Goal: Information Seeking & Learning: Learn about a topic

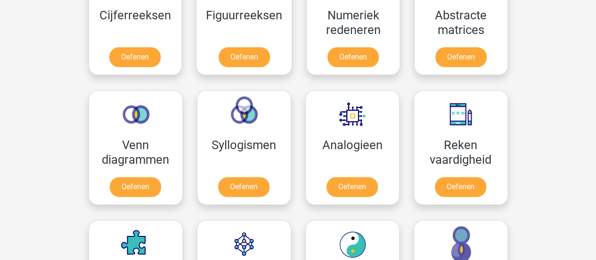
scroll to position [49, 0]
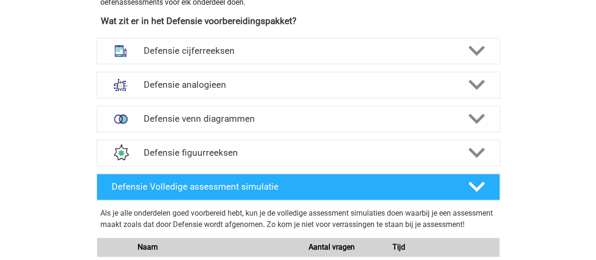
scroll to position [454, 0]
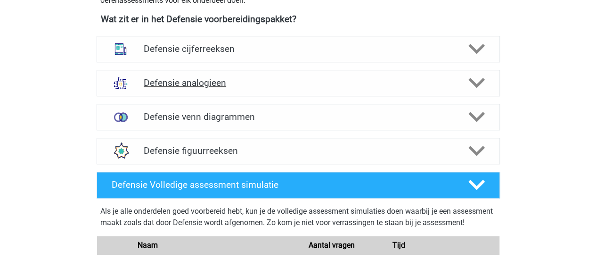
click at [479, 82] on polygon at bounding box center [477, 83] width 17 height 10
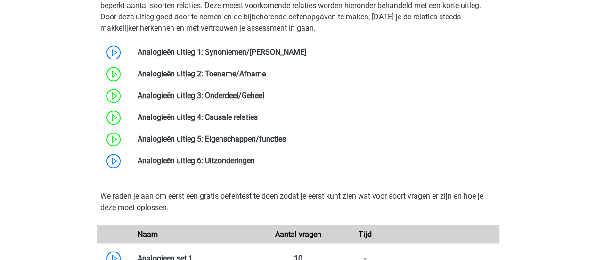
scroll to position [652, 0]
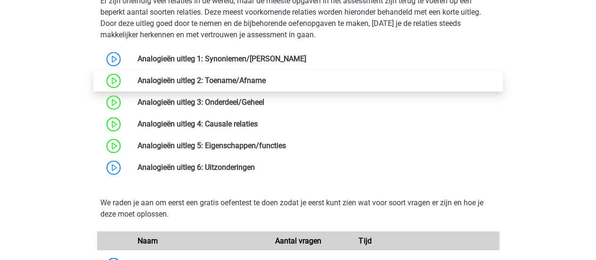
click at [266, 76] on link at bounding box center [266, 80] width 0 height 9
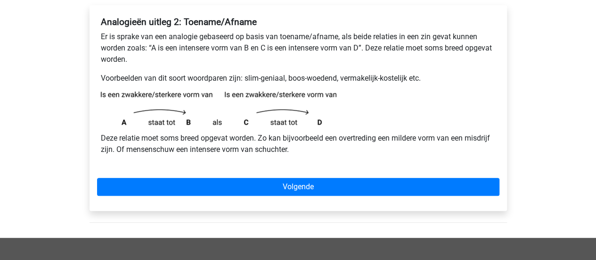
scroll to position [157, 0]
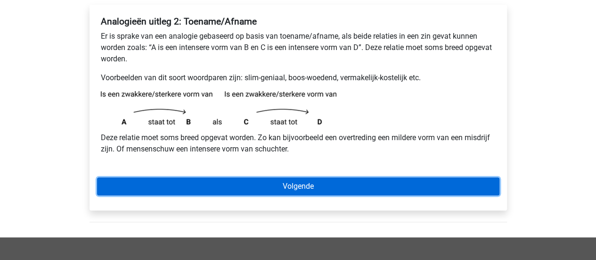
click at [225, 187] on link "Volgende" at bounding box center [298, 186] width 403 height 18
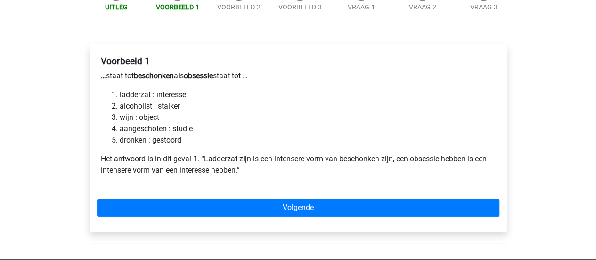
scroll to position [118, 0]
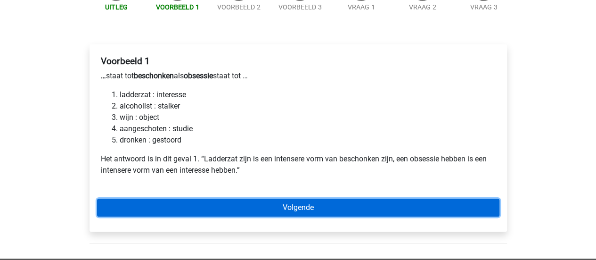
click at [218, 203] on link "Volgende" at bounding box center [298, 207] width 403 height 18
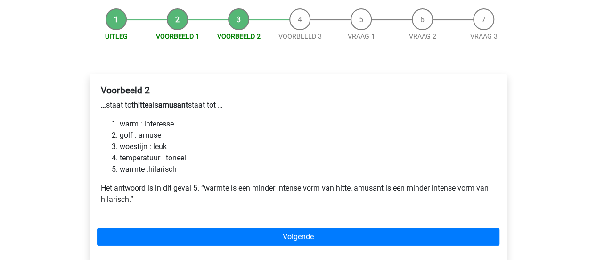
scroll to position [88, 0]
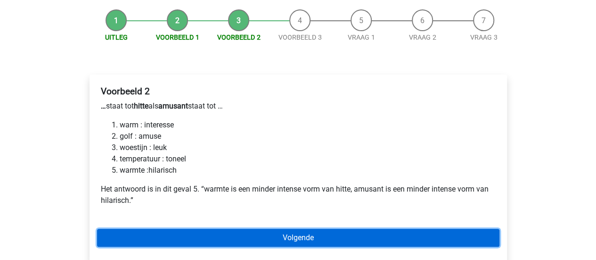
click at [224, 233] on link "Volgende" at bounding box center [298, 238] width 403 height 18
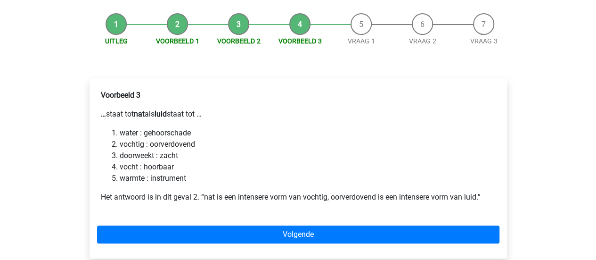
scroll to position [84, 0]
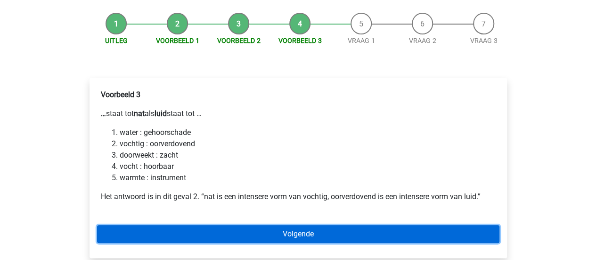
click at [235, 231] on link "Volgende" at bounding box center [298, 234] width 403 height 18
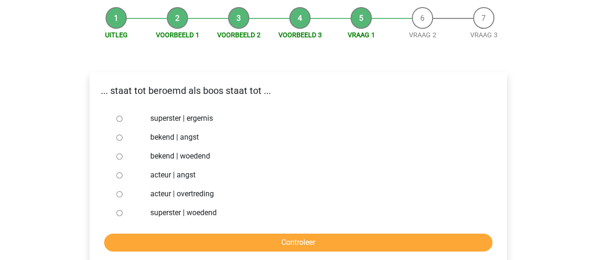
scroll to position [91, 0]
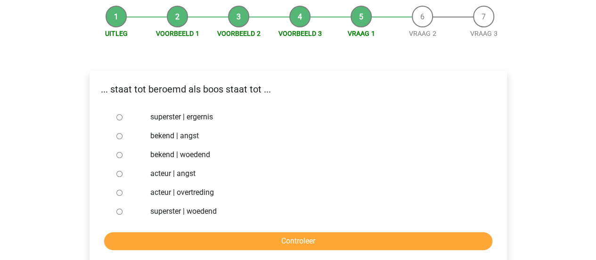
click at [118, 213] on input "superster | woedend" at bounding box center [119, 211] width 6 height 6
radio input "true"
click at [117, 157] on input "bekend | woedend" at bounding box center [119, 155] width 6 height 6
radio input "true"
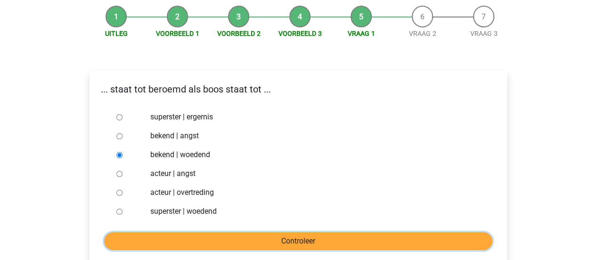
click at [143, 240] on input "Controleer" at bounding box center [298, 241] width 388 height 18
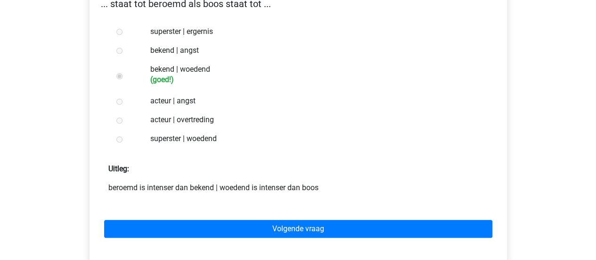
scroll to position [177, 0]
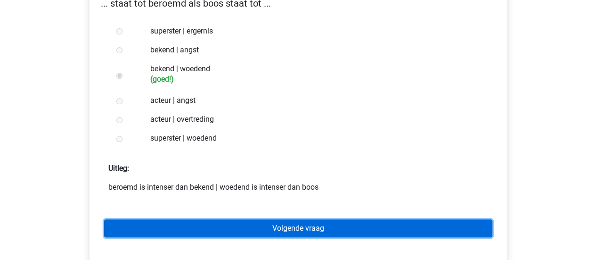
click at [248, 227] on link "Volgende vraag" at bounding box center [298, 228] width 388 height 18
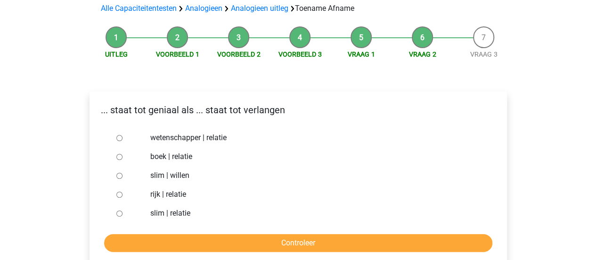
scroll to position [73, 0]
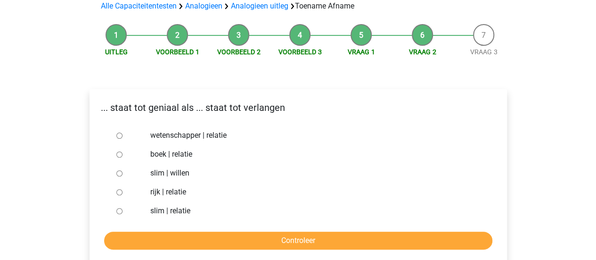
click at [120, 175] on input "slim | willen" at bounding box center [119, 173] width 6 height 6
radio input "true"
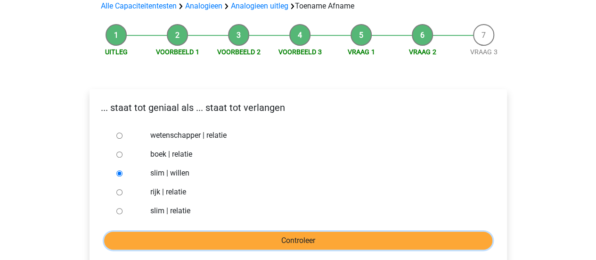
click at [135, 241] on input "Controleer" at bounding box center [298, 240] width 388 height 18
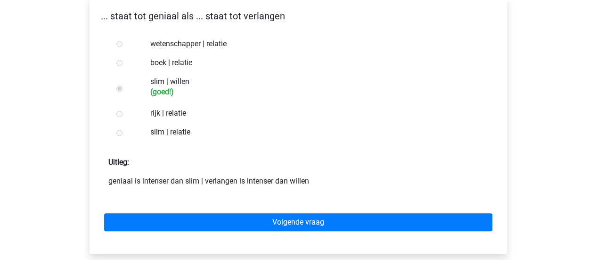
scroll to position [177, 0]
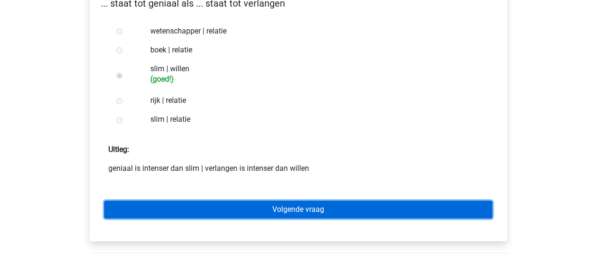
click at [142, 211] on link "Volgende vraag" at bounding box center [298, 209] width 388 height 18
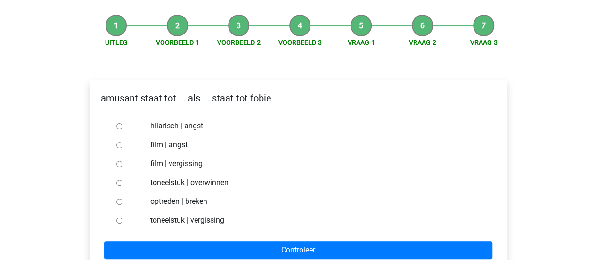
scroll to position [86, 0]
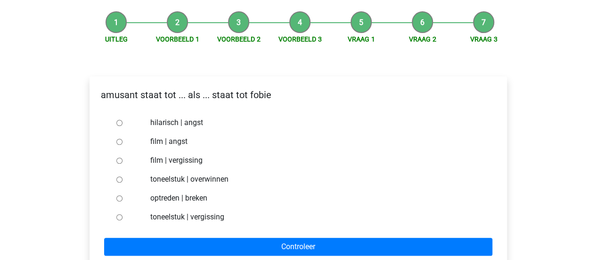
click at [121, 123] on input "hilarisch | angst" at bounding box center [119, 123] width 6 height 6
radio input "true"
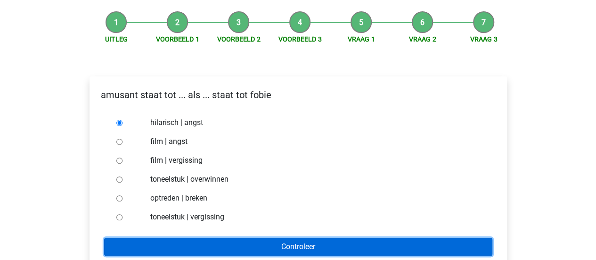
click at [155, 245] on input "Controleer" at bounding box center [298, 247] width 388 height 18
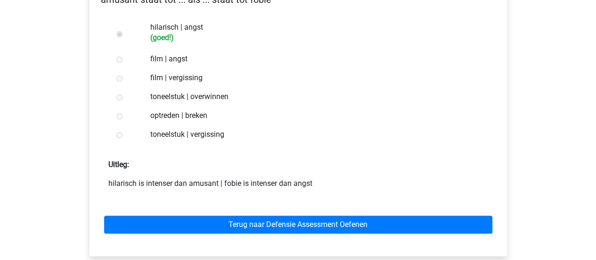
scroll to position [182, 0]
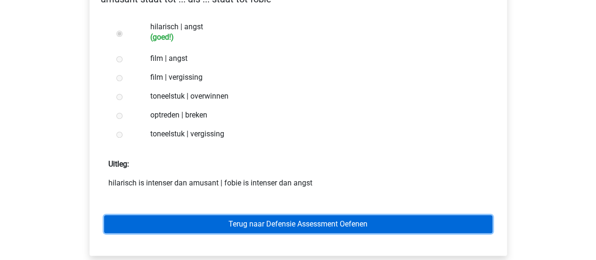
click at [269, 222] on link "Terug naar Defensie Assessment Oefenen" at bounding box center [298, 224] width 388 height 18
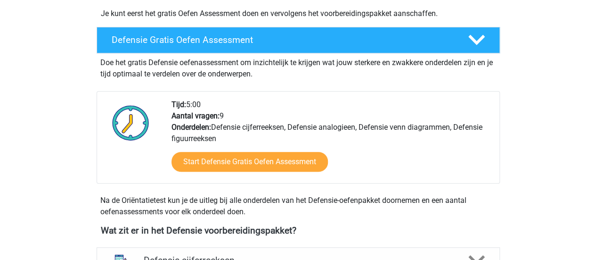
scroll to position [241, 0]
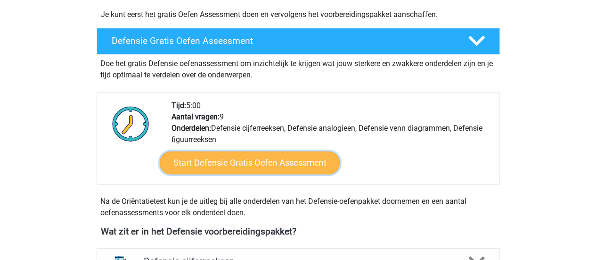
click at [279, 157] on link "Start Defensie Gratis Oefen Assessment" at bounding box center [250, 162] width 180 height 23
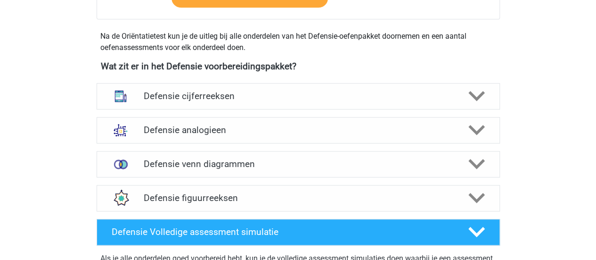
scroll to position [408, 0]
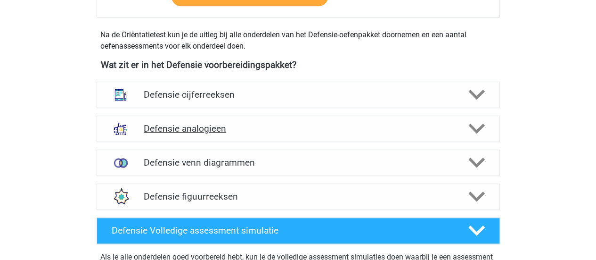
click at [492, 130] on div "Defensie analogieen" at bounding box center [299, 129] width 404 height 26
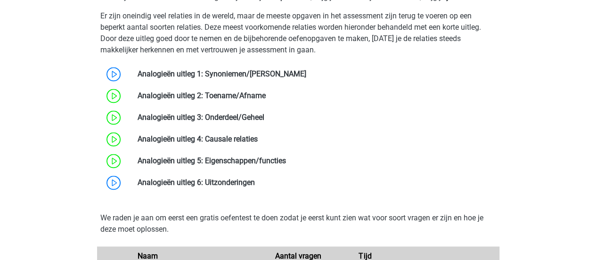
scroll to position [637, 0]
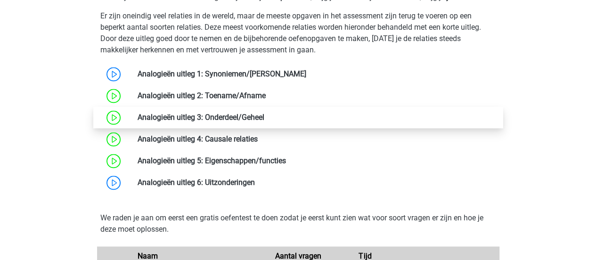
click at [264, 116] on link at bounding box center [264, 117] width 0 height 9
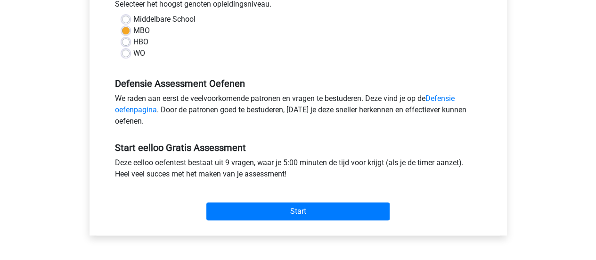
scroll to position [248, 0]
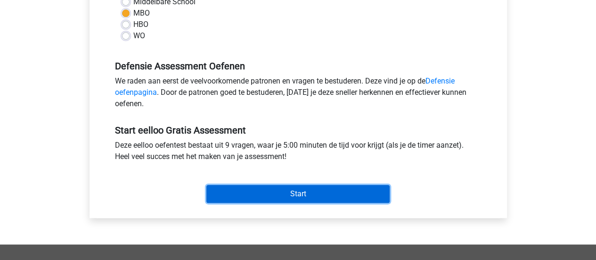
click at [254, 190] on input "Start" at bounding box center [297, 194] width 183 height 18
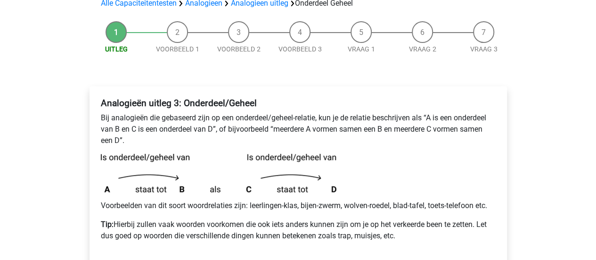
scroll to position [104, 0]
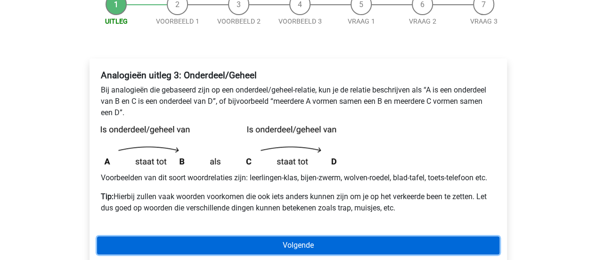
click at [256, 243] on link "Volgende" at bounding box center [298, 245] width 403 height 18
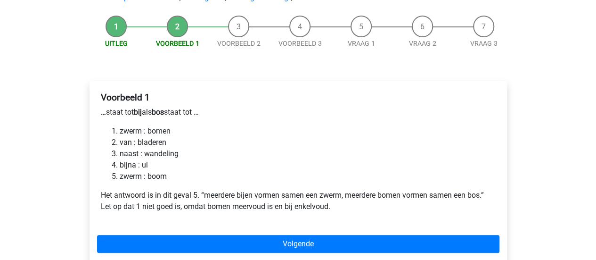
scroll to position [80, 0]
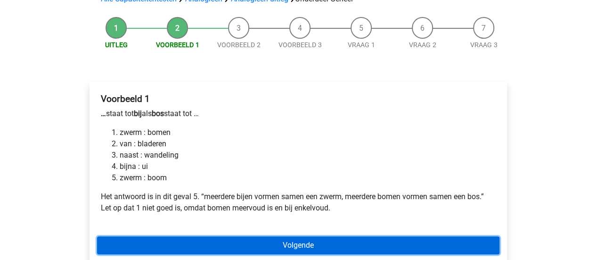
click at [235, 249] on link "Volgende" at bounding box center [298, 245] width 403 height 18
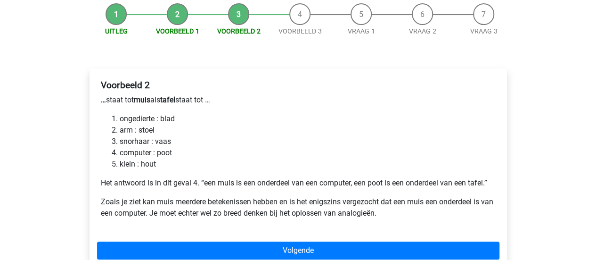
scroll to position [99, 0]
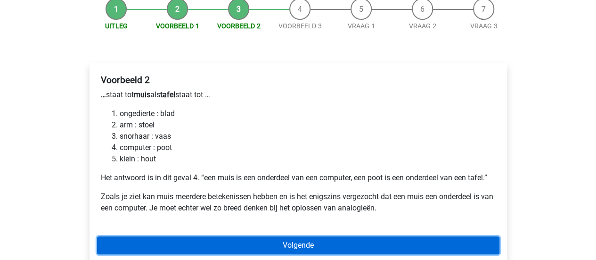
click at [239, 244] on link "Volgende" at bounding box center [298, 245] width 403 height 18
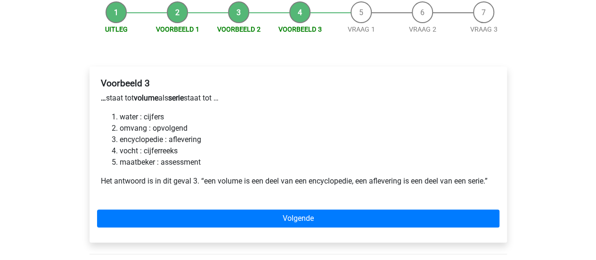
scroll to position [100, 0]
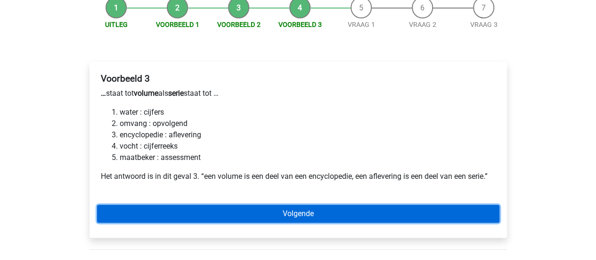
click at [264, 210] on link "Volgende" at bounding box center [298, 214] width 403 height 18
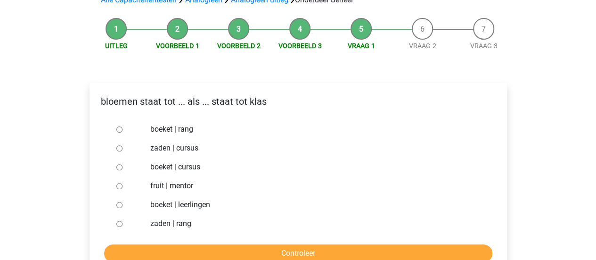
scroll to position [79, 0]
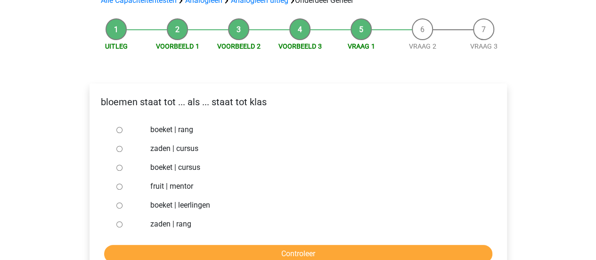
click at [116, 205] on input "boeket | leerlingen" at bounding box center [119, 205] width 6 height 6
radio input "true"
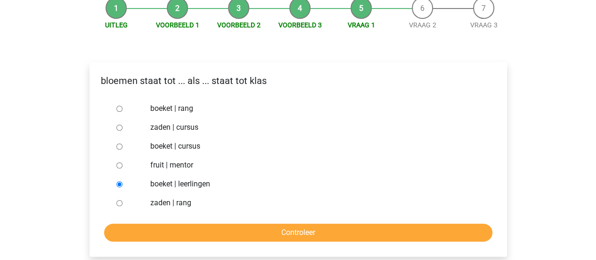
scroll to position [111, 0]
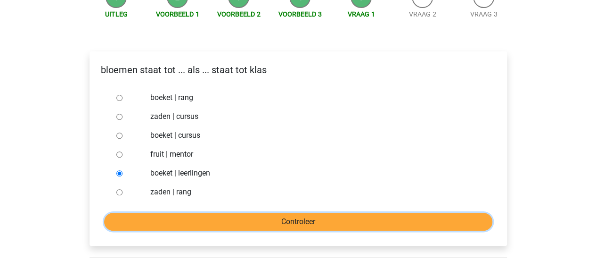
click at [330, 227] on input "Controleer" at bounding box center [298, 222] width 388 height 18
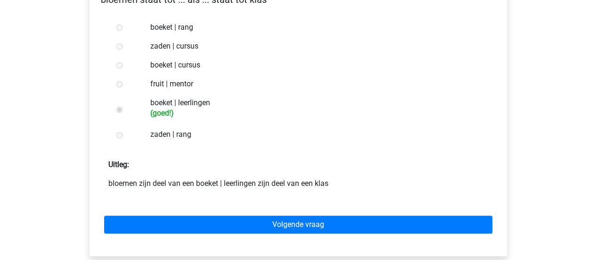
scroll to position [204, 0]
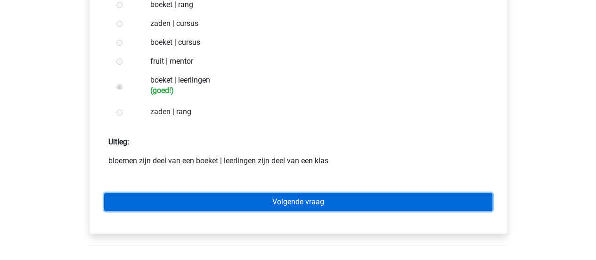
click at [300, 206] on link "Volgende vraag" at bounding box center [298, 202] width 388 height 18
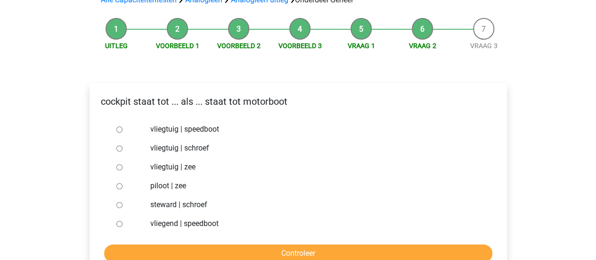
scroll to position [90, 0]
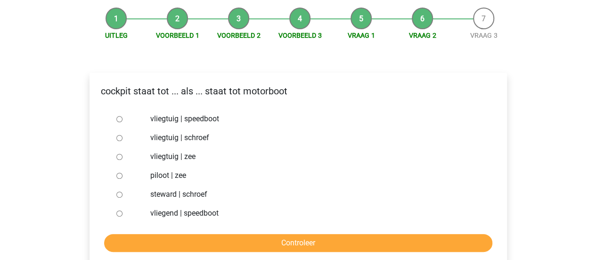
click at [117, 138] on input "vliegtuig | schroef" at bounding box center [119, 138] width 6 height 6
radio input "true"
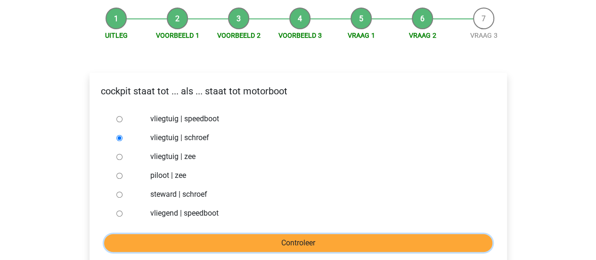
click at [176, 247] on input "Controleer" at bounding box center [298, 243] width 388 height 18
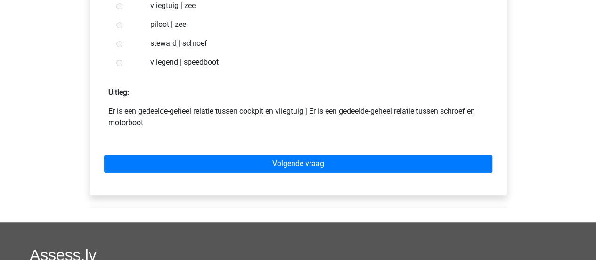
scroll to position [253, 0]
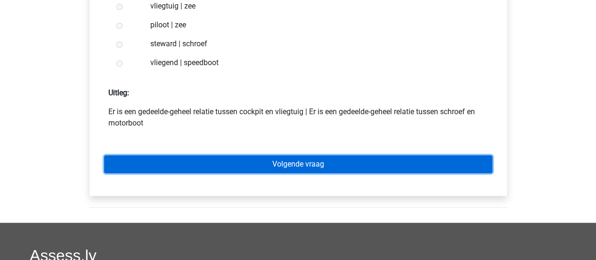
click at [264, 168] on link "Volgende vraag" at bounding box center [298, 164] width 388 height 18
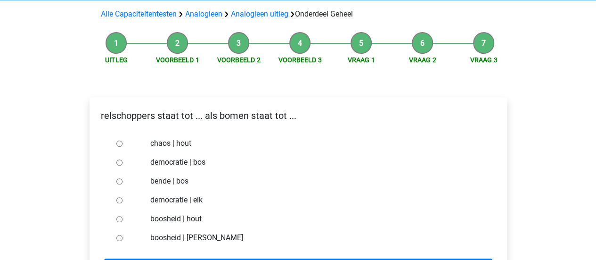
scroll to position [66, 0]
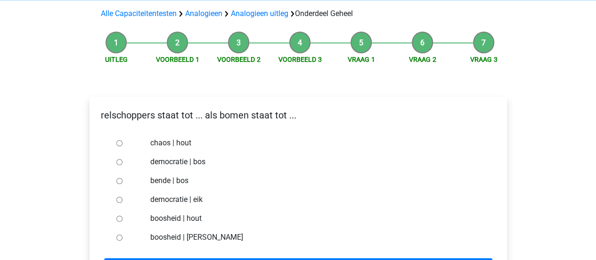
click at [120, 182] on input "bende | bos" at bounding box center [119, 181] width 6 height 6
radio input "true"
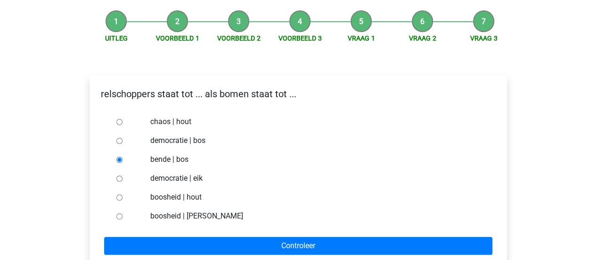
scroll to position [93, 0]
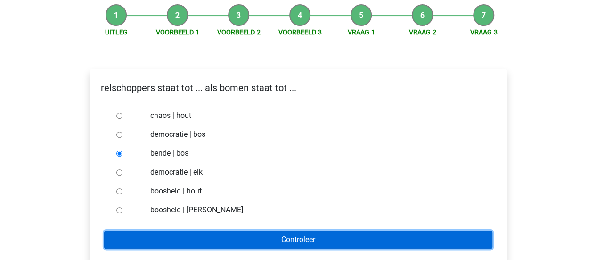
click at [131, 232] on input "Controleer" at bounding box center [298, 240] width 388 height 18
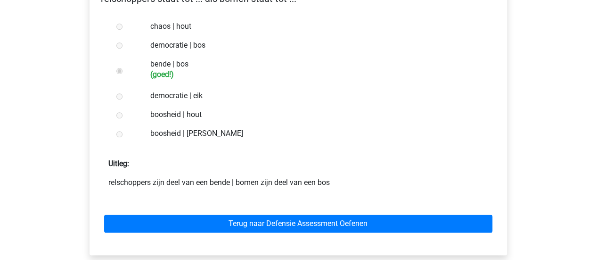
scroll to position [187, 0]
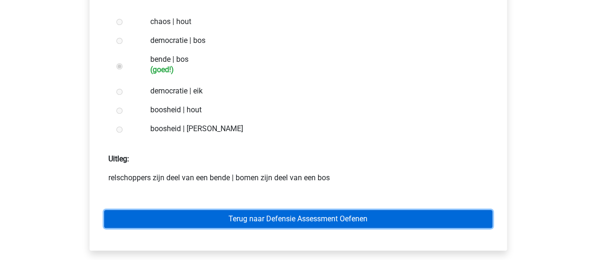
click at [244, 215] on link "Terug naar Defensie Assessment Oefenen" at bounding box center [298, 219] width 388 height 18
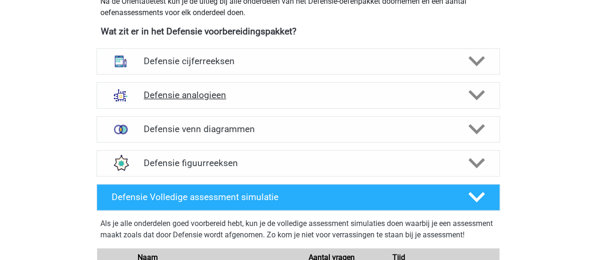
scroll to position [438, 0]
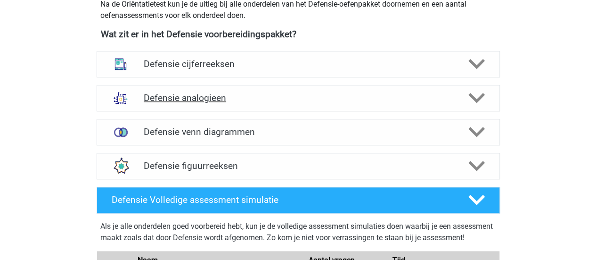
click at [485, 100] on div at bounding box center [476, 98] width 32 height 17
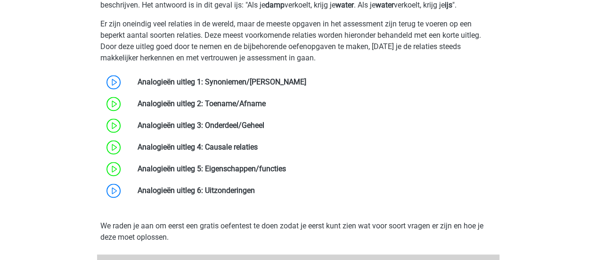
scroll to position [630, 0]
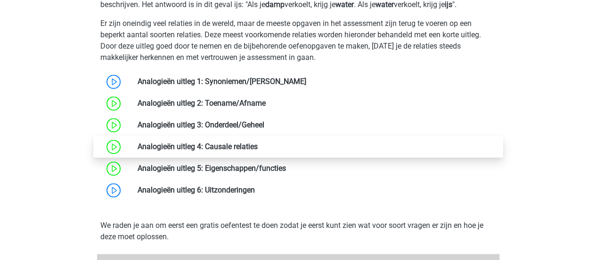
click at [258, 147] on link at bounding box center [258, 146] width 0 height 9
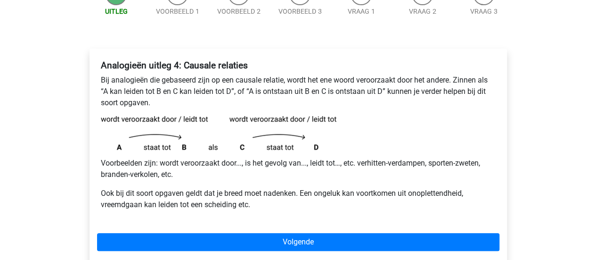
scroll to position [114, 0]
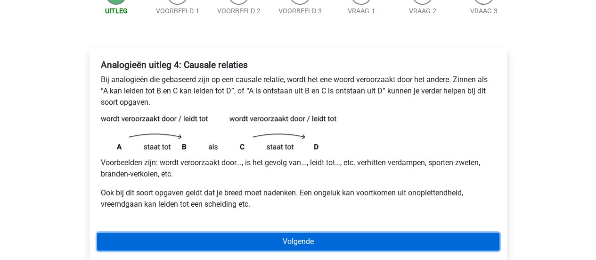
click at [239, 240] on link "Volgende" at bounding box center [298, 241] width 403 height 18
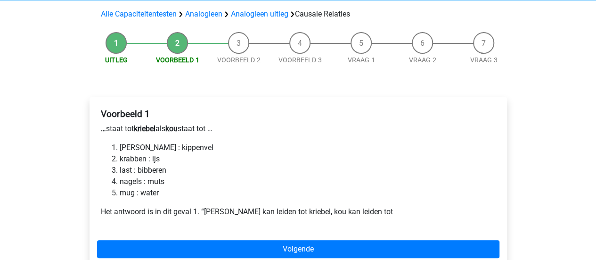
scroll to position [66, 0]
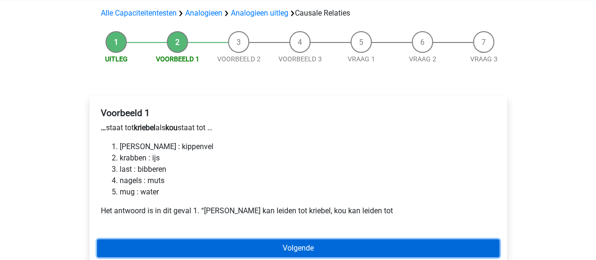
click at [245, 248] on link "Volgende" at bounding box center [298, 248] width 403 height 18
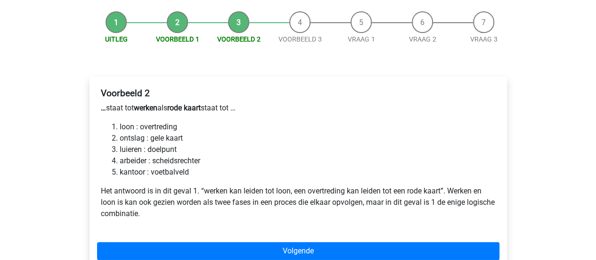
scroll to position [105, 0]
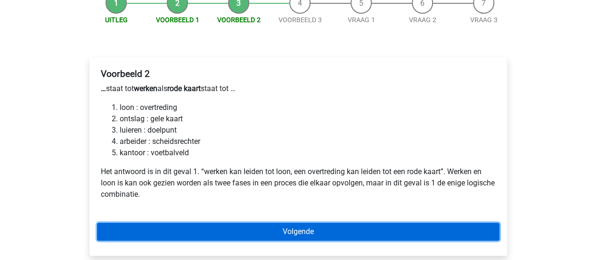
click at [274, 223] on link "Volgende" at bounding box center [298, 232] width 403 height 18
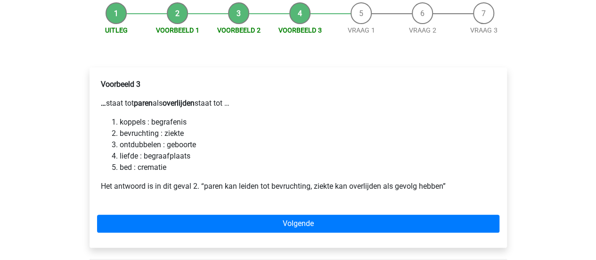
scroll to position [96, 0]
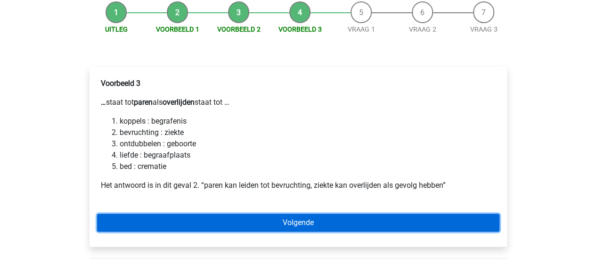
click at [278, 217] on link "Volgende" at bounding box center [298, 223] width 403 height 18
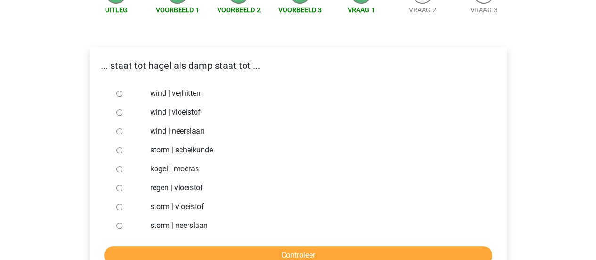
scroll to position [115, 0]
click at [121, 115] on input "wind | vloeistof" at bounding box center [119, 112] width 6 height 6
radio input "true"
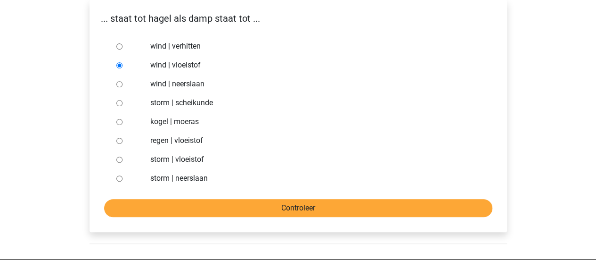
scroll to position [163, 0]
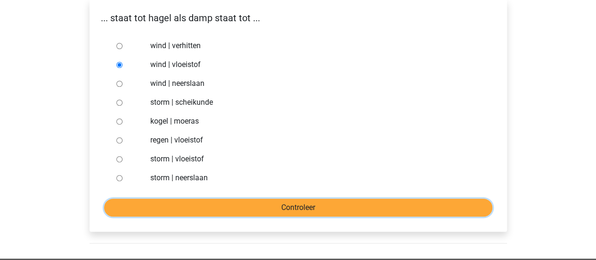
click at [323, 212] on input "Controleer" at bounding box center [298, 207] width 388 height 18
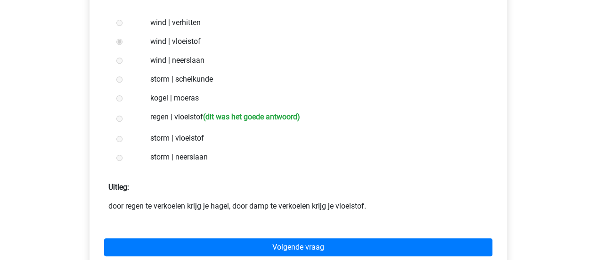
scroll to position [185, 0]
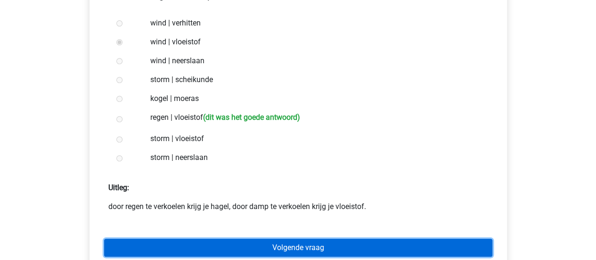
click at [270, 243] on link "Volgende vraag" at bounding box center [298, 248] width 388 height 18
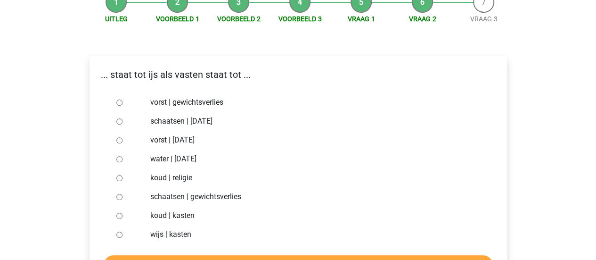
scroll to position [107, 0]
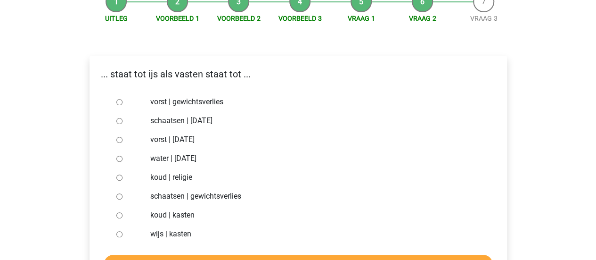
click at [116, 101] on input "vorst | gewichtsverlies" at bounding box center [119, 102] width 6 height 6
radio input "true"
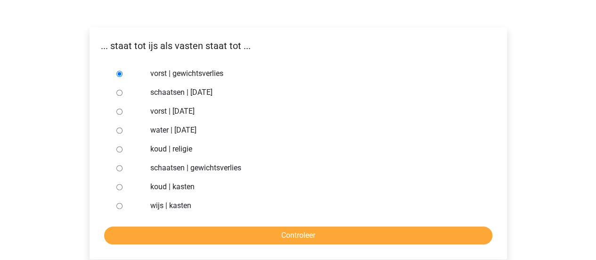
scroll to position [140, 0]
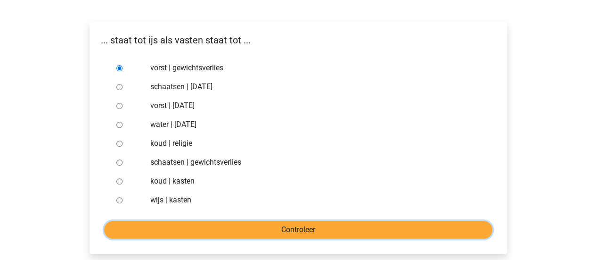
click at [321, 228] on input "Controleer" at bounding box center [298, 230] width 388 height 18
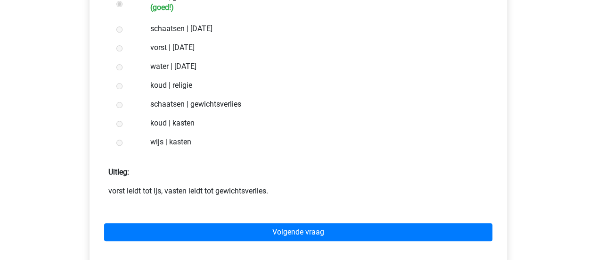
scroll to position [214, 0]
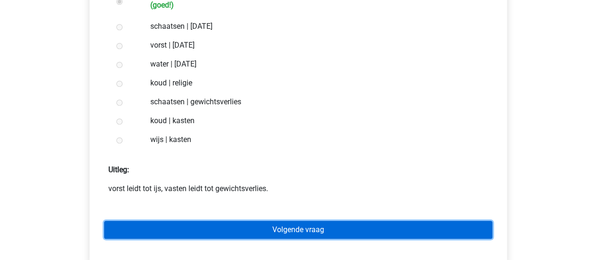
click at [278, 228] on link "Volgende vraag" at bounding box center [298, 230] width 388 height 18
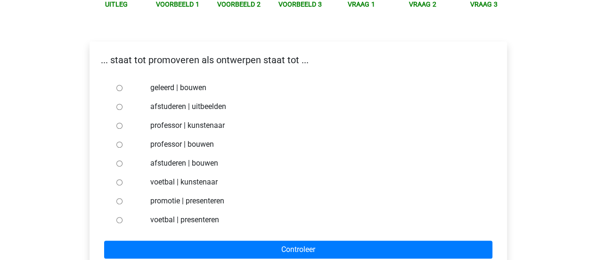
scroll to position [125, 0]
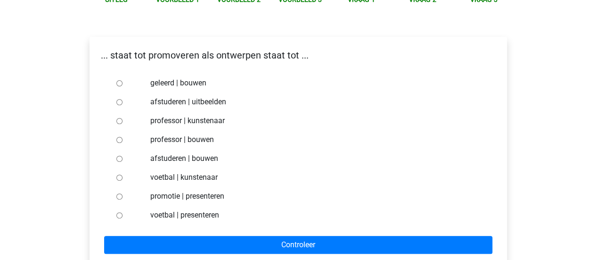
click at [122, 158] on input "afstuderen | bouwen" at bounding box center [119, 159] width 6 height 6
radio input "true"
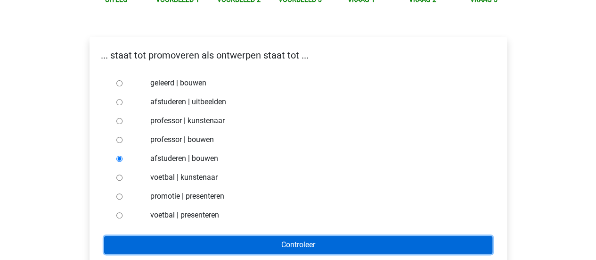
click at [148, 240] on input "Controleer" at bounding box center [298, 245] width 388 height 18
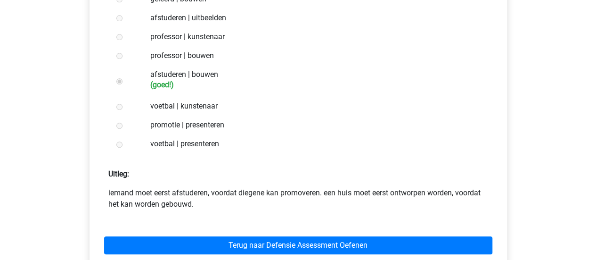
scroll to position [211, 0]
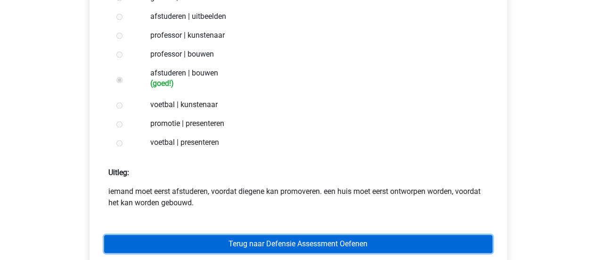
click at [258, 235] on link "Terug naar Defensie Assessment Oefenen" at bounding box center [298, 244] width 388 height 18
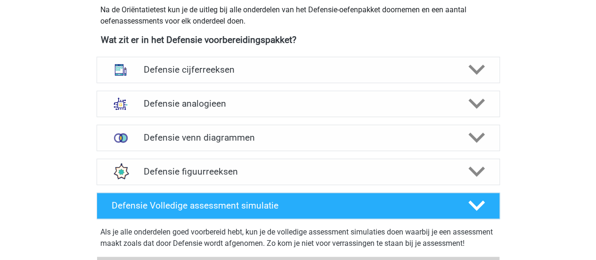
scroll to position [434, 0]
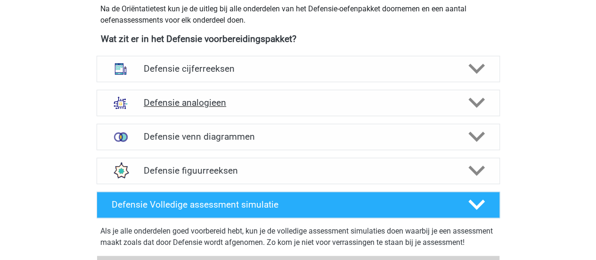
click at [479, 104] on polygon at bounding box center [477, 103] width 17 height 10
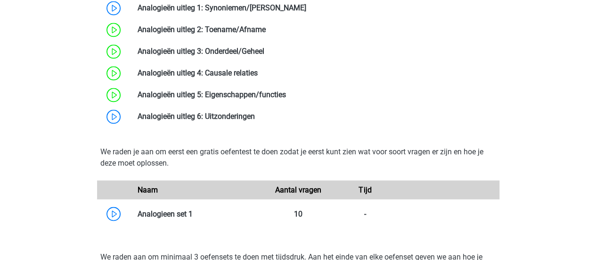
scroll to position [700, 0]
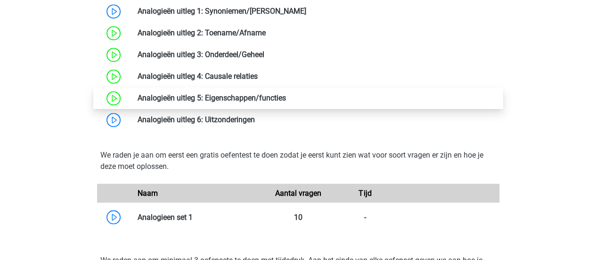
click at [286, 97] on link at bounding box center [286, 97] width 0 height 9
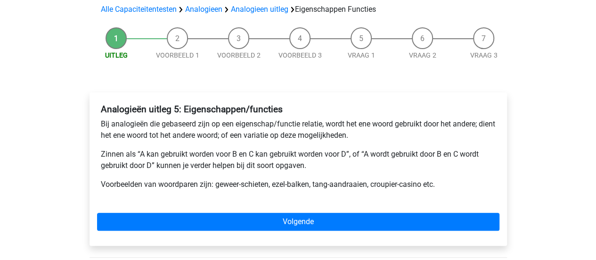
scroll to position [71, 0]
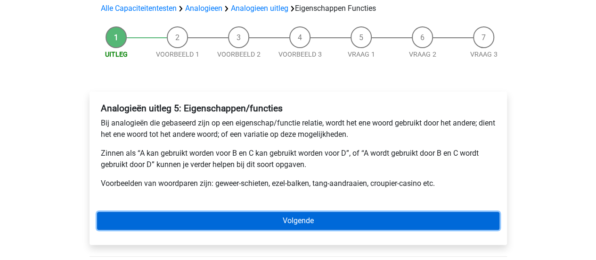
click at [256, 218] on link "Volgende" at bounding box center [298, 221] width 403 height 18
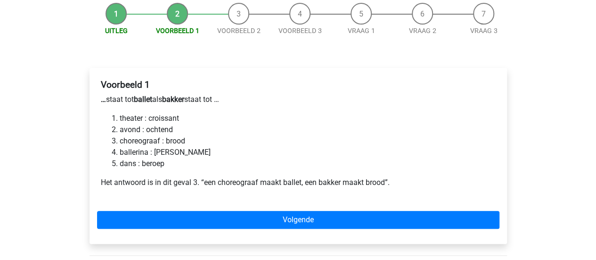
scroll to position [105, 0]
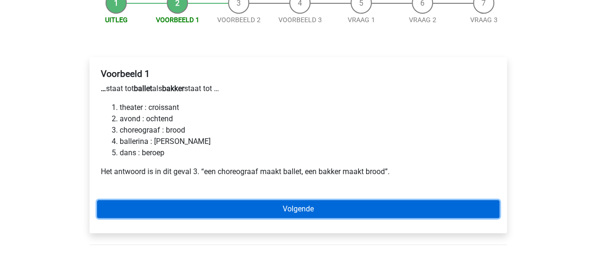
click at [174, 210] on link "Volgende" at bounding box center [298, 209] width 403 height 18
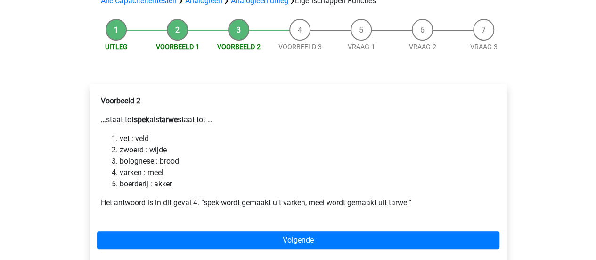
scroll to position [88, 0]
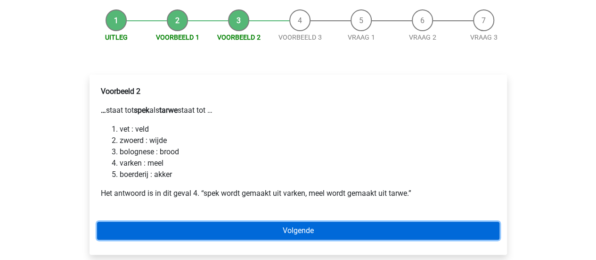
click at [232, 222] on link "Volgende" at bounding box center [298, 231] width 403 height 18
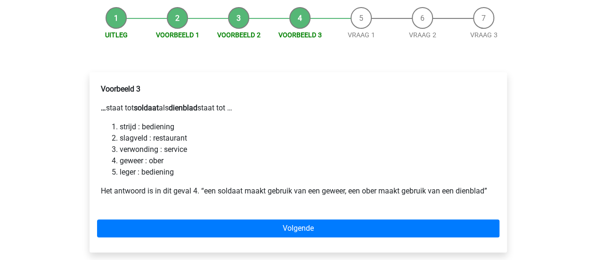
scroll to position [91, 0]
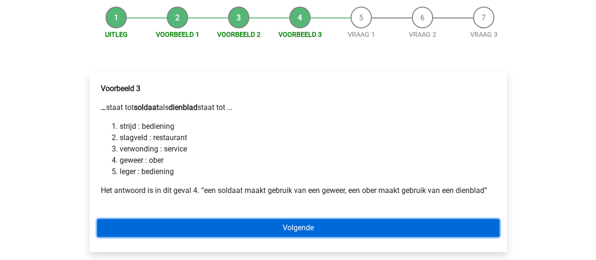
click at [260, 222] on link "Volgende" at bounding box center [298, 228] width 403 height 18
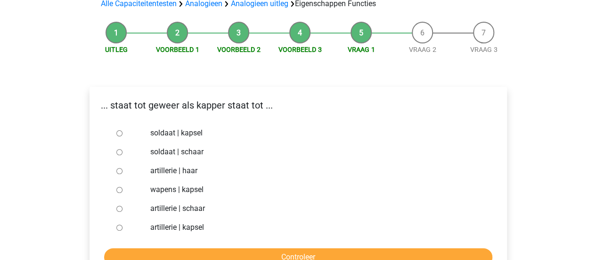
scroll to position [83, 0]
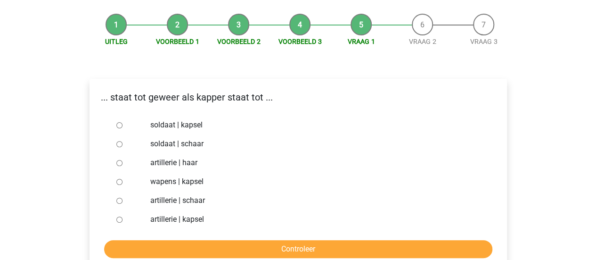
click at [119, 144] on input "soldaat | schaar" at bounding box center [119, 144] width 6 height 6
radio input "true"
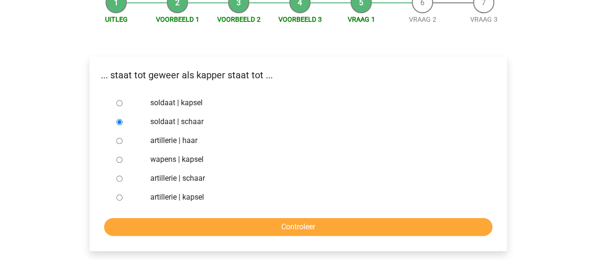
scroll to position [109, 0]
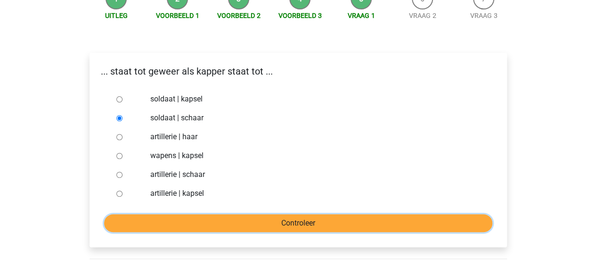
click at [248, 219] on input "Controleer" at bounding box center [298, 223] width 388 height 18
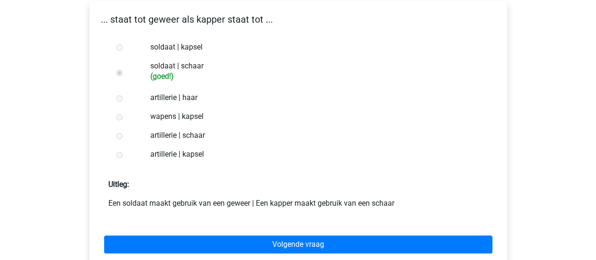
scroll to position [162, 0]
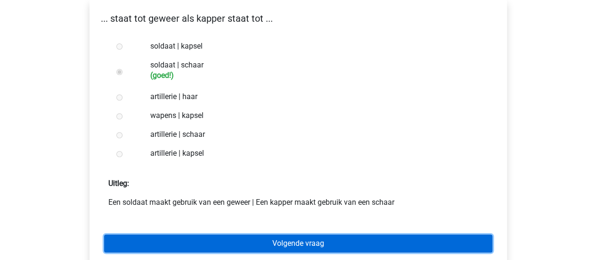
click at [239, 236] on link "Volgende vraag" at bounding box center [298, 243] width 388 height 18
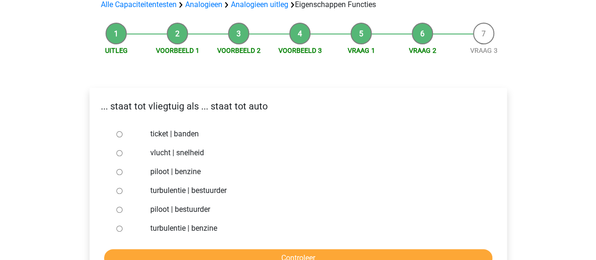
scroll to position [66, 0]
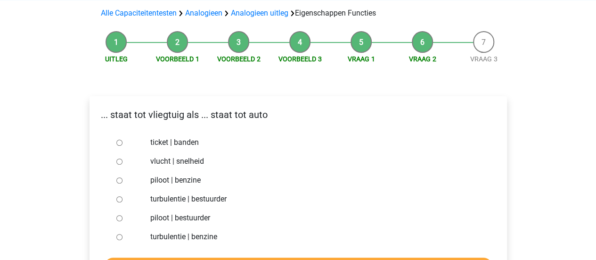
click at [173, 215] on label "piloot | bestuurder" at bounding box center [313, 217] width 326 height 11
click at [123, 215] on input "piloot | bestuurder" at bounding box center [119, 218] width 6 height 6
radio input "true"
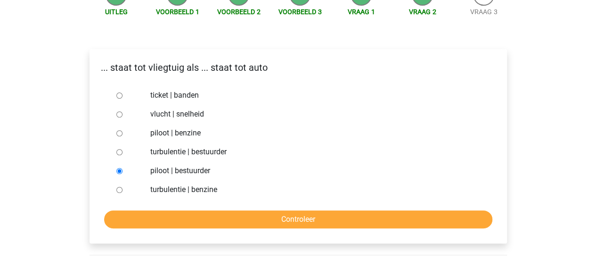
scroll to position [113, 0]
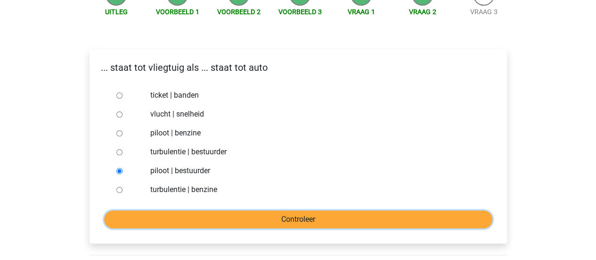
click at [256, 211] on input "Controleer" at bounding box center [298, 219] width 388 height 18
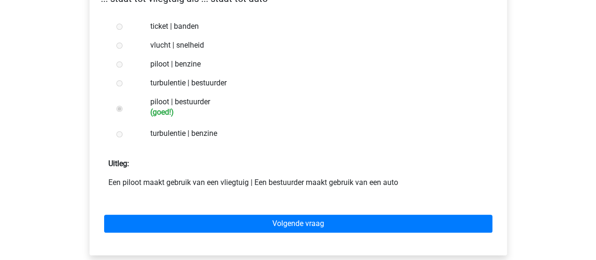
scroll to position [189, 0]
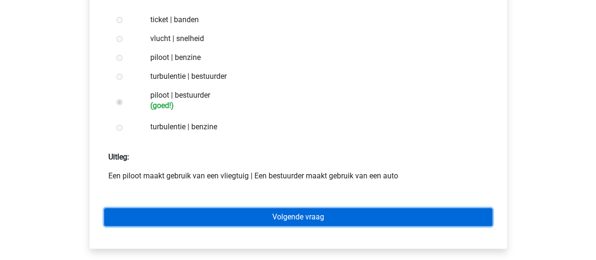
click at [266, 209] on link "Volgende vraag" at bounding box center [298, 217] width 388 height 18
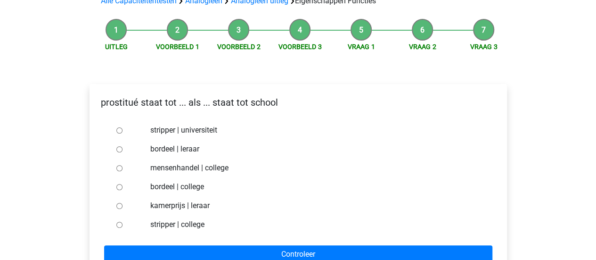
scroll to position [78, 0]
click at [120, 149] on input "bordeel | leraar" at bounding box center [119, 149] width 6 height 6
radio input "true"
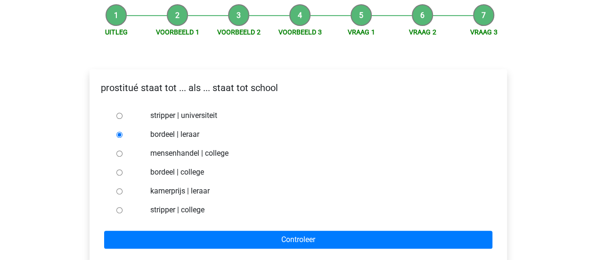
scroll to position [94, 0]
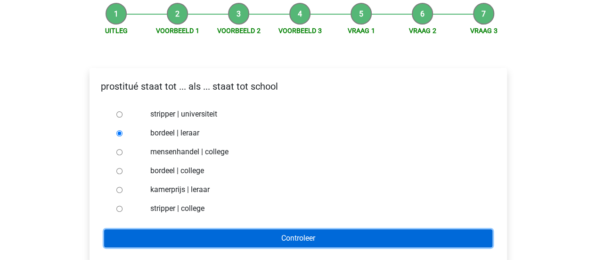
click at [218, 241] on input "Controleer" at bounding box center [298, 238] width 388 height 18
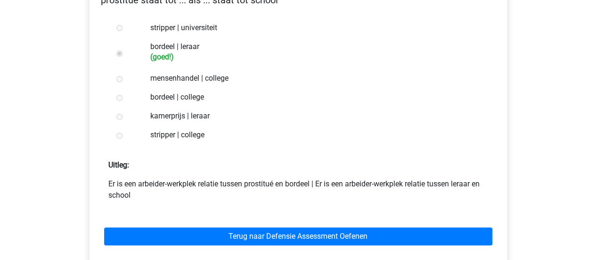
scroll to position [185, 0]
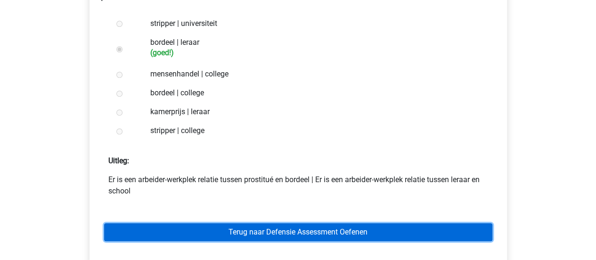
click at [249, 228] on link "Terug naar Defensie Assessment Oefenen" at bounding box center [298, 232] width 388 height 18
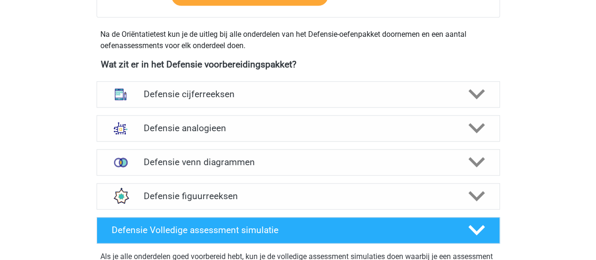
scroll to position [422, 0]
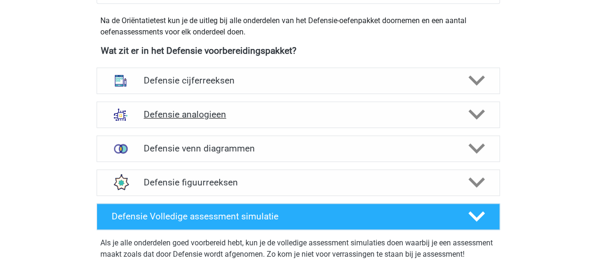
click at [479, 120] on icon at bounding box center [477, 114] width 17 height 17
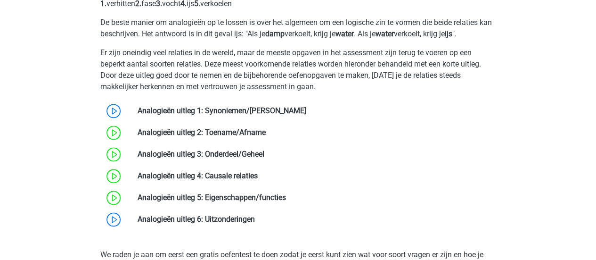
scroll to position [606, 0]
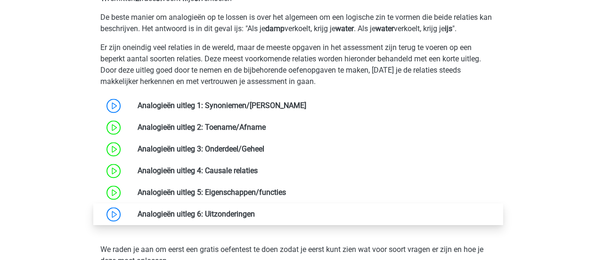
click at [255, 216] on link at bounding box center [255, 213] width 0 height 9
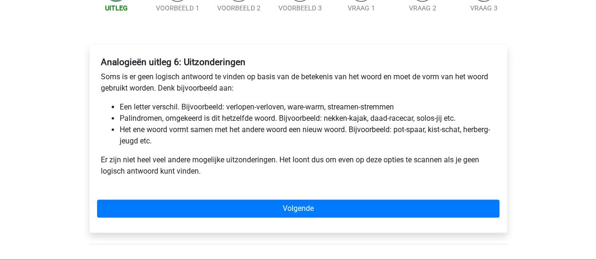
scroll to position [124, 0]
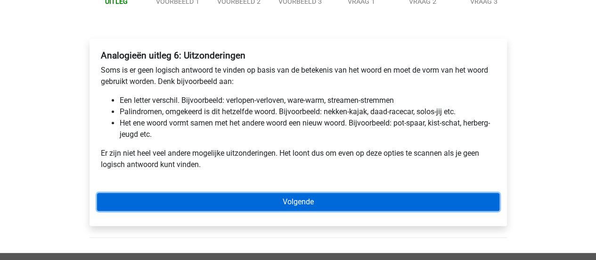
click at [352, 197] on link "Volgende" at bounding box center [298, 202] width 403 height 18
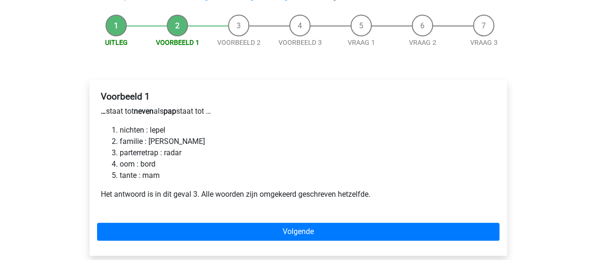
scroll to position [85, 0]
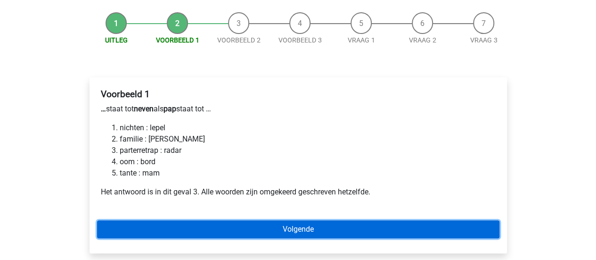
click at [272, 228] on link "Volgende" at bounding box center [298, 229] width 403 height 18
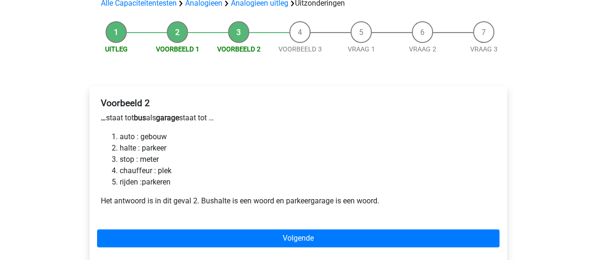
scroll to position [76, 0]
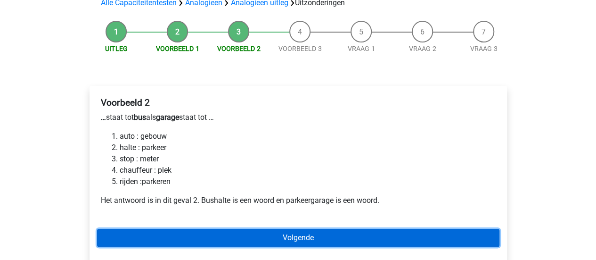
click at [263, 238] on link "Volgende" at bounding box center [298, 238] width 403 height 18
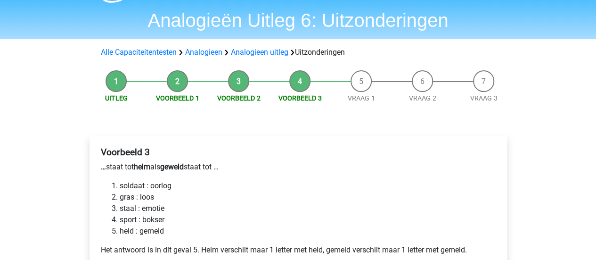
scroll to position [90, 0]
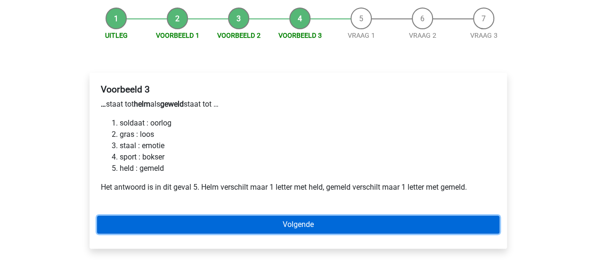
click at [261, 226] on link "Volgende" at bounding box center [298, 224] width 403 height 18
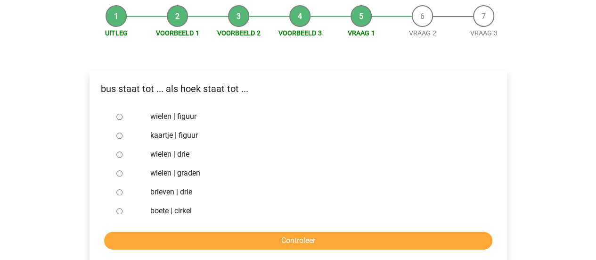
scroll to position [95, 0]
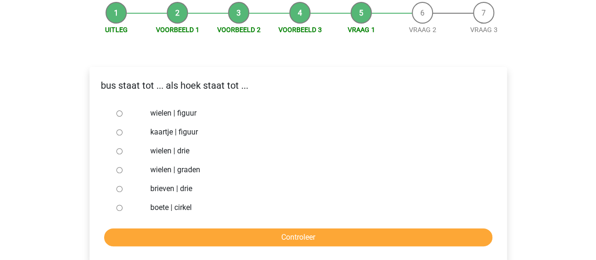
click at [117, 186] on input "brieven | drie" at bounding box center [119, 189] width 6 height 6
radio input "true"
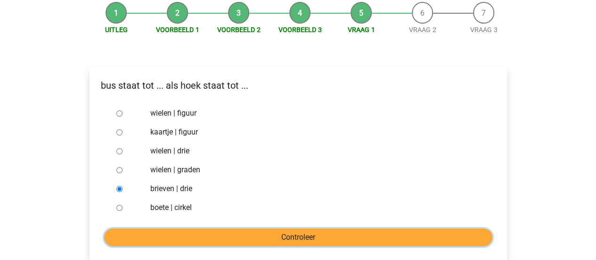
click at [140, 236] on input "Controleer" at bounding box center [298, 237] width 388 height 18
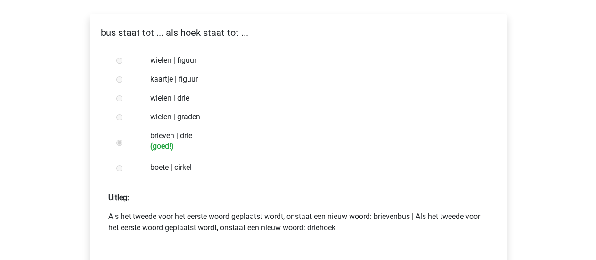
scroll to position [162, 0]
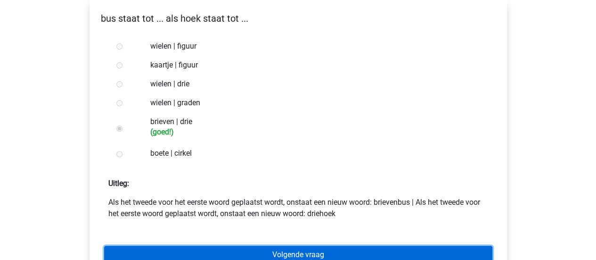
click at [202, 249] on link "Volgende vraag" at bounding box center [298, 255] width 388 height 18
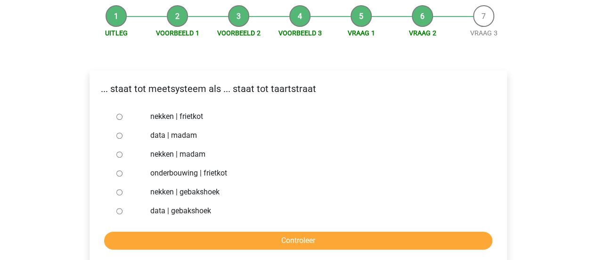
scroll to position [92, 0]
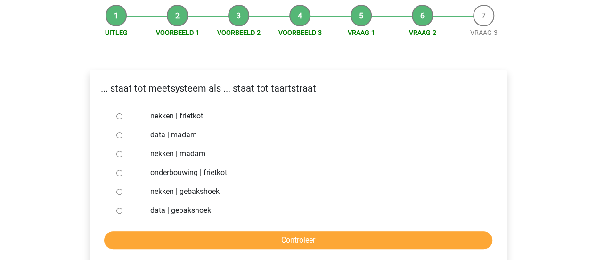
click at [117, 153] on input "nekken | madam" at bounding box center [119, 154] width 6 height 6
radio input "true"
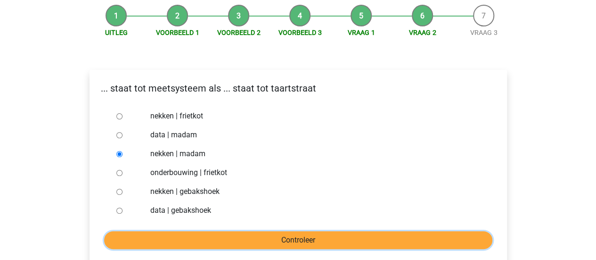
click at [183, 242] on input "Controleer" at bounding box center [298, 240] width 388 height 18
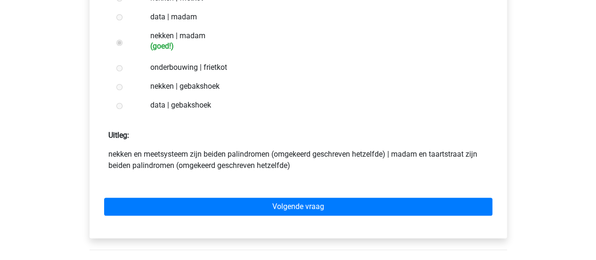
scroll to position [223, 0]
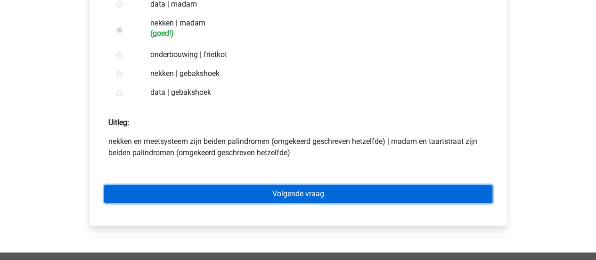
click at [229, 185] on link "Volgende vraag" at bounding box center [298, 194] width 388 height 18
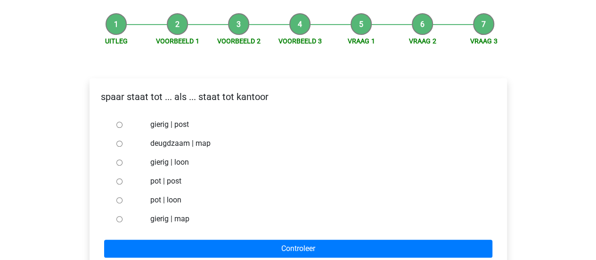
scroll to position [84, 0]
click at [172, 182] on label "pot | post" at bounding box center [313, 180] width 326 height 11
click at [123, 182] on input "pot | post" at bounding box center [119, 181] width 6 height 6
radio input "true"
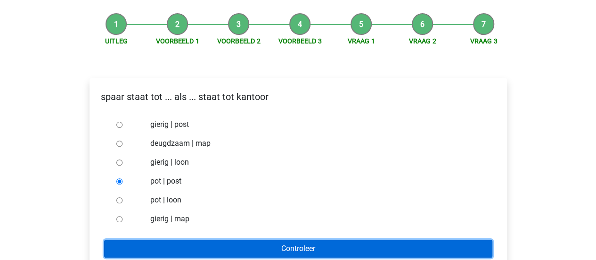
click at [213, 243] on input "Controleer" at bounding box center [298, 248] width 388 height 18
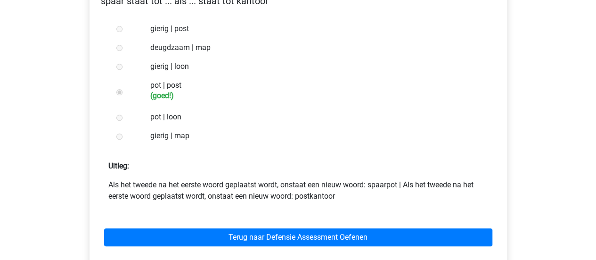
scroll to position [182, 0]
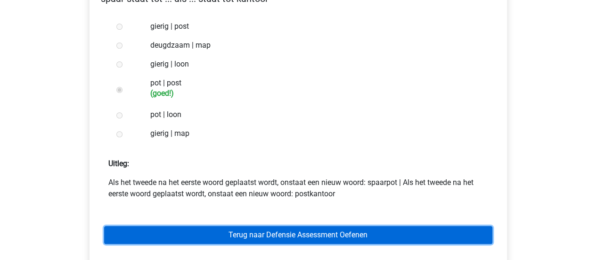
click at [228, 229] on link "Terug naar Defensie Assessment Oefenen" at bounding box center [298, 235] width 388 height 18
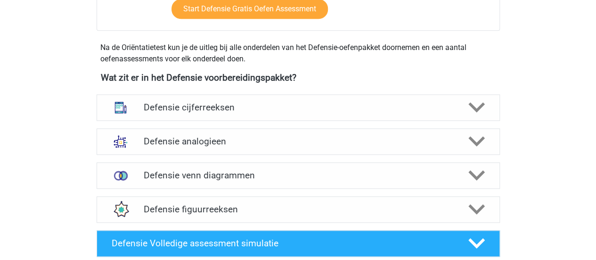
scroll to position [398, 0]
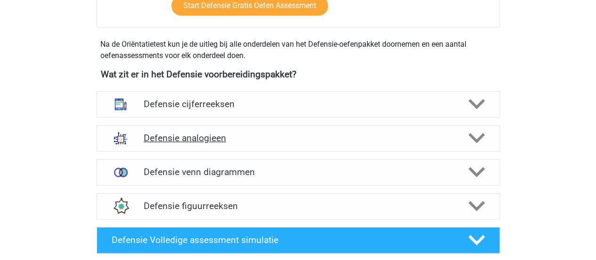
click at [339, 137] on h4 "Defensie analogieen" at bounding box center [298, 137] width 309 height 11
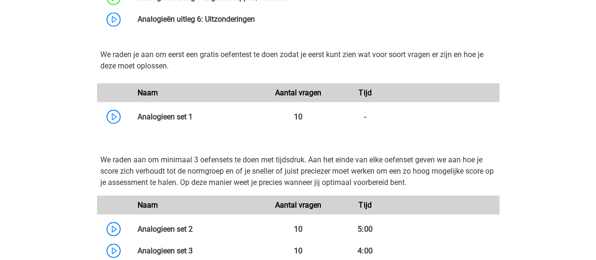
scroll to position [801, 0]
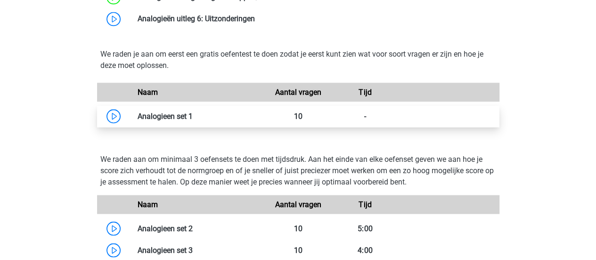
click at [193, 116] on link at bounding box center [193, 115] width 0 height 9
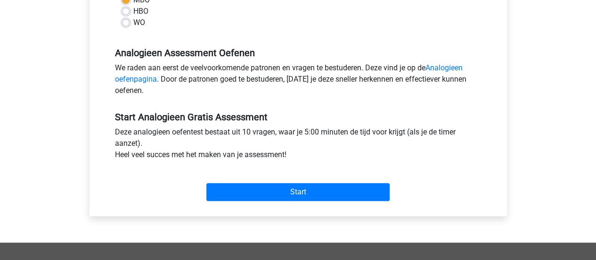
scroll to position [261, 0]
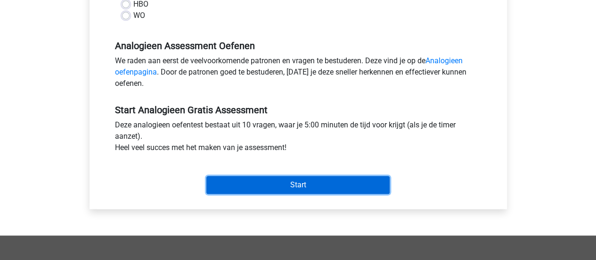
click at [234, 189] on input "Start" at bounding box center [297, 185] width 183 height 18
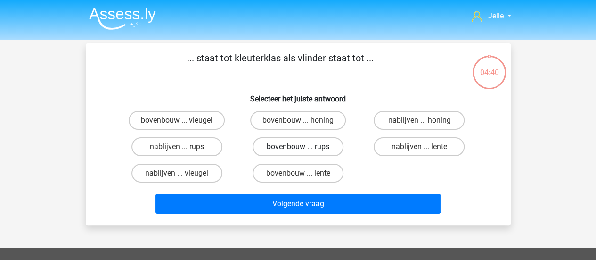
click at [287, 142] on label "bovenbouw ... rups" at bounding box center [298, 146] width 91 height 19
click at [298, 147] on input "bovenbouw ... rups" at bounding box center [301, 150] width 6 height 6
radio input "true"
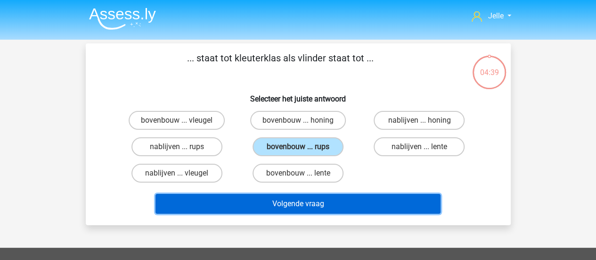
click at [269, 210] on button "Volgende vraag" at bounding box center [298, 204] width 285 height 20
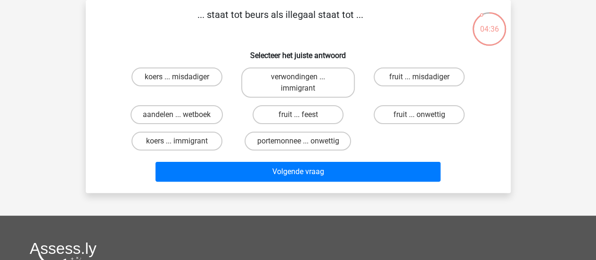
scroll to position [40, 0]
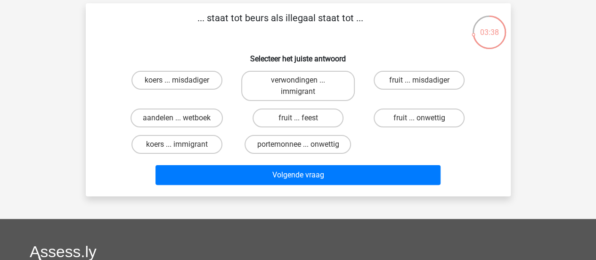
click at [299, 149] on input "portemonnee ... onwettig" at bounding box center [301, 147] width 6 height 6
radio input "true"
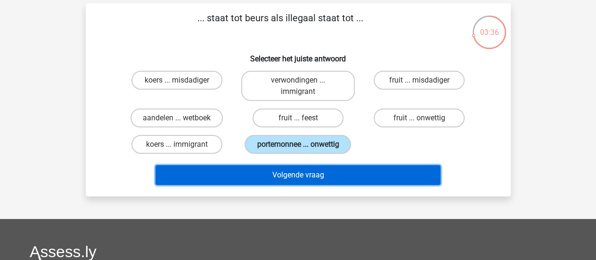
click at [307, 177] on button "Volgende vraag" at bounding box center [298, 175] width 285 height 20
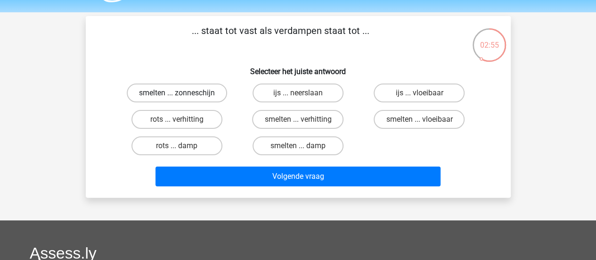
scroll to position [26, 0]
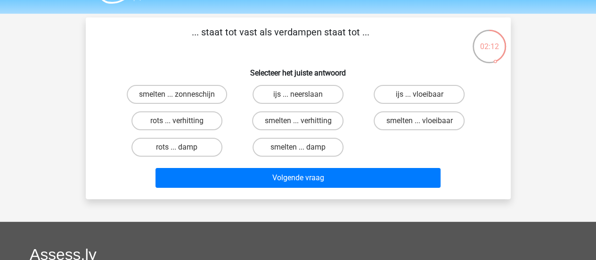
click at [304, 147] on input "smelten ... damp" at bounding box center [301, 150] width 6 height 6
radio input "true"
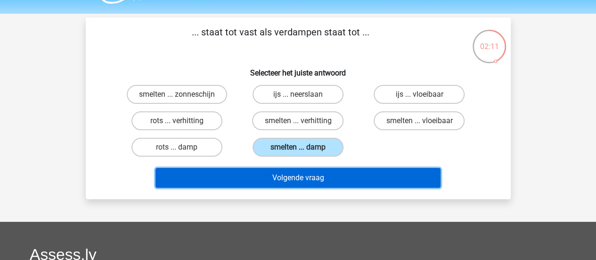
click at [294, 174] on button "Volgende vraag" at bounding box center [298, 178] width 285 height 20
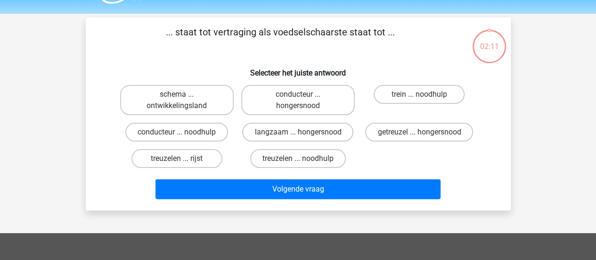
scroll to position [43, 0]
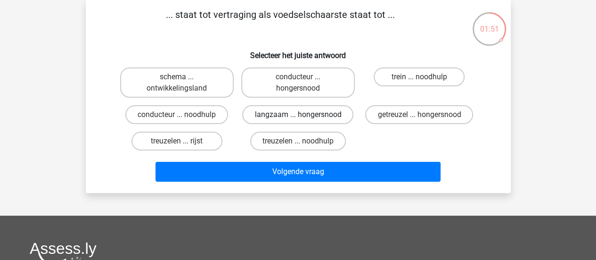
click at [277, 119] on label "langzaam ... hongersnood" at bounding box center [297, 114] width 111 height 19
click at [298, 119] on input "langzaam ... hongersnood" at bounding box center [301, 118] width 6 height 6
radio input "true"
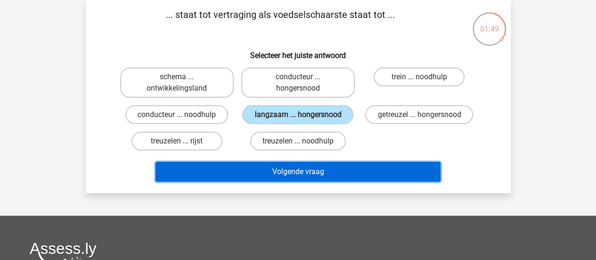
click at [281, 176] on button "Volgende vraag" at bounding box center [298, 172] width 285 height 20
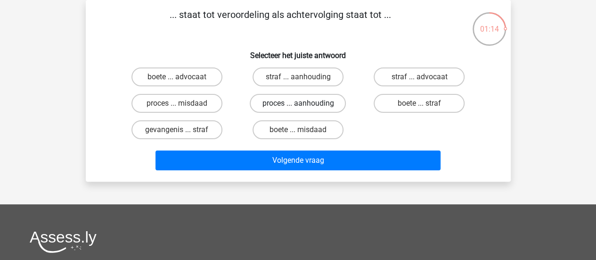
click at [291, 108] on label "proces ... aanhouding" at bounding box center [298, 103] width 96 height 19
click at [298, 108] on input "proces ... aanhouding" at bounding box center [301, 106] width 6 height 6
radio input "true"
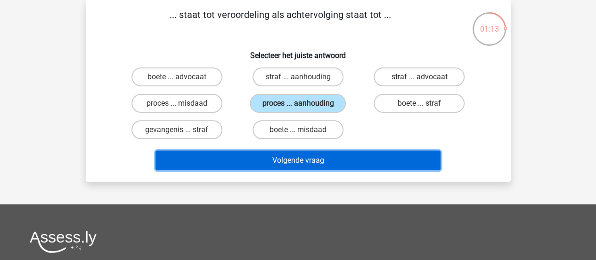
click at [284, 154] on button "Volgende vraag" at bounding box center [298, 160] width 285 height 20
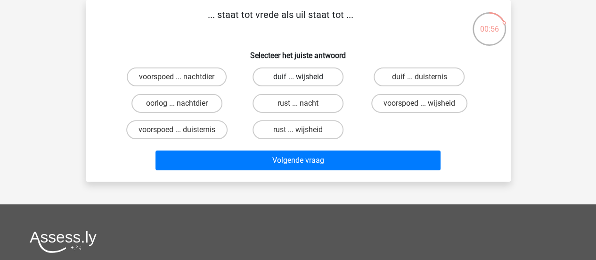
click at [302, 73] on label "duif ... wijsheid" at bounding box center [298, 76] width 91 height 19
click at [302, 77] on input "duif ... wijsheid" at bounding box center [301, 80] width 6 height 6
radio input "true"
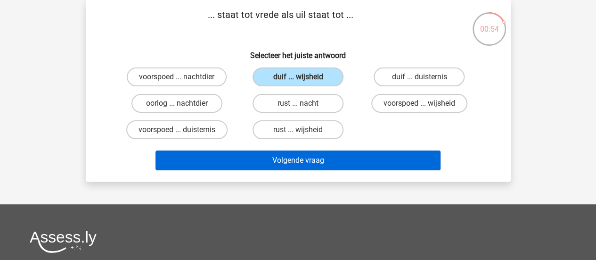
drag, startPoint x: 264, startPoint y: 172, endPoint x: 259, endPoint y: 163, distance: 10.5
click at [259, 163] on div "Volgende vraag" at bounding box center [298, 162] width 364 height 24
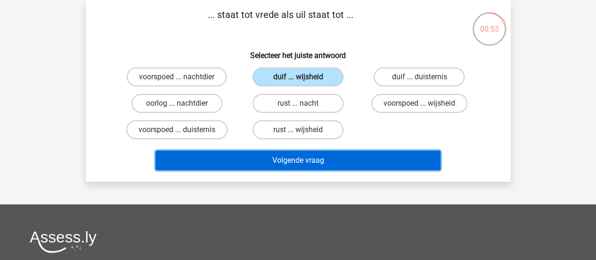
click at [257, 164] on button "Volgende vraag" at bounding box center [298, 160] width 285 height 20
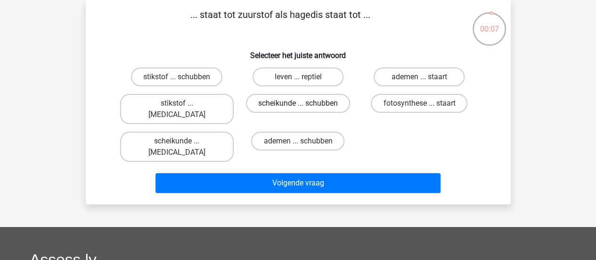
click at [335, 105] on label "scheikunde ... schubben" at bounding box center [298, 103] width 104 height 19
click at [304, 105] on input "scheikunde ... schubben" at bounding box center [301, 106] width 6 height 6
radio input "true"
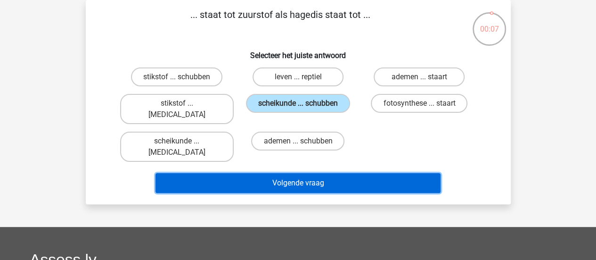
click at [326, 173] on button "Volgende vraag" at bounding box center [298, 183] width 285 height 20
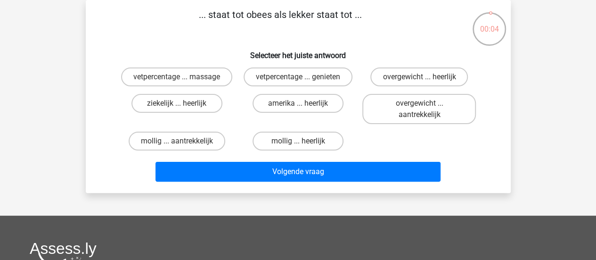
drag, startPoint x: 231, startPoint y: 22, endPoint x: 302, endPoint y: 32, distance: 71.4
click at [302, 32] on p "... staat tot obees als lekker staat tot ..." at bounding box center [281, 22] width 360 height 28
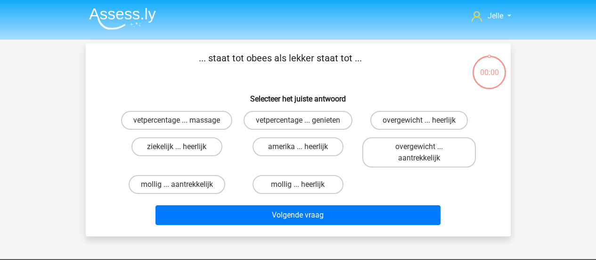
scroll to position [43, 0]
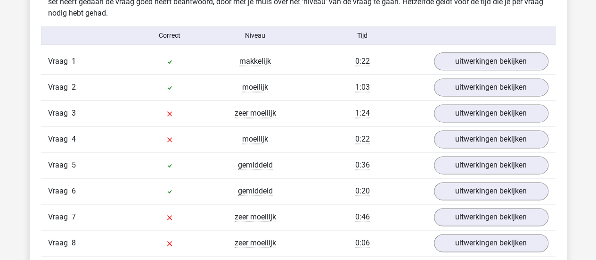
scroll to position [595, 0]
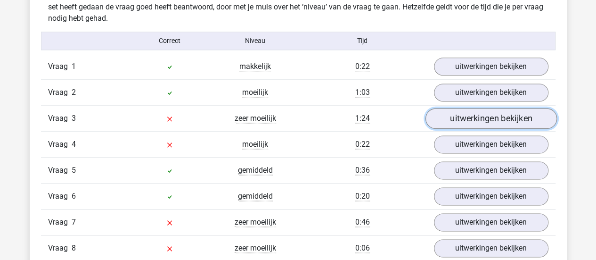
click at [471, 116] on link "uitwerkingen bekijken" at bounding box center [491, 118] width 132 height 21
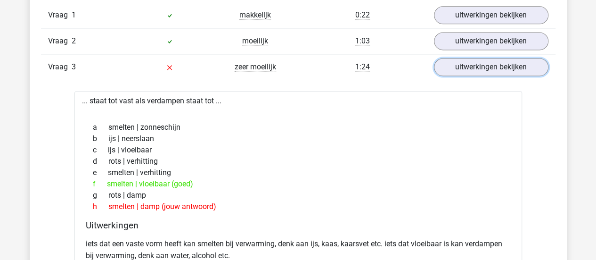
scroll to position [646, 0]
click at [458, 69] on link "uitwerkingen bekijken" at bounding box center [491, 67] width 132 height 21
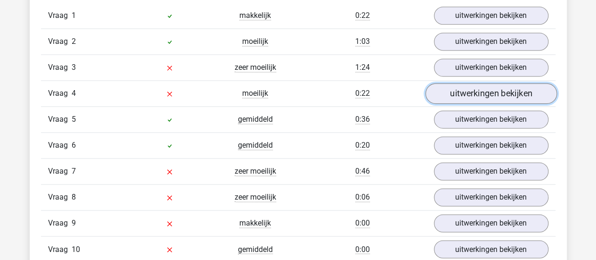
click at [456, 91] on link "uitwerkingen bekijken" at bounding box center [491, 93] width 132 height 21
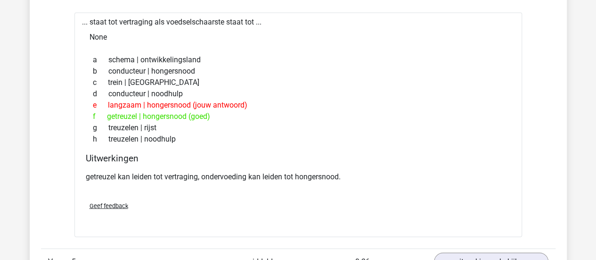
scroll to position [754, 0]
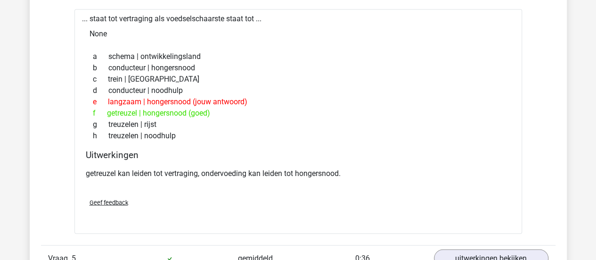
click at [395, 193] on div "Geef feedback" at bounding box center [298, 202] width 433 height 24
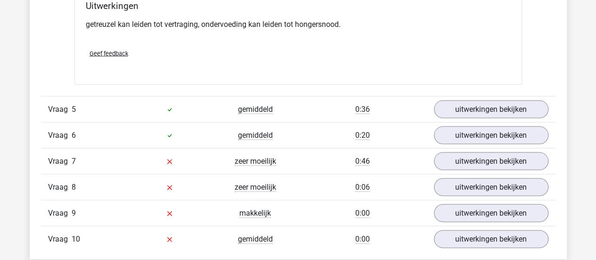
scroll to position [903, 0]
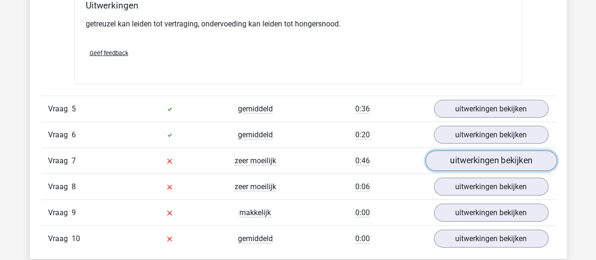
click at [462, 155] on link "uitwerkingen bekijken" at bounding box center [491, 160] width 132 height 21
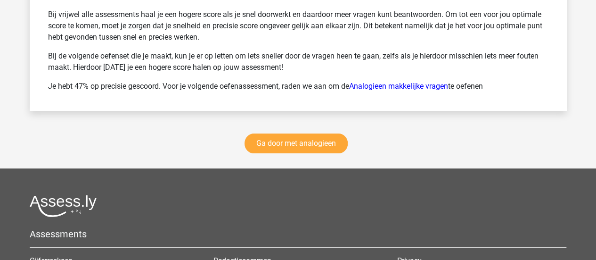
scroll to position [1840, 0]
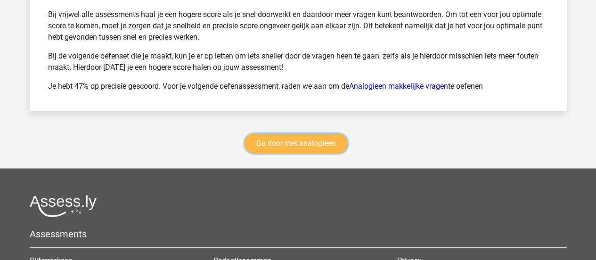
click at [317, 133] on link "Ga door met analogieen" at bounding box center [296, 143] width 103 height 20
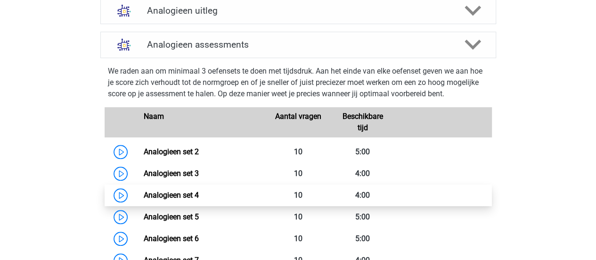
scroll to position [361, 0]
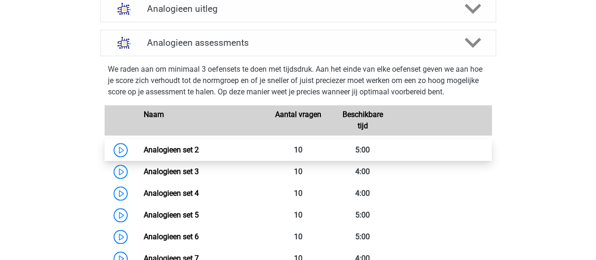
click at [144, 149] on link "Analogieen set 2" at bounding box center [171, 149] width 55 height 9
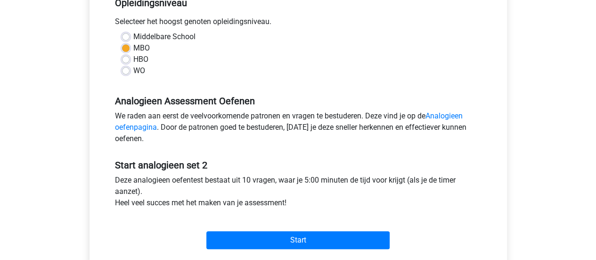
scroll to position [209, 0]
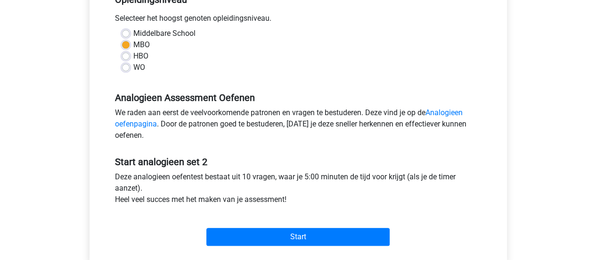
click at [243, 226] on div "Start" at bounding box center [298, 229] width 381 height 33
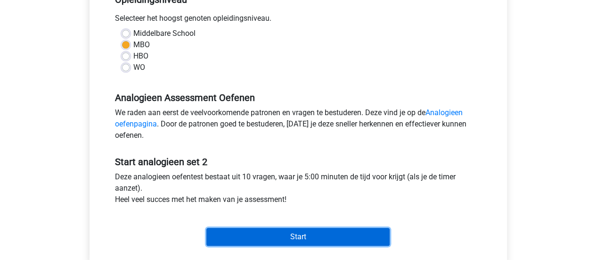
click at [243, 234] on input "Start" at bounding box center [297, 237] width 183 height 18
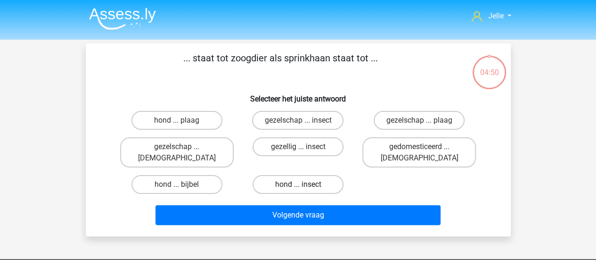
click at [293, 175] on label "hond ... insect" at bounding box center [298, 184] width 91 height 19
click at [298, 184] on input "hond ... insect" at bounding box center [301, 187] width 6 height 6
radio input "true"
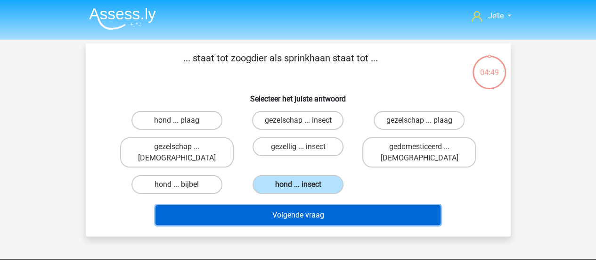
click at [291, 205] on button "Volgende vraag" at bounding box center [298, 215] width 285 height 20
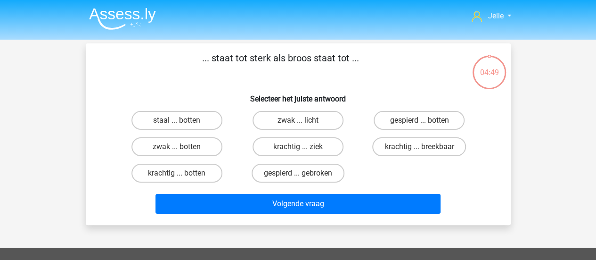
scroll to position [43, 0]
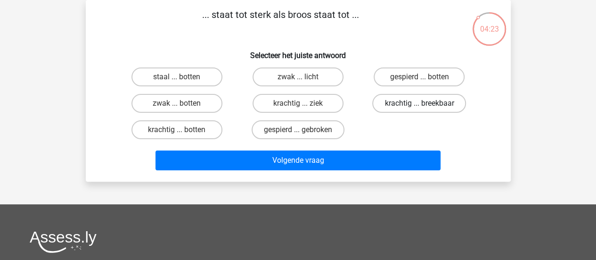
click at [405, 103] on label "krachtig ... breekbaar" at bounding box center [419, 103] width 94 height 19
click at [420, 103] on input "krachtig ... breekbaar" at bounding box center [423, 106] width 6 height 6
radio input "true"
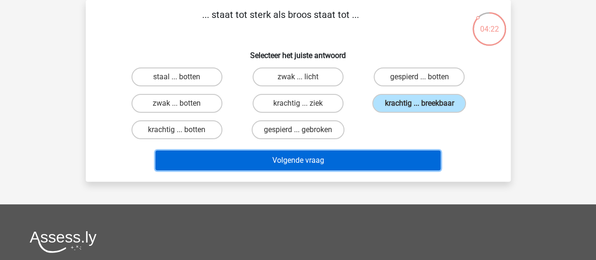
click at [363, 163] on button "Volgende vraag" at bounding box center [298, 160] width 285 height 20
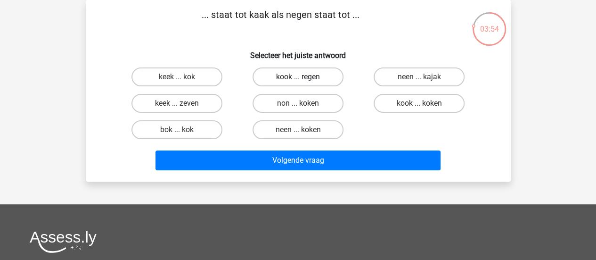
click at [305, 77] on label "kook ... regen" at bounding box center [298, 76] width 91 height 19
click at [304, 77] on input "kook ... regen" at bounding box center [301, 80] width 6 height 6
radio input "true"
click at [311, 76] on label "kook ... regen" at bounding box center [298, 76] width 91 height 19
click at [304, 77] on input "kook ... regen" at bounding box center [301, 80] width 6 height 6
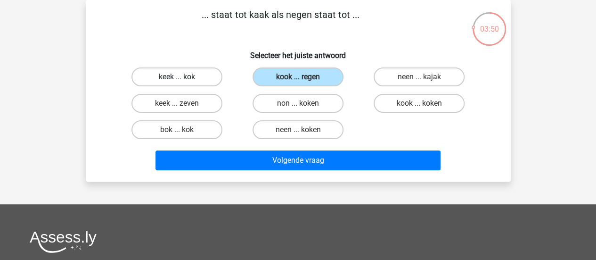
click at [192, 79] on label "keek ... kok" at bounding box center [177, 76] width 91 height 19
click at [183, 79] on input "keek ... kok" at bounding box center [180, 80] width 6 height 6
radio input "true"
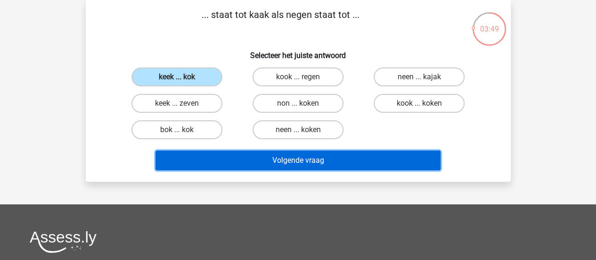
click at [222, 161] on button "Volgende vraag" at bounding box center [298, 160] width 285 height 20
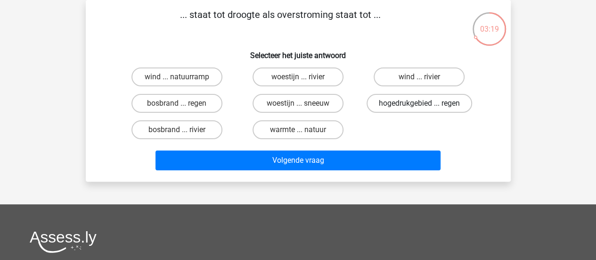
click at [407, 104] on label "hogedrukgebied ... regen" at bounding box center [420, 103] width 106 height 19
click at [420, 104] on input "hogedrukgebied ... regen" at bounding box center [423, 106] width 6 height 6
radio input "true"
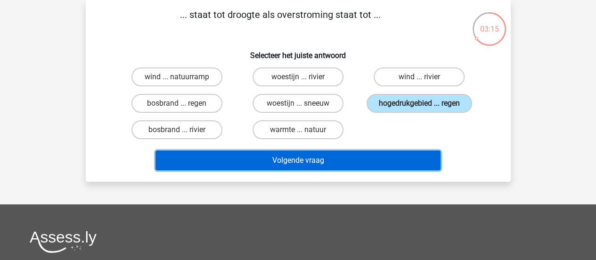
click at [364, 164] on button "Volgende vraag" at bounding box center [298, 160] width 285 height 20
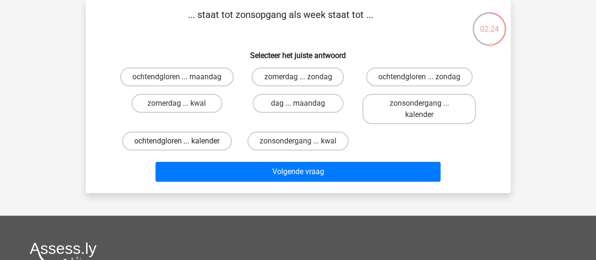
click at [206, 150] on label "ochtendgloren ... kalender" at bounding box center [177, 141] width 110 height 19
click at [183, 147] on input "ochtendgloren ... kalender" at bounding box center [180, 144] width 6 height 6
radio input "true"
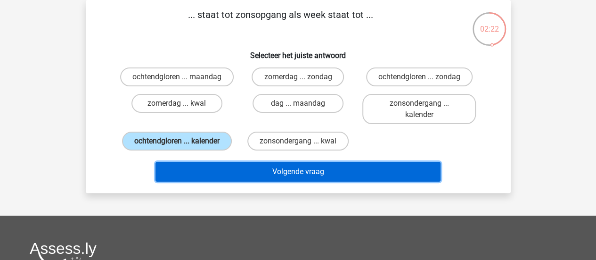
click at [220, 178] on button "Volgende vraag" at bounding box center [298, 172] width 285 height 20
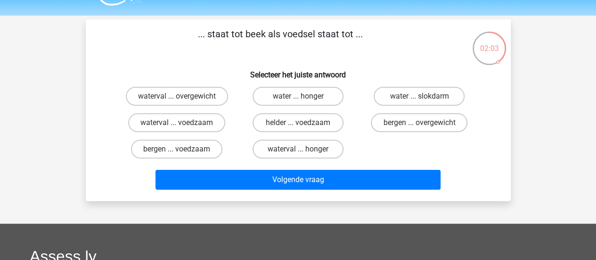
scroll to position [23, 0]
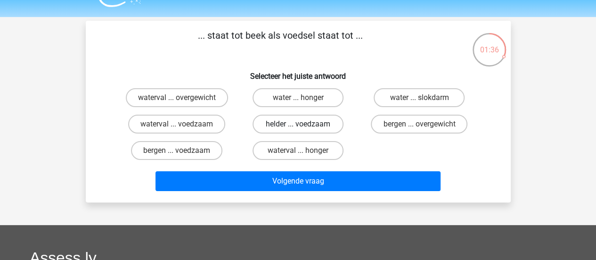
click at [281, 123] on label "helder ... voedzaam" at bounding box center [298, 124] width 91 height 19
click at [298, 124] on input "helder ... voedzaam" at bounding box center [301, 127] width 6 height 6
radio input "true"
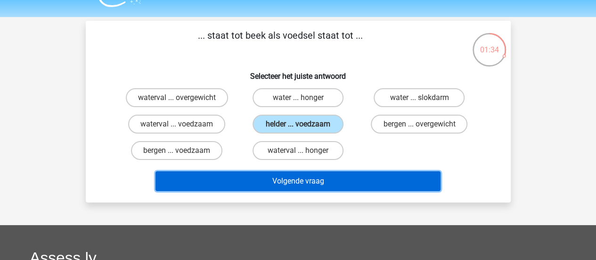
click at [285, 183] on button "Volgende vraag" at bounding box center [298, 181] width 285 height 20
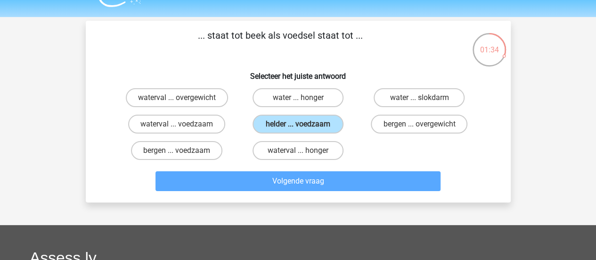
scroll to position [43, 0]
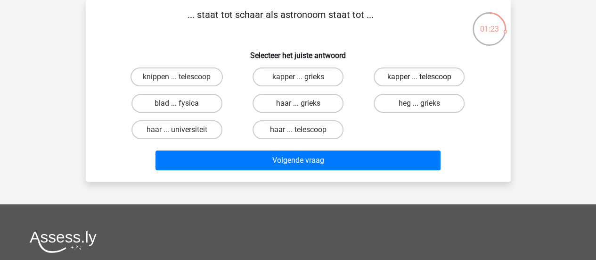
click at [391, 73] on label "kapper ... telescoop" at bounding box center [419, 76] width 91 height 19
click at [420, 77] on input "kapper ... telescoop" at bounding box center [423, 80] width 6 height 6
radio input "true"
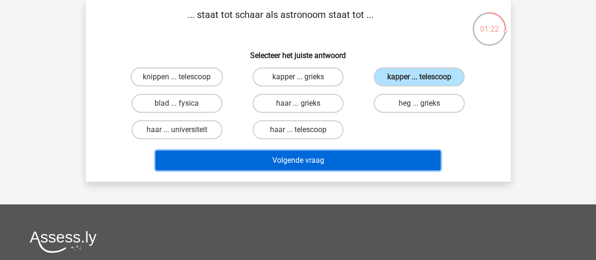
click at [338, 164] on button "Volgende vraag" at bounding box center [298, 160] width 285 height 20
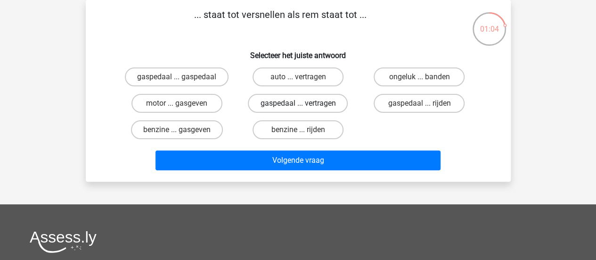
click at [311, 103] on label "gaspedaal ... vertragen" at bounding box center [298, 103] width 100 height 19
click at [304, 103] on input "gaspedaal ... vertragen" at bounding box center [301, 106] width 6 height 6
radio input "true"
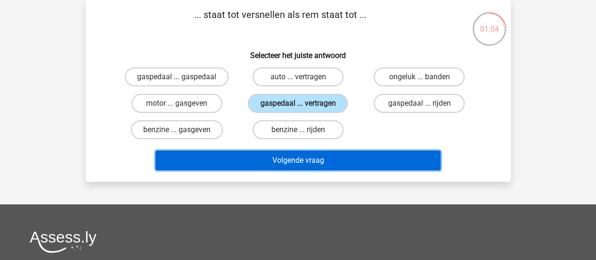
click at [294, 162] on button "Volgende vraag" at bounding box center [298, 160] width 285 height 20
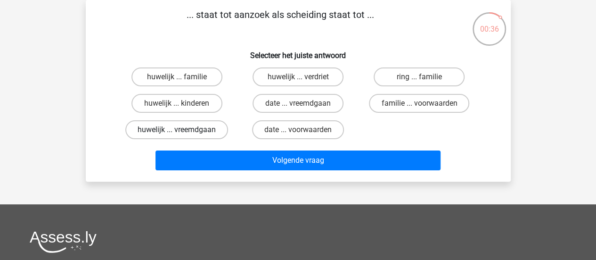
click at [212, 129] on label "huwelijk ... vreemdgaan" at bounding box center [176, 129] width 103 height 19
click at [183, 130] on input "huwelijk ... vreemdgaan" at bounding box center [180, 133] width 6 height 6
radio input "true"
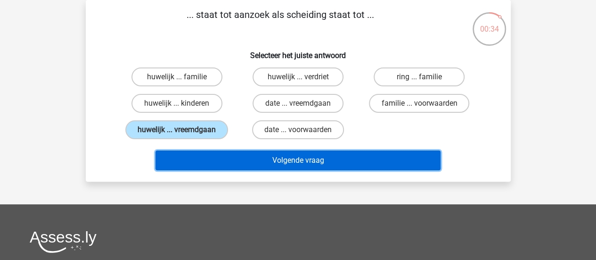
click at [220, 152] on button "Volgende vraag" at bounding box center [298, 160] width 285 height 20
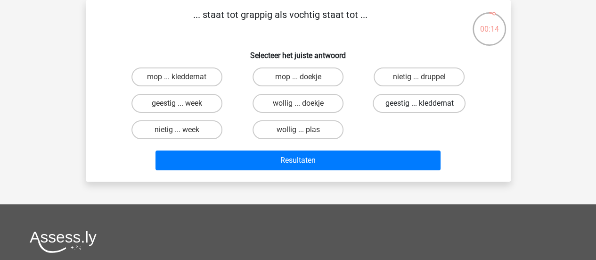
click at [448, 103] on label "geestig ... kleddernat" at bounding box center [419, 103] width 93 height 19
click at [426, 103] on input "geestig ... kleddernat" at bounding box center [423, 106] width 6 height 6
radio input "true"
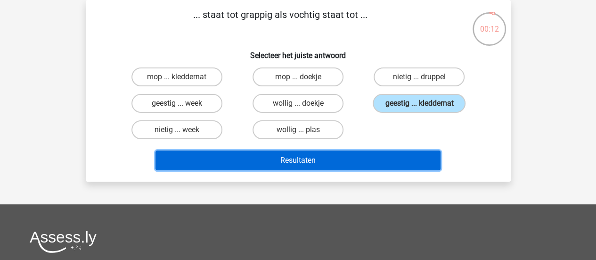
click at [366, 165] on button "Resultaten" at bounding box center [298, 160] width 285 height 20
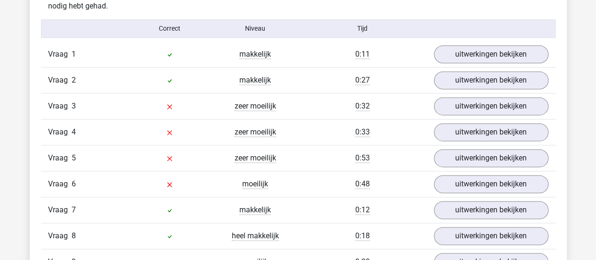
scroll to position [605, 0]
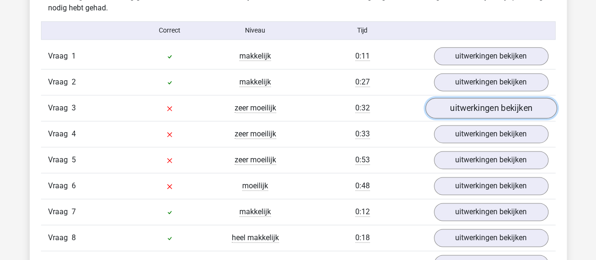
click at [528, 100] on link "uitwerkingen bekijken" at bounding box center [491, 108] width 132 height 21
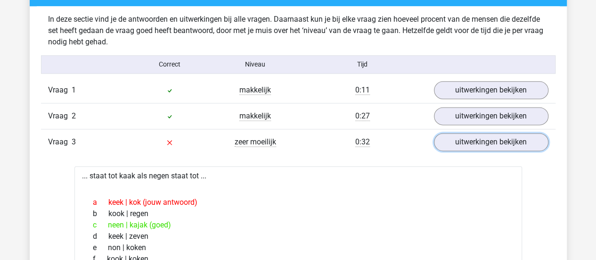
scroll to position [600, 0]
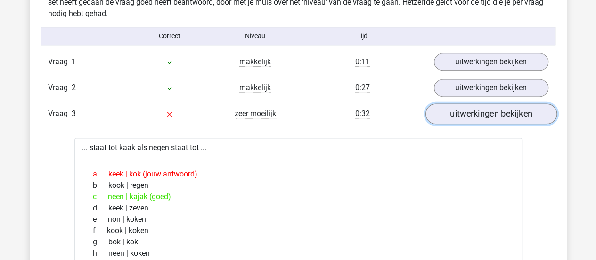
click at [537, 109] on link "uitwerkingen bekijken" at bounding box center [491, 113] width 132 height 21
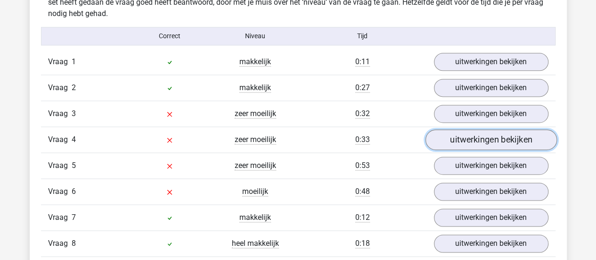
click at [508, 141] on link "uitwerkingen bekijken" at bounding box center [491, 139] width 132 height 21
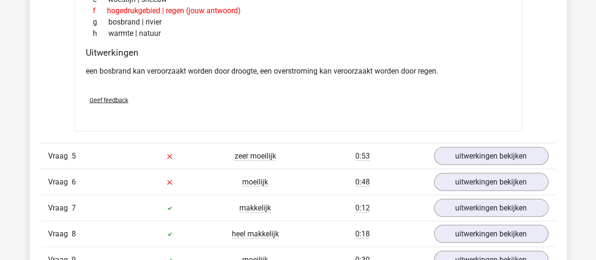
scroll to position [875, 0]
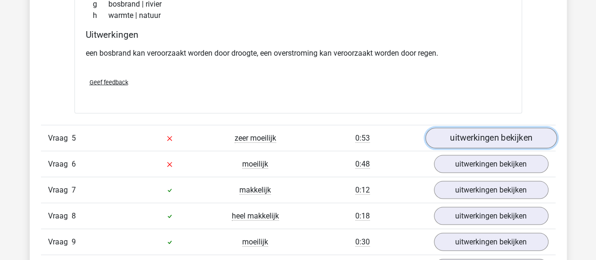
click at [531, 135] on link "uitwerkingen bekijken" at bounding box center [491, 137] width 132 height 21
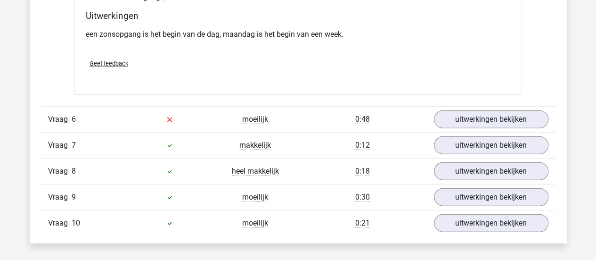
scroll to position [1169, 0]
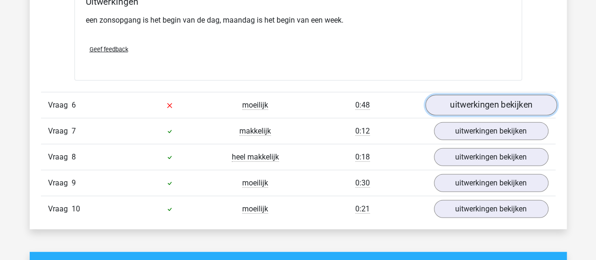
click at [496, 109] on link "uitwerkingen bekijken" at bounding box center [491, 105] width 132 height 21
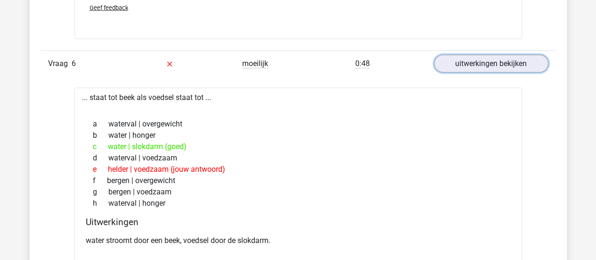
scroll to position [1204, 0]
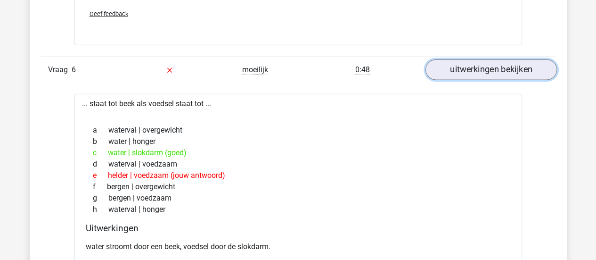
click at [521, 64] on link "uitwerkingen bekijken" at bounding box center [491, 70] width 132 height 21
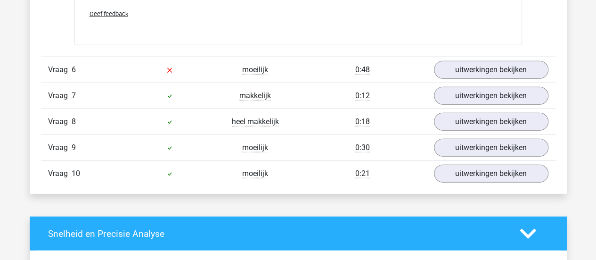
click at [503, 101] on div "Vraag 7 makkelijk 0:12 uitwerkingen bekijken" at bounding box center [298, 96] width 515 height 26
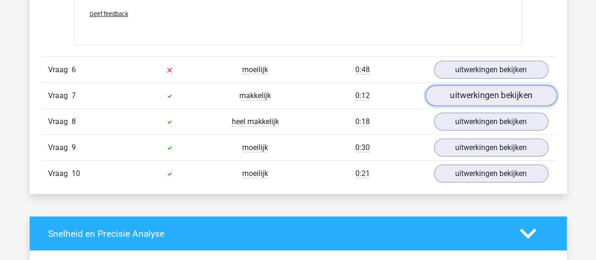
click at [502, 101] on link "uitwerkingen bekijken" at bounding box center [491, 96] width 132 height 21
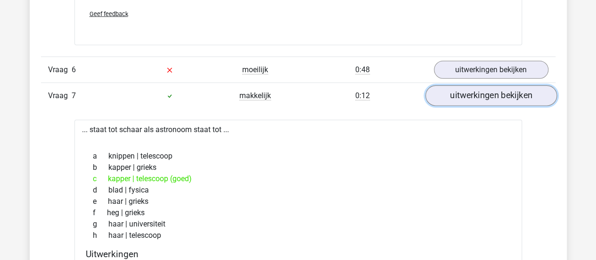
click at [502, 101] on link "uitwerkingen bekijken" at bounding box center [491, 96] width 132 height 21
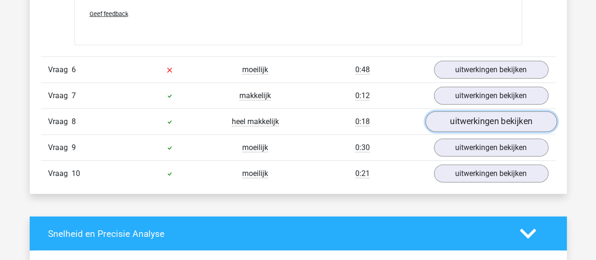
click at [495, 123] on link "uitwerkingen bekijken" at bounding box center [491, 122] width 132 height 21
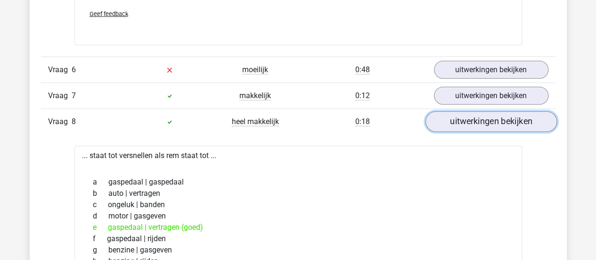
click at [495, 123] on link "uitwerkingen bekijken" at bounding box center [491, 122] width 132 height 21
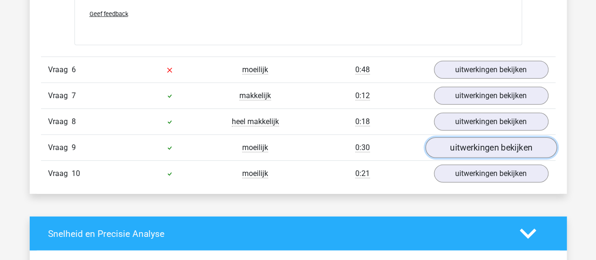
click at [492, 140] on link "uitwerkingen bekijken" at bounding box center [491, 148] width 132 height 21
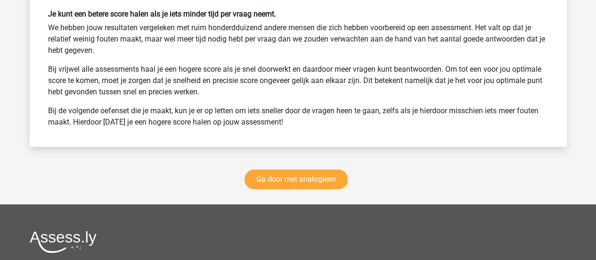
scroll to position [2019, 0]
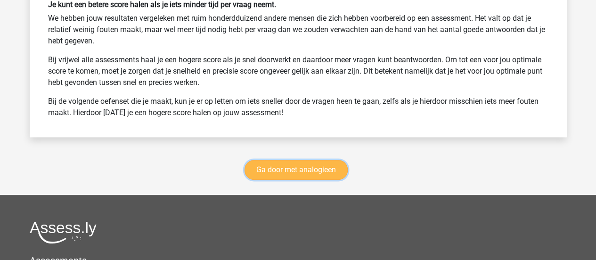
click at [316, 164] on link "Ga door met analogieen" at bounding box center [296, 170] width 103 height 20
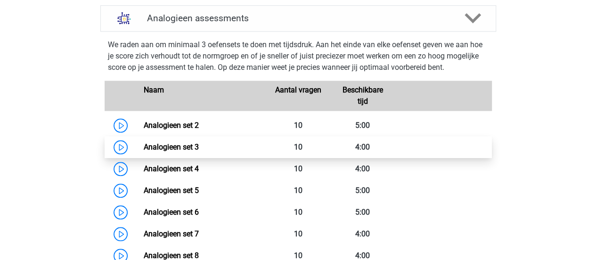
scroll to position [387, 0]
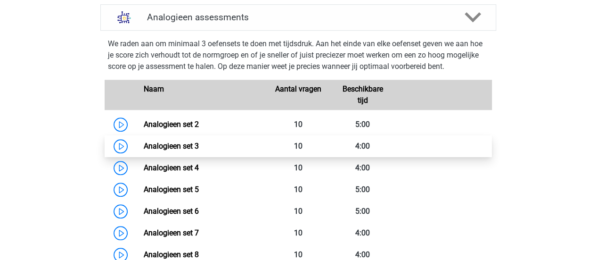
click at [144, 149] on link "Analogieen set 3" at bounding box center [171, 145] width 55 height 9
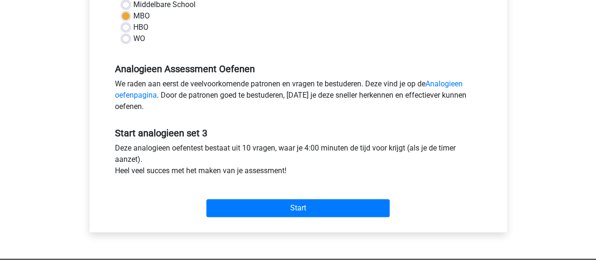
scroll to position [246, 0]
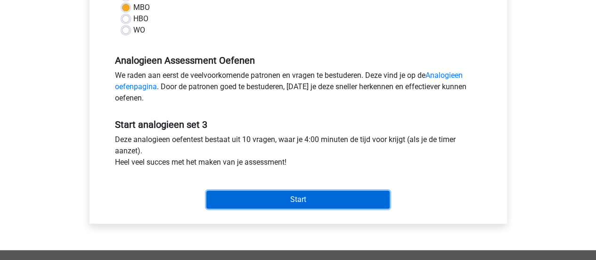
click at [250, 192] on input "Start" at bounding box center [297, 199] width 183 height 18
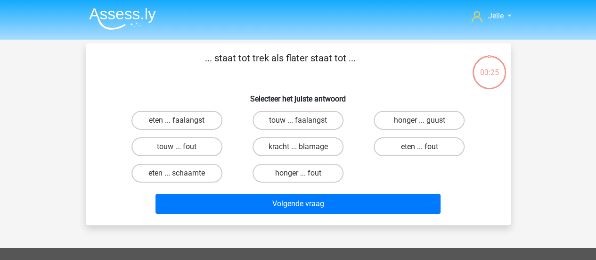
click at [415, 149] on label "eten ... fout" at bounding box center [419, 146] width 91 height 19
click at [420, 149] on input "eten ... fout" at bounding box center [423, 150] width 6 height 6
radio input "true"
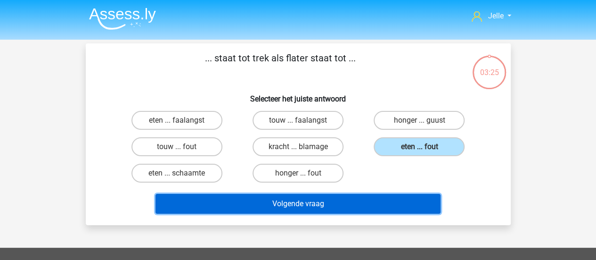
click at [392, 200] on button "Volgende vraag" at bounding box center [298, 204] width 285 height 20
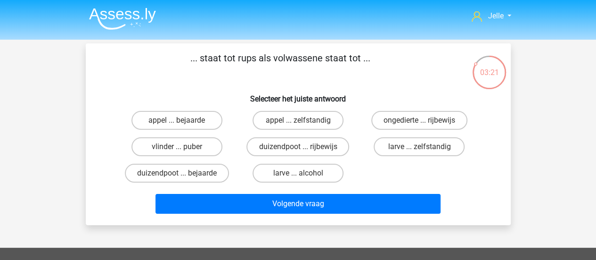
click at [236, 84] on div "... staat tot rups als volwassene staat tot ... Selecteer het juiste antwoord a…" at bounding box center [299, 134] width 418 height 166
click at [198, 149] on label "vlinder ... puber" at bounding box center [177, 146] width 91 height 19
click at [183, 149] on input "vlinder ... puber" at bounding box center [180, 150] width 6 height 6
radio input "true"
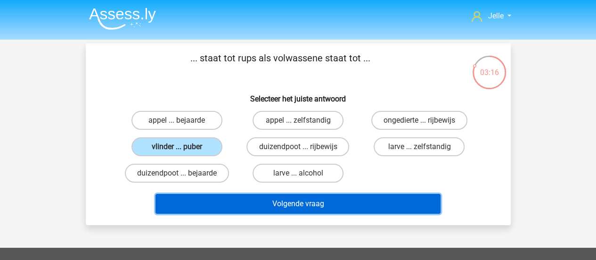
click at [221, 198] on button "Volgende vraag" at bounding box center [298, 204] width 285 height 20
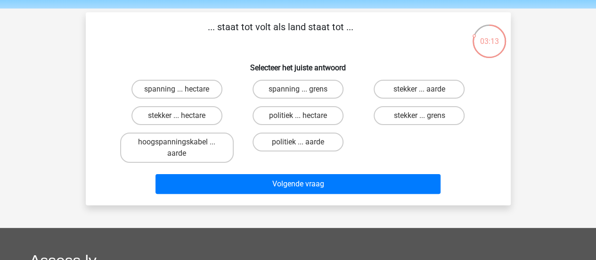
scroll to position [21, 0]
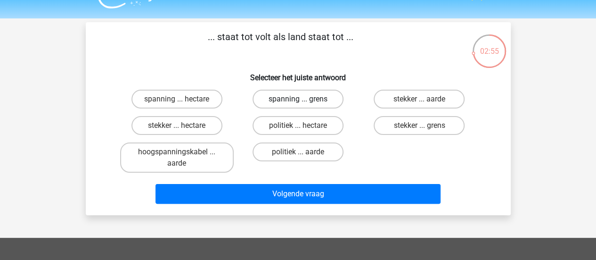
click at [282, 99] on label "spanning ... grens" at bounding box center [298, 99] width 91 height 19
click at [298, 99] on input "spanning ... grens" at bounding box center [301, 102] width 6 height 6
radio input "true"
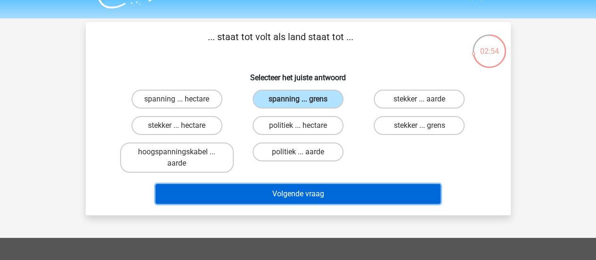
click at [299, 198] on button "Volgende vraag" at bounding box center [298, 194] width 285 height 20
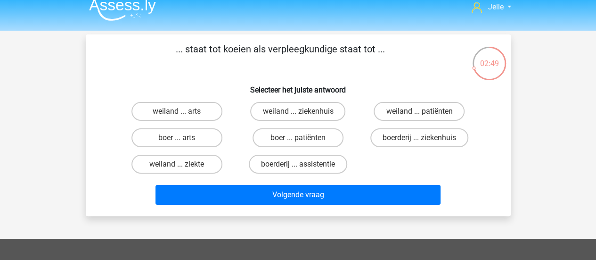
scroll to position [0, 0]
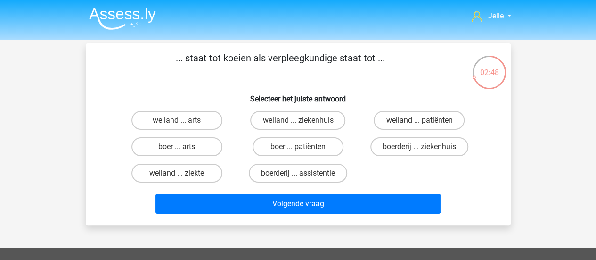
drag, startPoint x: 250, startPoint y: 74, endPoint x: 342, endPoint y: 78, distance: 92.5
click at [342, 78] on p "... staat tot koeien als verpleegkundige staat tot ..." at bounding box center [281, 65] width 360 height 28
click at [393, 144] on label "boerderij ... ziekenhuis" at bounding box center [420, 146] width 98 height 19
click at [420, 147] on input "boerderij ... ziekenhuis" at bounding box center [423, 150] width 6 height 6
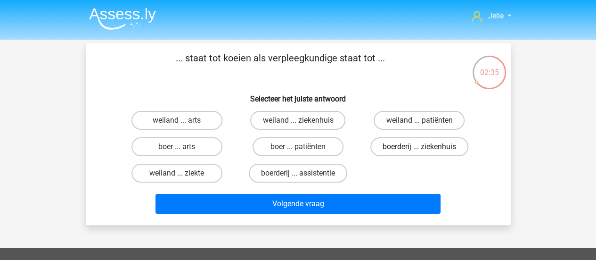
radio input "true"
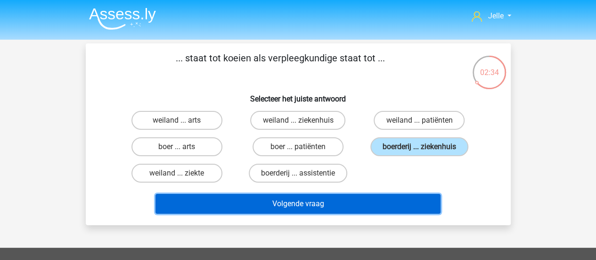
click at [356, 200] on button "Volgende vraag" at bounding box center [298, 204] width 285 height 20
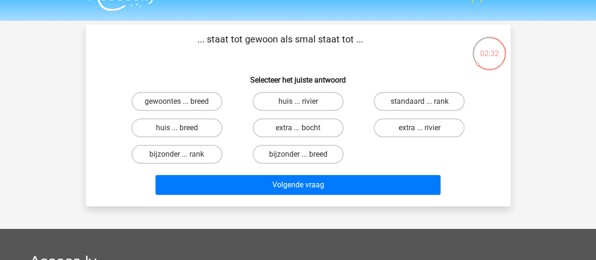
scroll to position [13, 0]
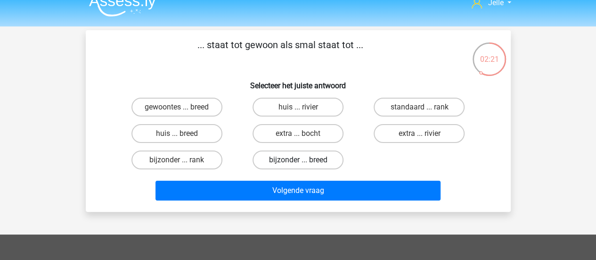
click at [305, 153] on label "bijzonder ... breed" at bounding box center [298, 159] width 91 height 19
click at [304, 160] on input "bijzonder ... breed" at bounding box center [301, 163] width 6 height 6
radio input "true"
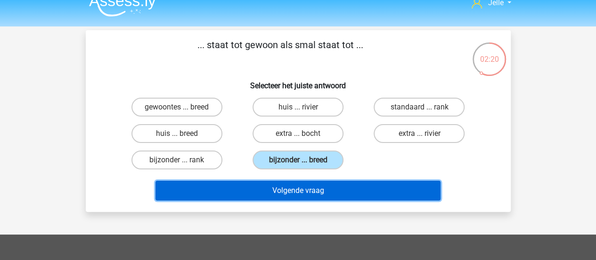
click at [335, 191] on button "Volgende vraag" at bounding box center [298, 191] width 285 height 20
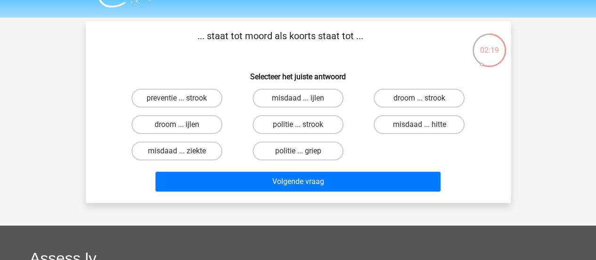
scroll to position [18, 0]
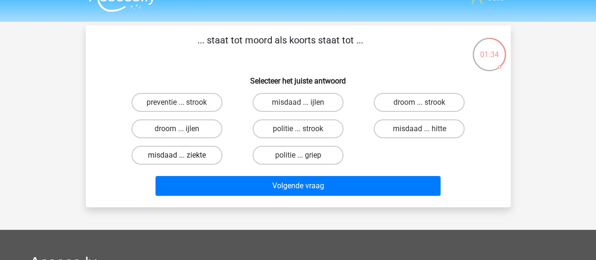
click at [221, 156] on label "misdaad ... ziekte" at bounding box center [177, 155] width 91 height 19
click at [183, 156] on input "misdaad ... ziekte" at bounding box center [180, 158] width 6 height 6
radio input "true"
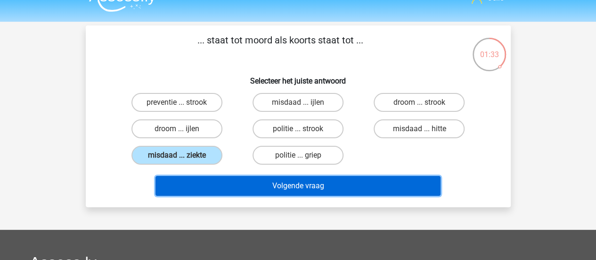
click at [236, 187] on button "Volgende vraag" at bounding box center [298, 186] width 285 height 20
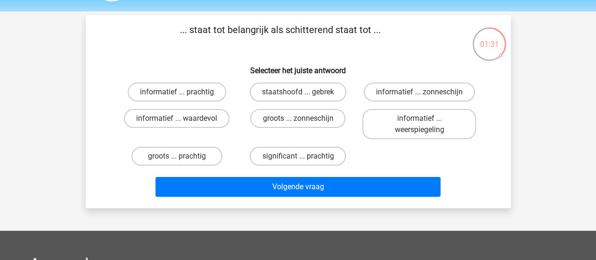
scroll to position [26, 0]
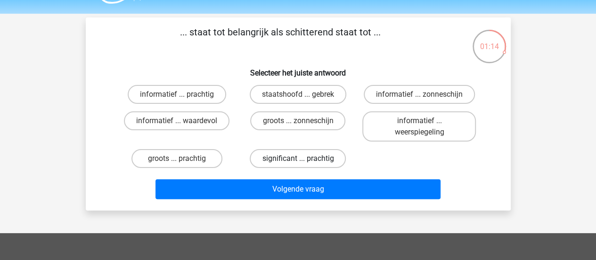
click at [295, 166] on label "significant ... prachtig" at bounding box center [298, 158] width 96 height 19
click at [298, 165] on input "significant ... prachtig" at bounding box center [301, 161] width 6 height 6
radio input "true"
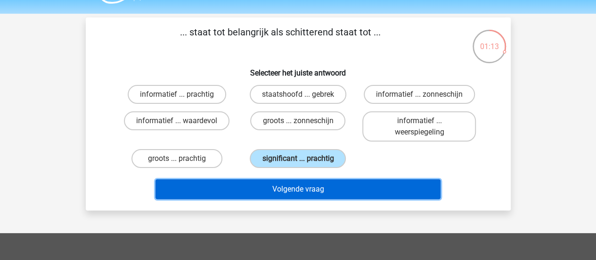
click at [292, 182] on button "Volgende vraag" at bounding box center [298, 189] width 285 height 20
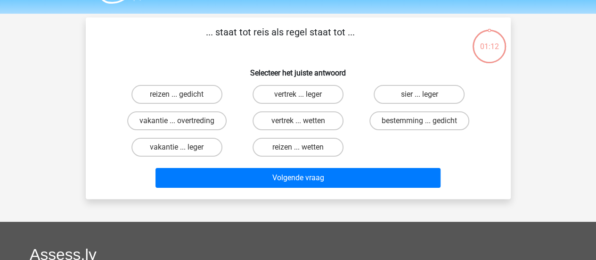
scroll to position [43, 0]
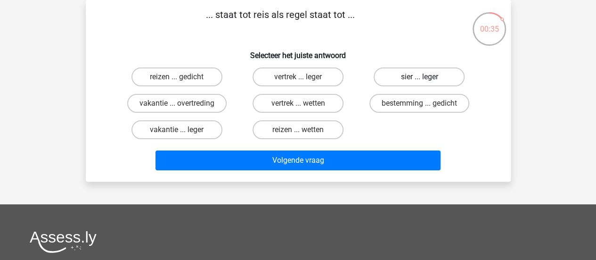
click at [444, 81] on label "sier ... leger" at bounding box center [419, 76] width 91 height 19
click at [426, 81] on input "sier ... leger" at bounding box center [423, 80] width 6 height 6
radio input "true"
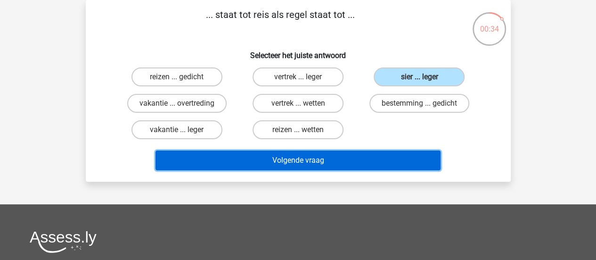
click at [373, 165] on button "Volgende vraag" at bounding box center [298, 160] width 285 height 20
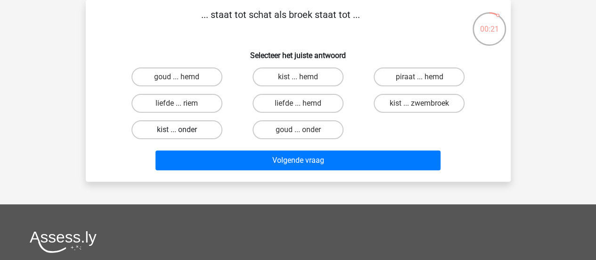
click at [162, 127] on label "kist ... onder" at bounding box center [177, 129] width 91 height 19
click at [177, 130] on input "kist ... onder" at bounding box center [180, 133] width 6 height 6
radio input "true"
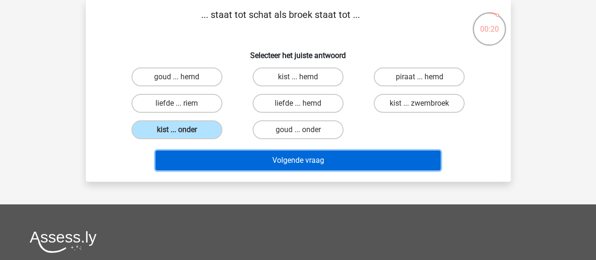
click at [182, 157] on button "Volgende vraag" at bounding box center [298, 160] width 285 height 20
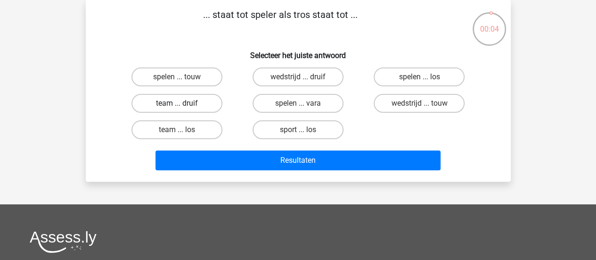
click at [199, 107] on label "team ... druif" at bounding box center [177, 103] width 91 height 19
click at [183, 107] on input "team ... druif" at bounding box center [180, 106] width 6 height 6
radio input "true"
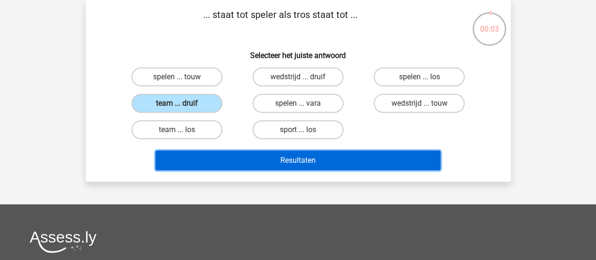
click at [214, 159] on button "Resultaten" at bounding box center [298, 160] width 285 height 20
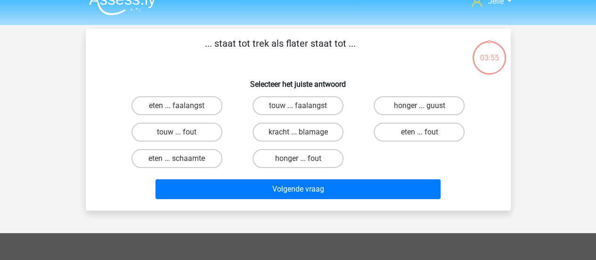
scroll to position [26, 0]
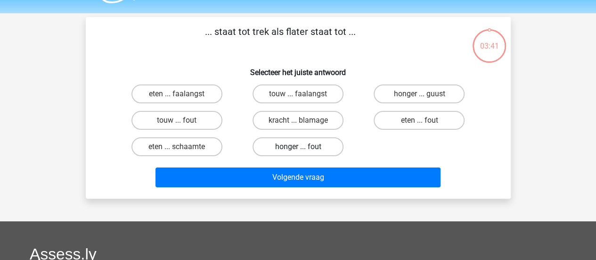
click at [270, 145] on label "honger ... fout" at bounding box center [298, 146] width 91 height 19
click at [298, 147] on input "honger ... fout" at bounding box center [301, 150] width 6 height 6
radio input "true"
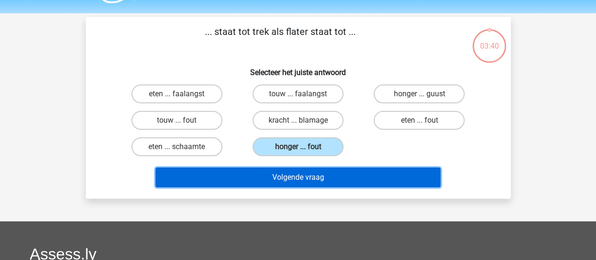
click at [274, 170] on button "Volgende vraag" at bounding box center [298, 177] width 285 height 20
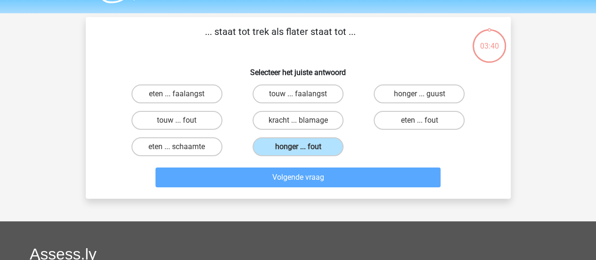
scroll to position [43, 0]
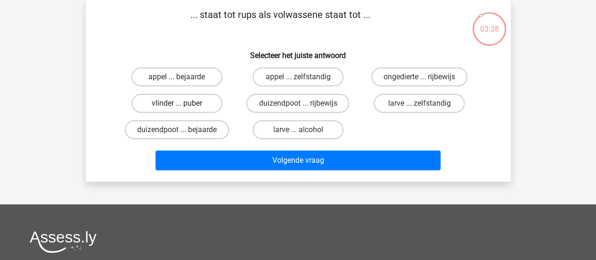
click at [197, 103] on label "vlinder ... puber" at bounding box center [177, 103] width 91 height 19
click at [183, 103] on input "vlinder ... puber" at bounding box center [180, 106] width 6 height 6
radio input "true"
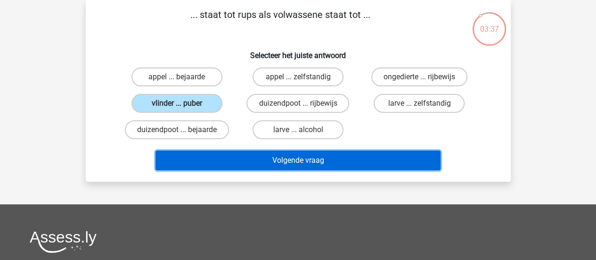
click at [218, 152] on button "Volgende vraag" at bounding box center [298, 160] width 285 height 20
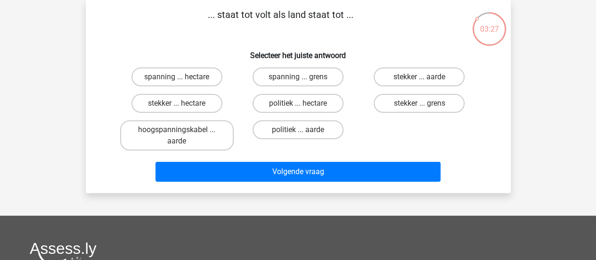
click at [177, 80] on input "spanning ... hectare" at bounding box center [180, 80] width 6 height 6
radio input "true"
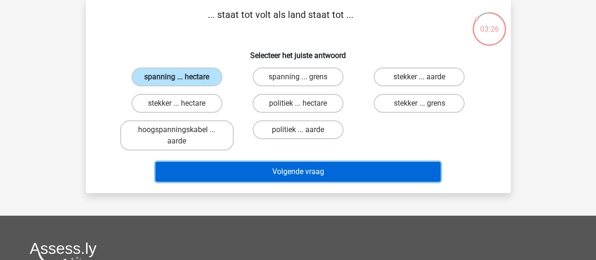
click at [276, 170] on button "Volgende vraag" at bounding box center [298, 172] width 285 height 20
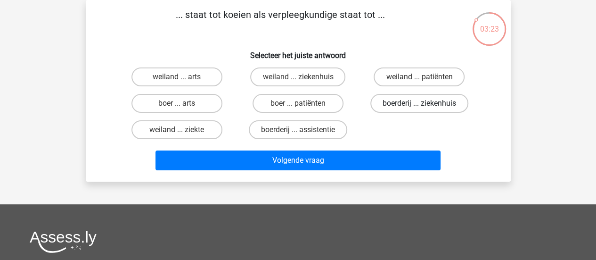
click at [405, 103] on label "boerderij ... ziekenhuis" at bounding box center [420, 103] width 98 height 19
click at [420, 103] on input "boerderij ... ziekenhuis" at bounding box center [423, 106] width 6 height 6
radio input "true"
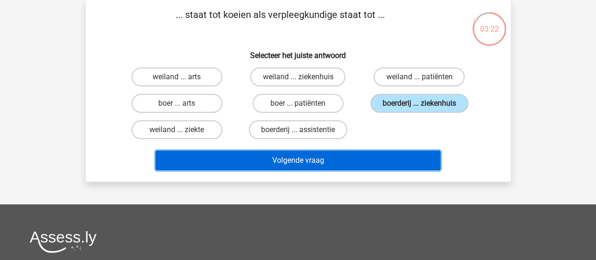
click at [375, 158] on button "Volgende vraag" at bounding box center [298, 160] width 285 height 20
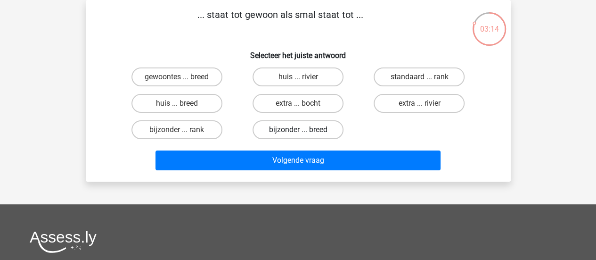
click at [291, 133] on label "bijzonder ... breed" at bounding box center [298, 129] width 91 height 19
click at [298, 133] on input "bijzonder ... breed" at bounding box center [301, 133] width 6 height 6
radio input "true"
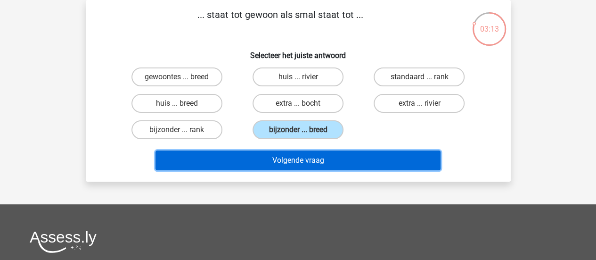
click at [292, 155] on button "Volgende vraag" at bounding box center [298, 160] width 285 height 20
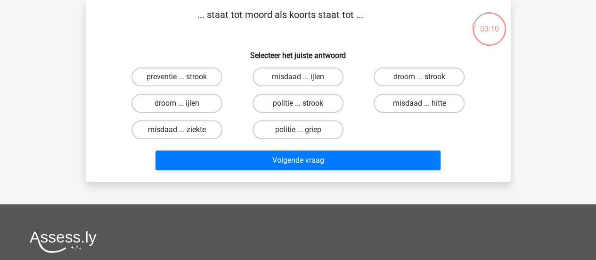
click at [195, 135] on label "misdaad ... ziekte" at bounding box center [177, 129] width 91 height 19
click at [183, 135] on input "misdaad ... ziekte" at bounding box center [180, 133] width 6 height 6
radio input "true"
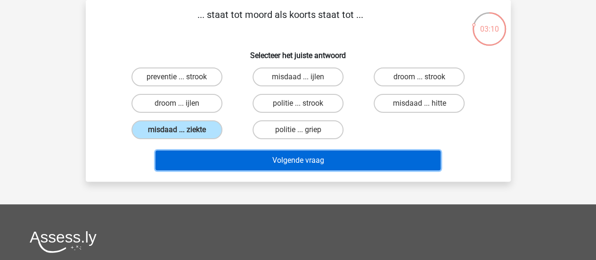
click at [207, 157] on button "Volgende vraag" at bounding box center [298, 160] width 285 height 20
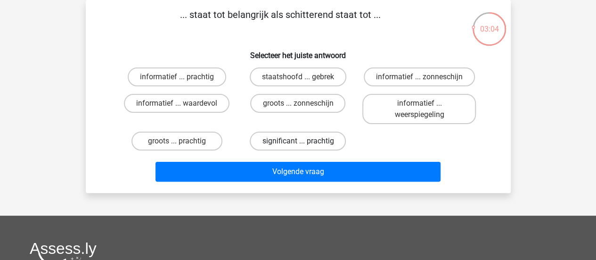
click at [284, 139] on label "significant ... prachtig" at bounding box center [298, 141] width 96 height 19
click at [298, 141] on input "significant ... prachtig" at bounding box center [301, 144] width 6 height 6
radio input "true"
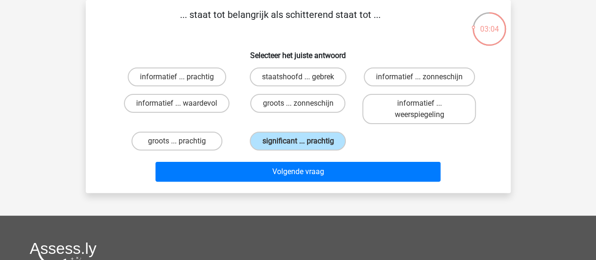
click at [284, 187] on div "... staat tot belangrijk als schitterend staat tot ... Selecteer het juiste ant…" at bounding box center [298, 96] width 425 height 193
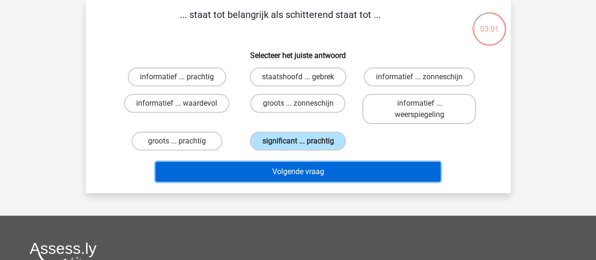
click at [264, 175] on button "Volgende vraag" at bounding box center [298, 172] width 285 height 20
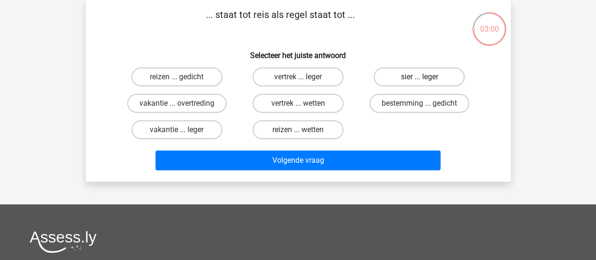
click at [409, 73] on label "sier ... leger" at bounding box center [419, 76] width 91 height 19
click at [420, 77] on input "sier ... leger" at bounding box center [423, 80] width 6 height 6
radio input "true"
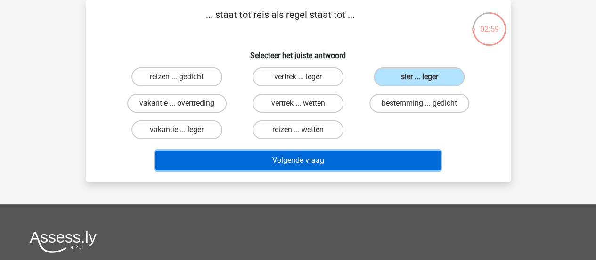
click at [372, 154] on button "Volgende vraag" at bounding box center [298, 160] width 285 height 20
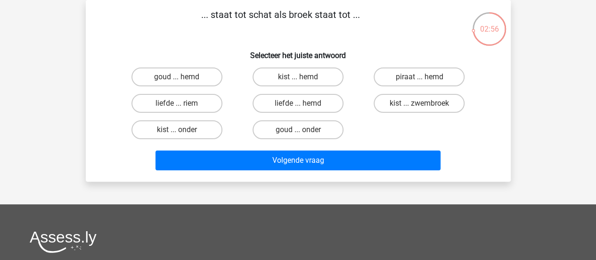
click at [181, 135] on input "kist ... onder" at bounding box center [180, 133] width 6 height 6
radio input "true"
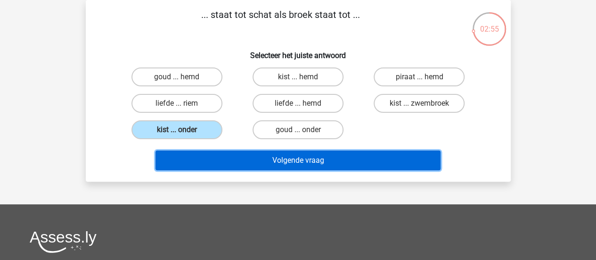
click at [184, 155] on button "Volgende vraag" at bounding box center [298, 160] width 285 height 20
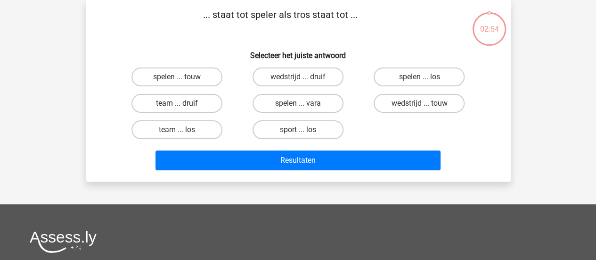
click at [191, 102] on label "team ... druif" at bounding box center [177, 103] width 91 height 19
click at [183, 103] on input "team ... druif" at bounding box center [180, 106] width 6 height 6
radio input "true"
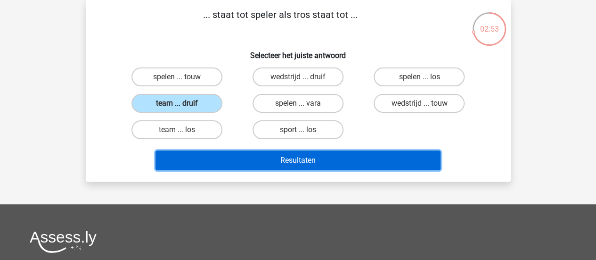
click at [198, 156] on button "Resultaten" at bounding box center [298, 160] width 285 height 20
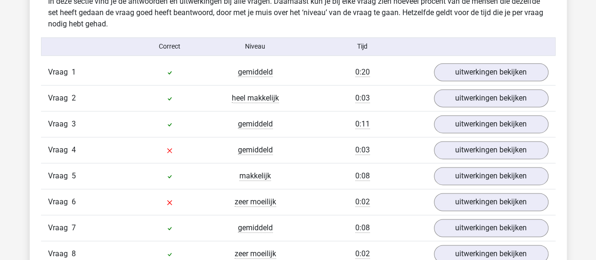
scroll to position [598, 0]
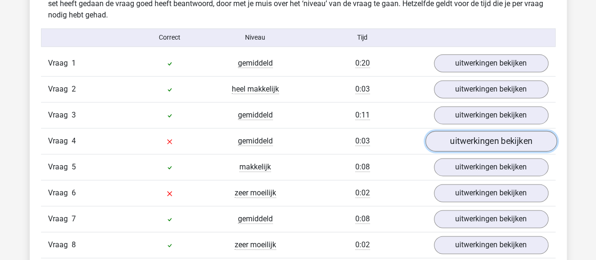
click at [490, 137] on link "uitwerkingen bekijken" at bounding box center [491, 141] width 132 height 21
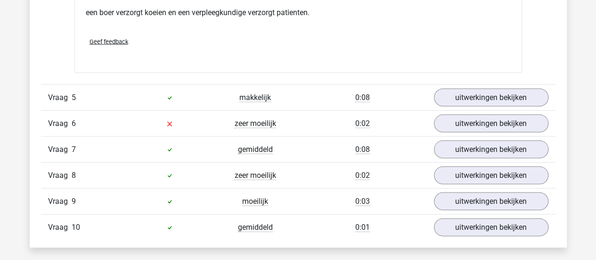
scroll to position [926, 0]
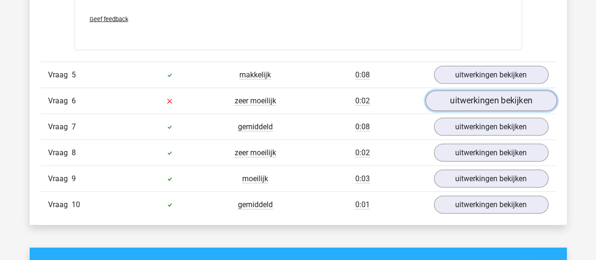
click at [493, 95] on link "uitwerkingen bekijken" at bounding box center [491, 101] width 132 height 21
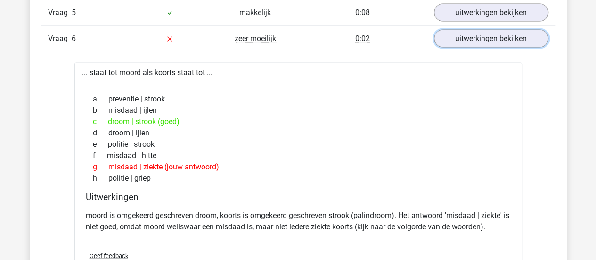
scroll to position [999, 0]
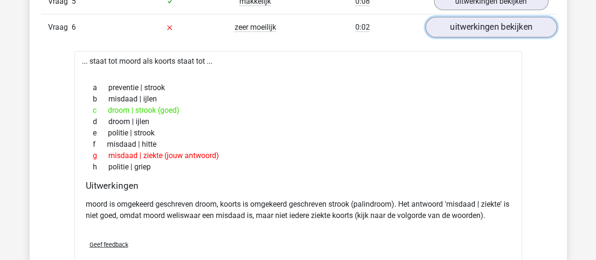
click at [471, 21] on link "uitwerkingen bekijken" at bounding box center [491, 27] width 132 height 21
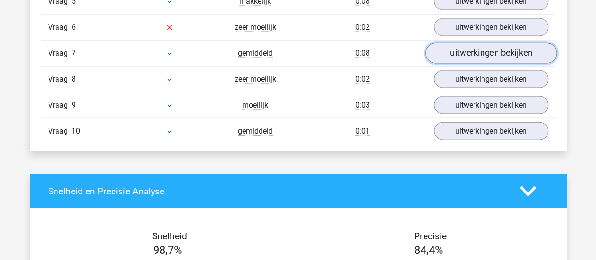
click at [473, 51] on link "uitwerkingen bekijken" at bounding box center [491, 53] width 132 height 21
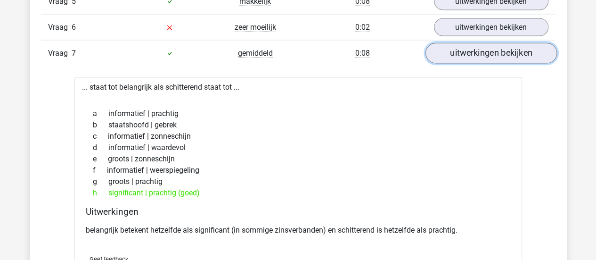
click at [473, 51] on link "uitwerkingen bekijken" at bounding box center [491, 53] width 132 height 21
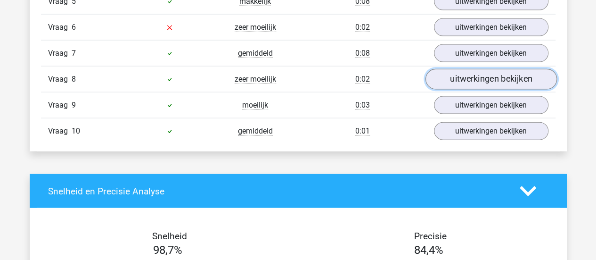
click at [471, 69] on link "uitwerkingen bekijken" at bounding box center [491, 79] width 132 height 21
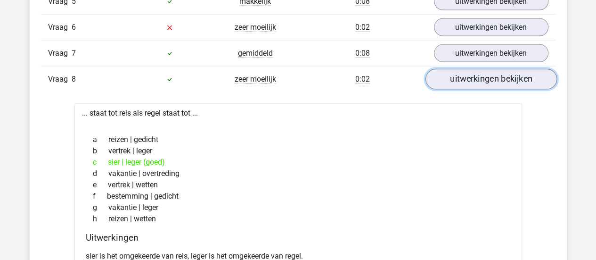
click at [503, 72] on link "uitwerkingen bekijken" at bounding box center [491, 79] width 132 height 21
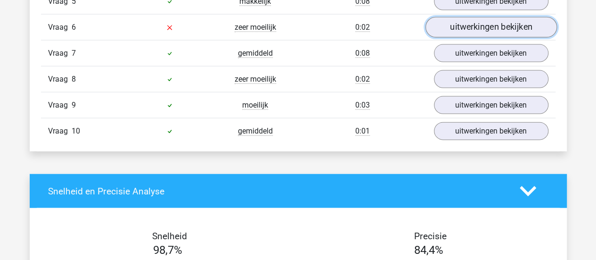
click at [488, 27] on link "uitwerkingen bekijken" at bounding box center [491, 27] width 132 height 21
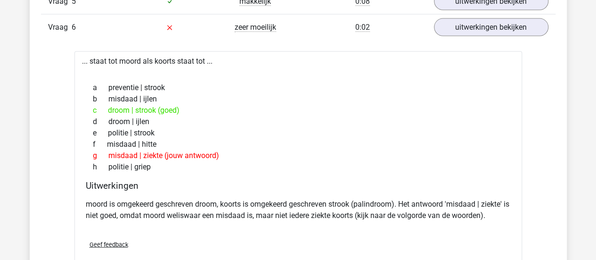
click at [487, 33] on div "Vraag 6 zeer moeilijk 0:02 uitwerkingen bekijken" at bounding box center [298, 27] width 515 height 26
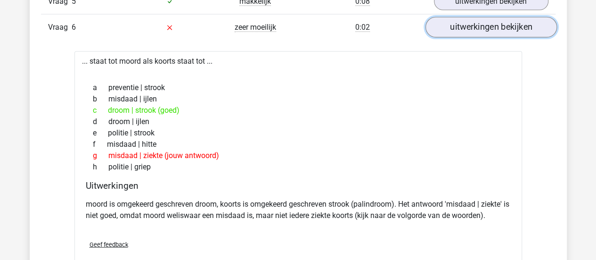
click at [498, 27] on link "uitwerkingen bekijken" at bounding box center [491, 27] width 132 height 21
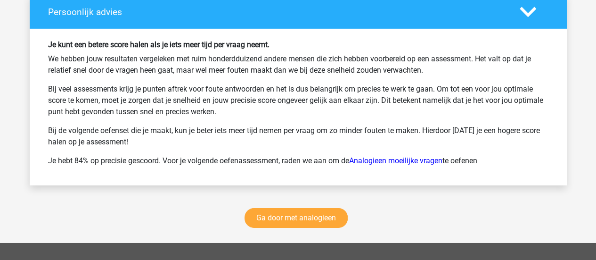
scroll to position [1539, 0]
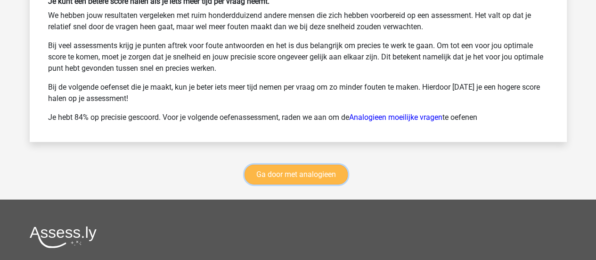
click at [292, 166] on link "Ga door met analogieen" at bounding box center [296, 175] width 103 height 20
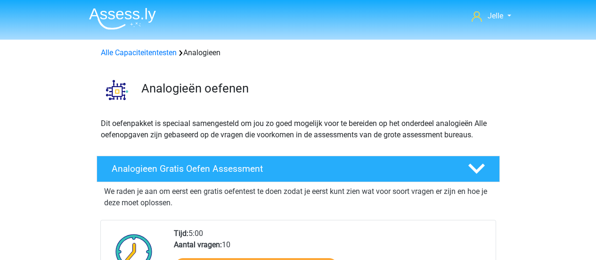
scroll to position [386, 0]
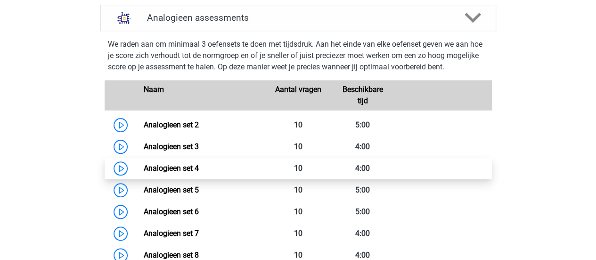
click at [144, 169] on link "Analogieen set 4" at bounding box center [171, 168] width 55 height 9
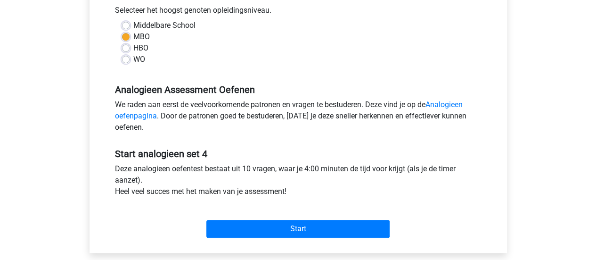
scroll to position [223, 0]
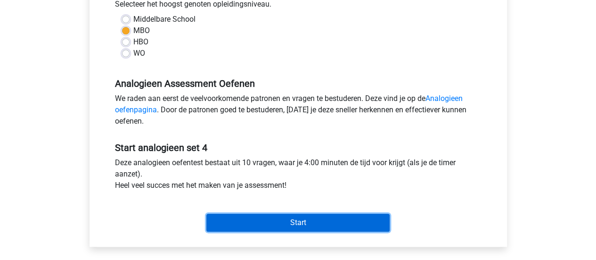
click at [238, 221] on input "Start" at bounding box center [297, 223] width 183 height 18
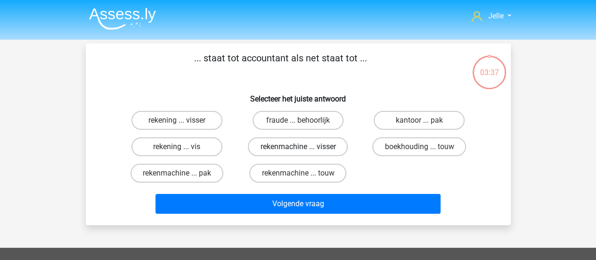
click at [312, 145] on label "rekenmachine ... visser" at bounding box center [298, 146] width 100 height 19
click at [304, 147] on input "rekenmachine ... visser" at bounding box center [301, 150] width 6 height 6
radio input "true"
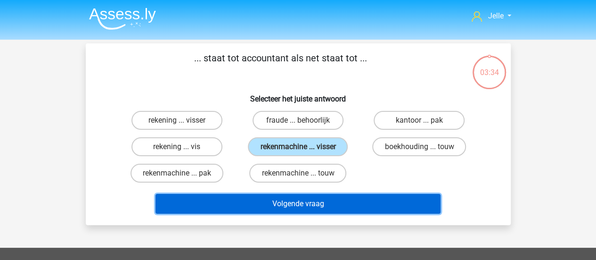
click at [305, 204] on button "Volgende vraag" at bounding box center [298, 204] width 285 height 20
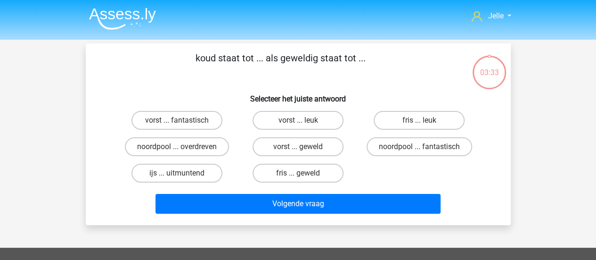
scroll to position [43, 0]
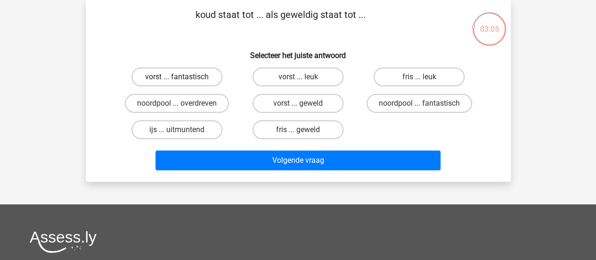
click at [199, 78] on label "vorst ... fantastisch" at bounding box center [177, 76] width 91 height 19
click at [183, 78] on input "vorst ... fantastisch" at bounding box center [180, 80] width 6 height 6
radio input "true"
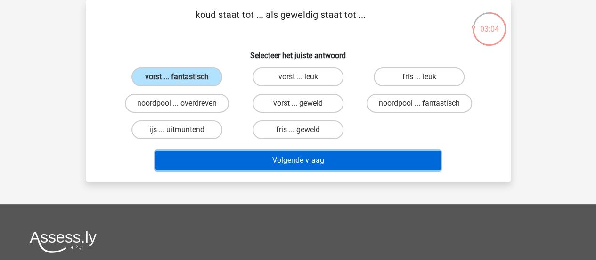
click at [229, 168] on button "Volgende vraag" at bounding box center [298, 160] width 285 height 20
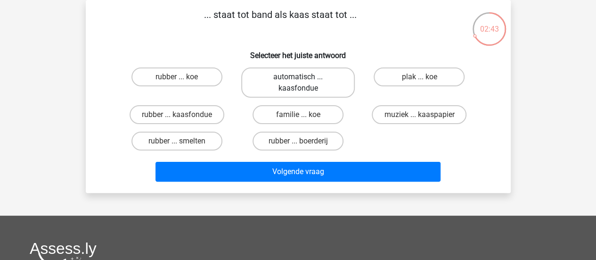
click at [249, 71] on label "automatisch ... kaasfondue" at bounding box center [298, 82] width 114 height 30
click at [298, 77] on input "automatisch ... kaasfondue" at bounding box center [301, 80] width 6 height 6
radio input "true"
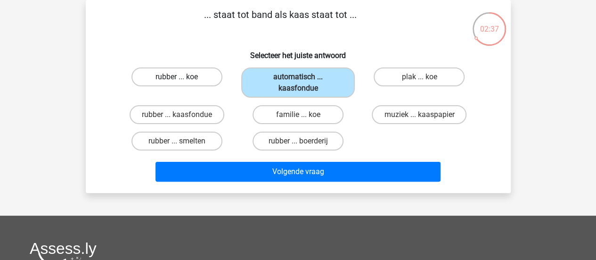
click at [202, 77] on label "rubber ... koe" at bounding box center [177, 76] width 91 height 19
click at [183, 77] on input "rubber ... koe" at bounding box center [180, 80] width 6 height 6
radio input "true"
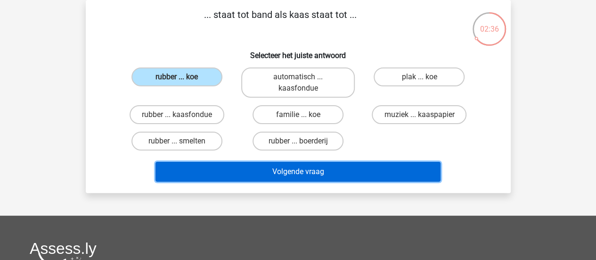
click at [227, 171] on button "Volgende vraag" at bounding box center [298, 172] width 285 height 20
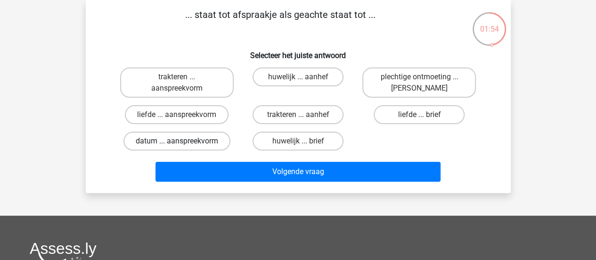
click at [199, 138] on label "datum ... aanspreekvorm" at bounding box center [177, 141] width 107 height 19
click at [183, 141] on input "datum ... aanspreekvorm" at bounding box center [180, 144] width 6 height 6
radio input "true"
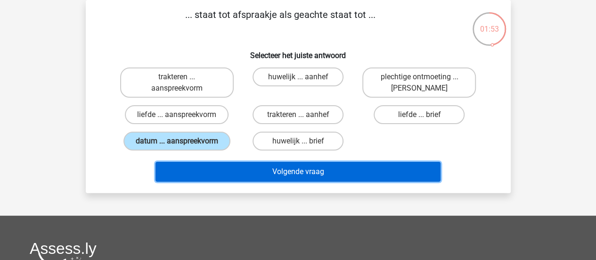
click at [219, 167] on button "Volgende vraag" at bounding box center [298, 172] width 285 height 20
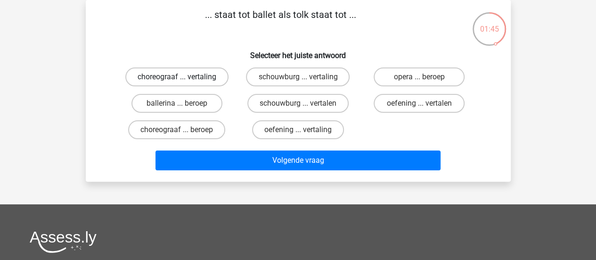
click at [191, 83] on label "choreograaf ... vertaling" at bounding box center [176, 76] width 103 height 19
click at [183, 83] on input "choreograaf ... vertaling" at bounding box center [180, 80] width 6 height 6
radio input "true"
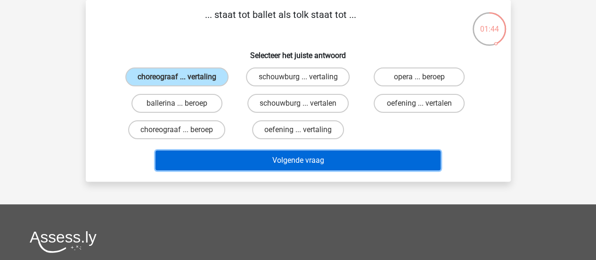
click at [223, 161] on button "Volgende vraag" at bounding box center [298, 160] width 285 height 20
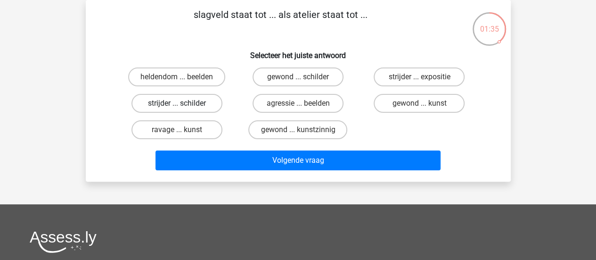
click at [193, 106] on label "strijder ... schilder" at bounding box center [177, 103] width 91 height 19
click at [183, 106] on input "strijder ... schilder" at bounding box center [180, 106] width 6 height 6
radio input "true"
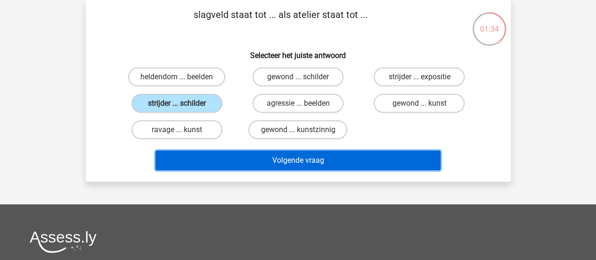
click at [229, 166] on button "Volgende vraag" at bounding box center [298, 160] width 285 height 20
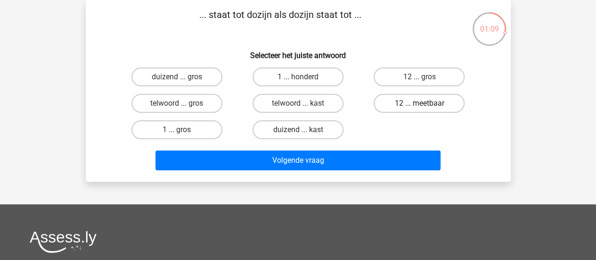
click at [413, 99] on label "12 ... meetbaar" at bounding box center [419, 103] width 91 height 19
click at [420, 103] on input "12 ... meetbaar" at bounding box center [423, 106] width 6 height 6
radio input "true"
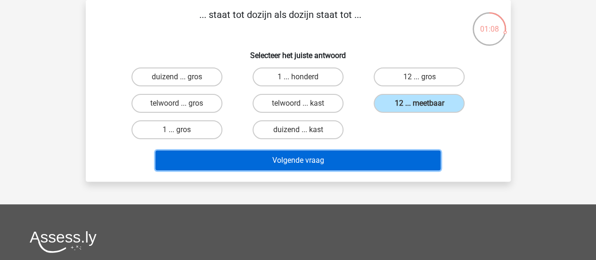
click at [369, 157] on button "Volgende vraag" at bounding box center [298, 160] width 285 height 20
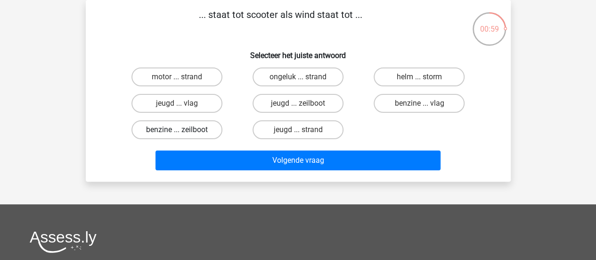
click at [170, 131] on label "benzine ... zeilboot" at bounding box center [177, 129] width 91 height 19
click at [177, 131] on input "benzine ... zeilboot" at bounding box center [180, 133] width 6 height 6
radio input "true"
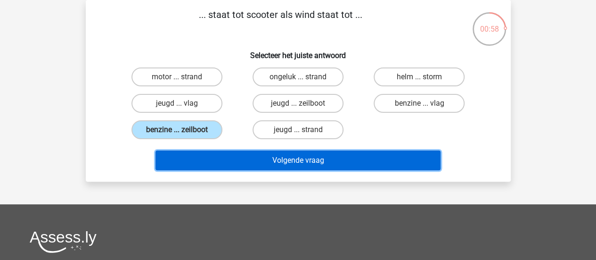
click at [232, 165] on button "Volgende vraag" at bounding box center [298, 160] width 285 height 20
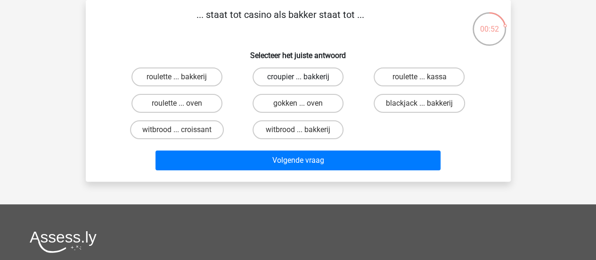
click at [277, 75] on label "croupier ... bakkerij" at bounding box center [298, 76] width 91 height 19
click at [298, 77] on input "croupier ... bakkerij" at bounding box center [301, 80] width 6 height 6
radio input "true"
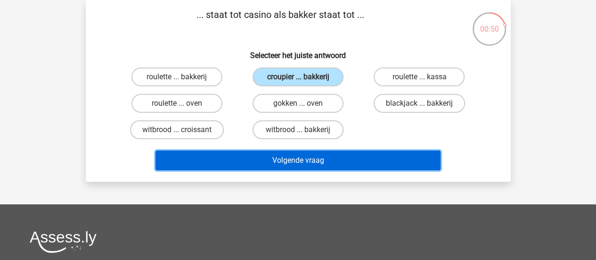
click at [292, 158] on button "Volgende vraag" at bounding box center [298, 160] width 285 height 20
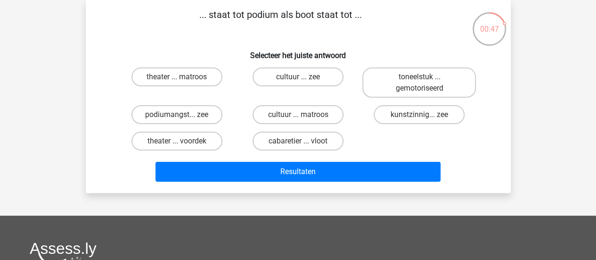
drag, startPoint x: 250, startPoint y: 17, endPoint x: 297, endPoint y: 22, distance: 46.5
click at [297, 22] on p "... staat tot podium als boot staat tot ..." at bounding box center [281, 22] width 360 height 28
click at [190, 145] on label "theater ... voordek" at bounding box center [177, 141] width 91 height 19
click at [183, 145] on input "theater ... voordek" at bounding box center [180, 144] width 6 height 6
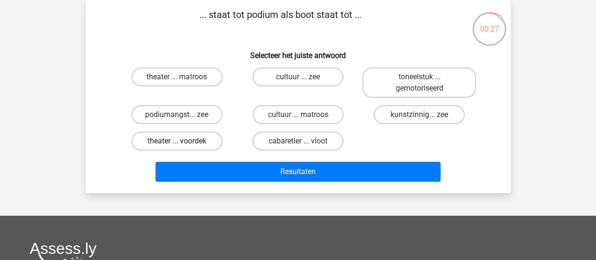
radio input "true"
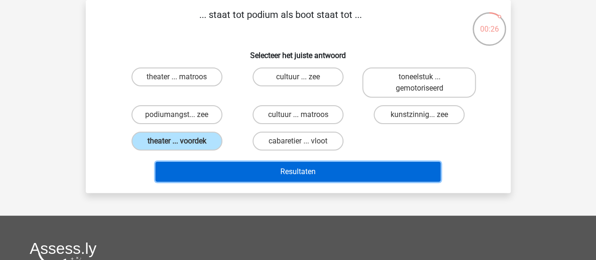
click at [236, 169] on button "Resultaten" at bounding box center [298, 172] width 285 height 20
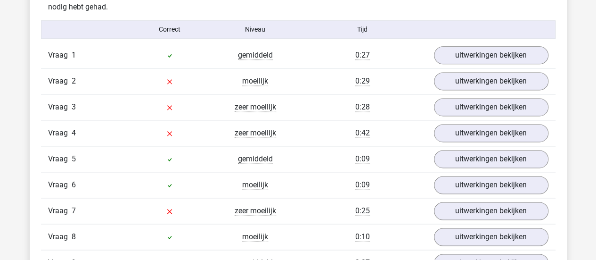
scroll to position [608, 0]
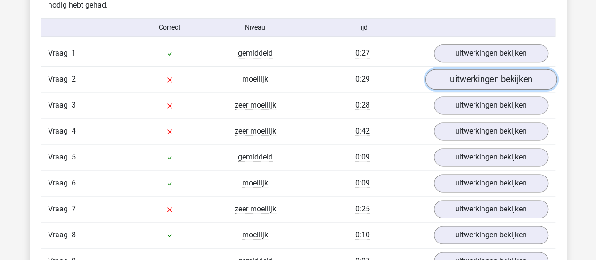
click at [468, 78] on link "uitwerkingen bekijken" at bounding box center [491, 79] width 132 height 21
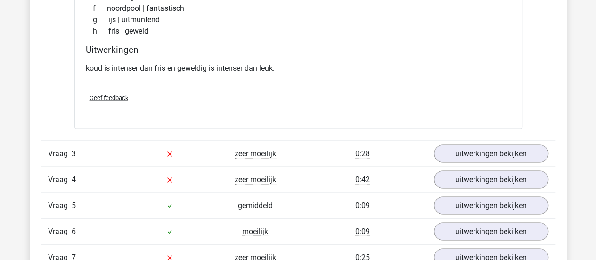
scroll to position [801, 0]
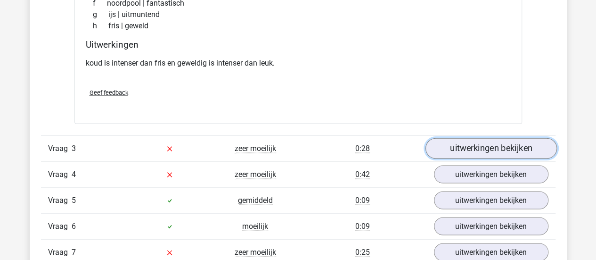
click at [512, 148] on link "uitwerkingen bekijken" at bounding box center [491, 148] width 132 height 21
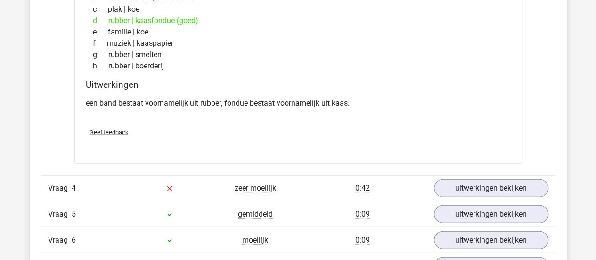
scroll to position [1054, 0]
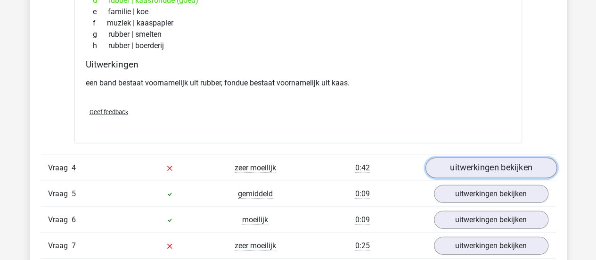
click at [511, 161] on link "uitwerkingen bekijken" at bounding box center [491, 168] width 132 height 21
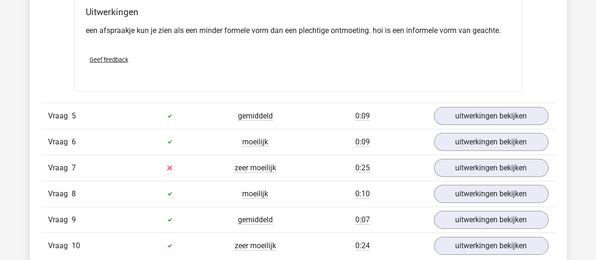
scroll to position [1386, 0]
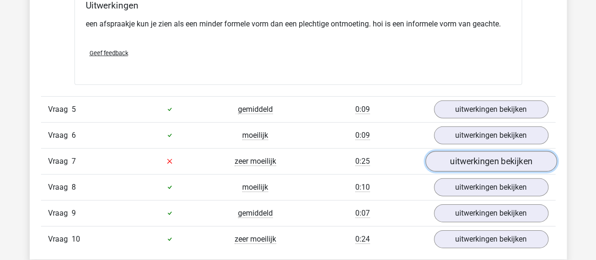
click at [535, 154] on link "uitwerkingen bekijken" at bounding box center [491, 161] width 132 height 21
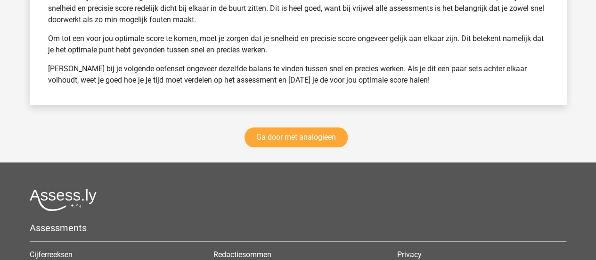
scroll to position [2190, 0]
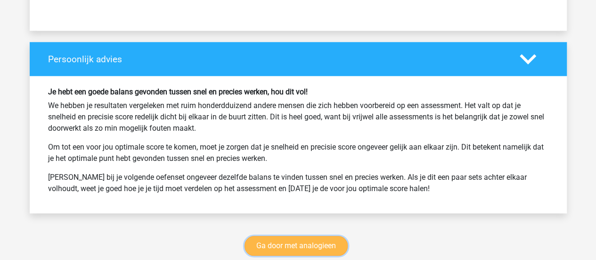
click at [307, 239] on link "Ga door met analogieen" at bounding box center [296, 246] width 103 height 20
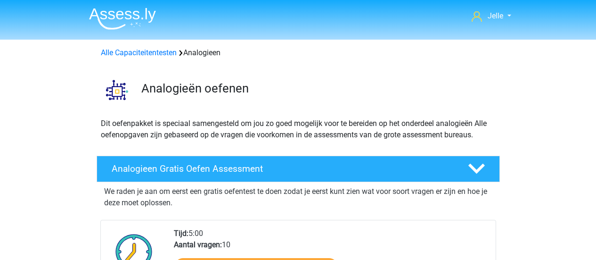
scroll to position [386, 0]
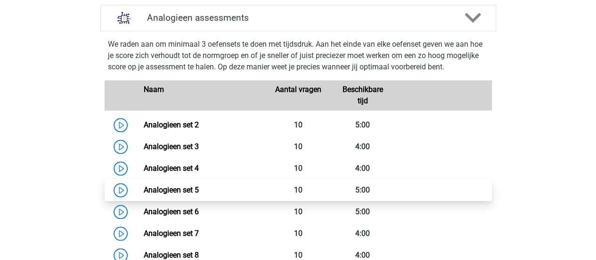
click at [144, 189] on link "Analogieen set 5" at bounding box center [171, 189] width 55 height 9
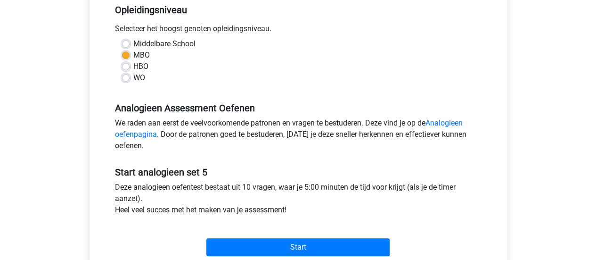
scroll to position [209, 0]
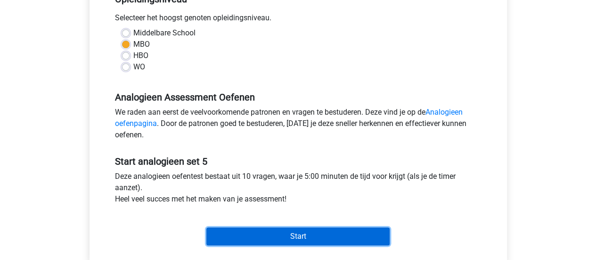
click at [260, 227] on input "Start" at bounding box center [297, 236] width 183 height 18
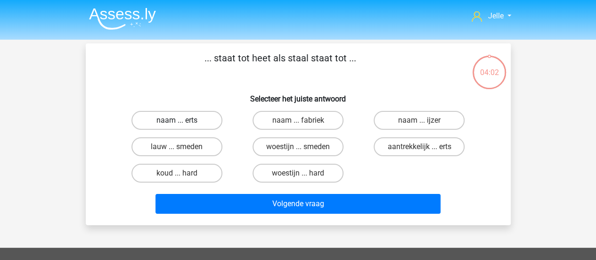
click at [187, 125] on label "naam ... erts" at bounding box center [177, 120] width 91 height 19
click at [183, 125] on input "naam ... erts" at bounding box center [180, 123] width 6 height 6
radio input "true"
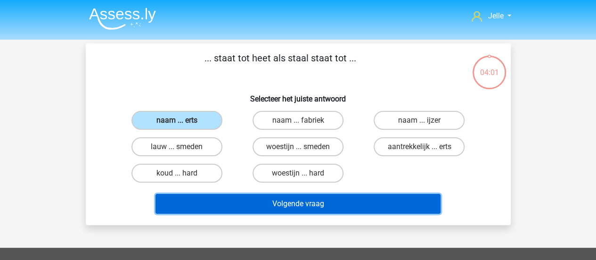
click at [222, 205] on button "Volgende vraag" at bounding box center [298, 204] width 285 height 20
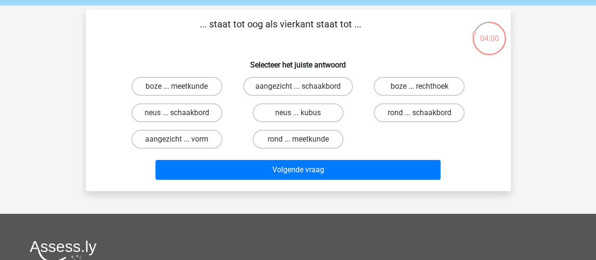
scroll to position [34, 0]
click at [193, 136] on label "aangezicht ... vorm" at bounding box center [177, 139] width 91 height 19
click at [183, 139] on input "aangezicht ... vorm" at bounding box center [180, 142] width 6 height 6
radio input "true"
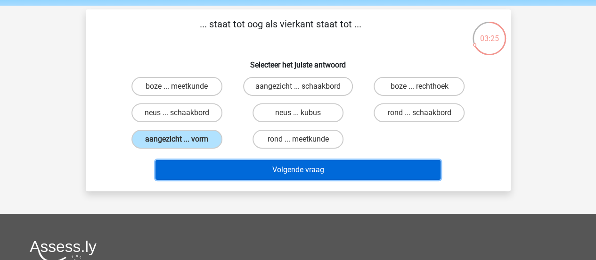
click at [218, 166] on button "Volgende vraag" at bounding box center [298, 170] width 285 height 20
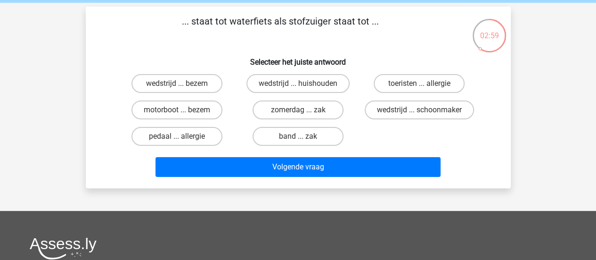
scroll to position [29, 0]
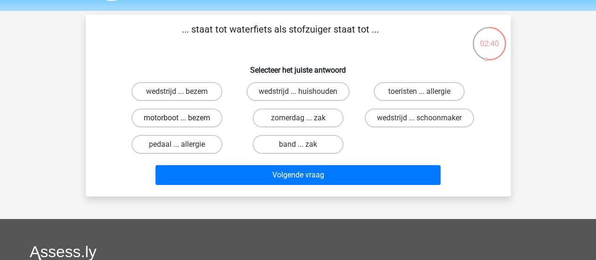
click at [208, 120] on label "motorboot ... bezem" at bounding box center [177, 117] width 91 height 19
click at [183, 120] on input "motorboot ... bezem" at bounding box center [180, 121] width 6 height 6
radio input "true"
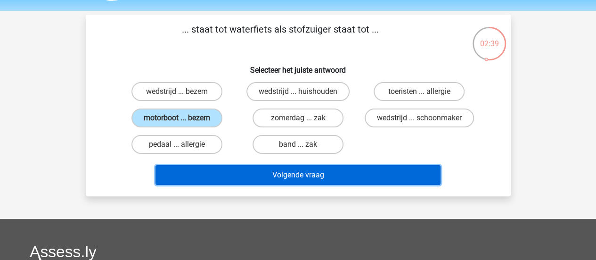
click at [240, 170] on button "Volgende vraag" at bounding box center [298, 175] width 285 height 20
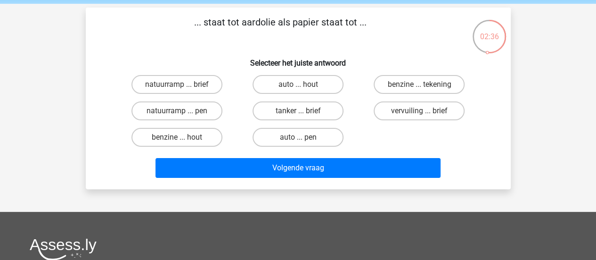
scroll to position [33, 0]
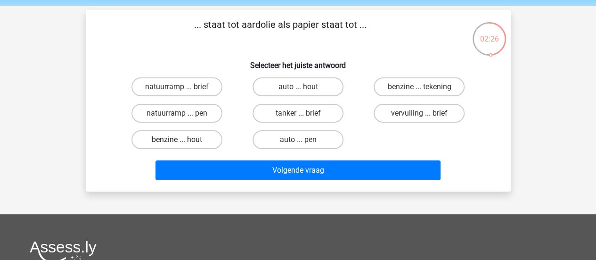
click at [184, 145] on label "benzine ... hout" at bounding box center [177, 139] width 91 height 19
click at [183, 145] on input "benzine ... hout" at bounding box center [180, 143] width 6 height 6
radio input "true"
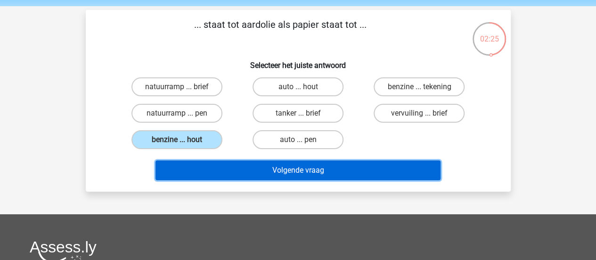
click at [194, 165] on button "Volgende vraag" at bounding box center [298, 170] width 285 height 20
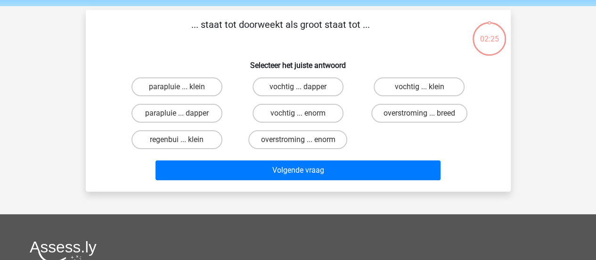
scroll to position [43, 0]
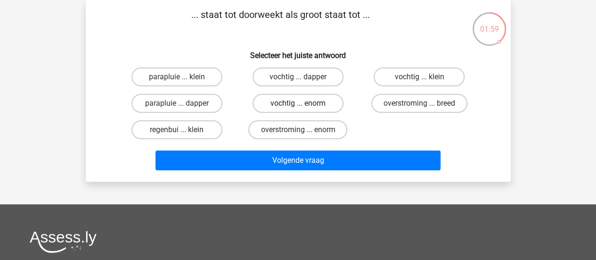
click at [290, 108] on label "vochtig ... enorm" at bounding box center [298, 103] width 91 height 19
click at [298, 108] on input "vochtig ... enorm" at bounding box center [301, 106] width 6 height 6
radio input "true"
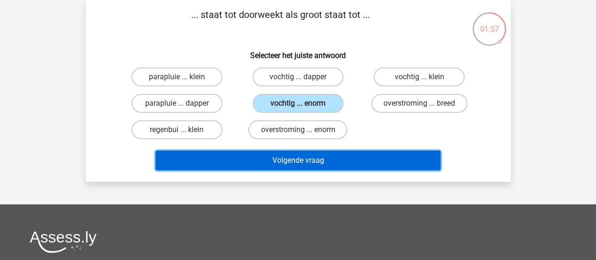
click at [280, 163] on button "Volgende vraag" at bounding box center [298, 160] width 285 height 20
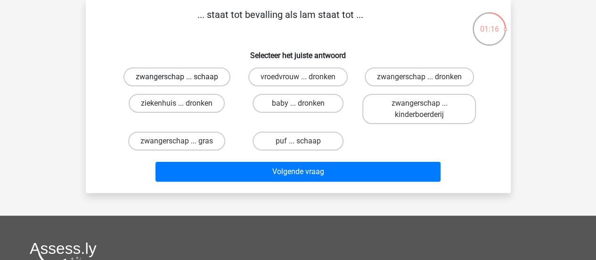
click at [208, 83] on label "zwangerschap ... schaap" at bounding box center [177, 76] width 107 height 19
click at [183, 83] on input "zwangerschap ... schaap" at bounding box center [180, 80] width 6 height 6
radio input "true"
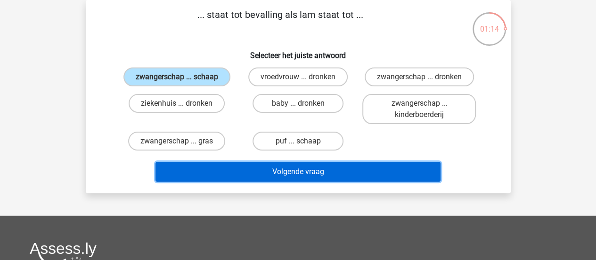
click at [233, 168] on button "Volgende vraag" at bounding box center [298, 172] width 285 height 20
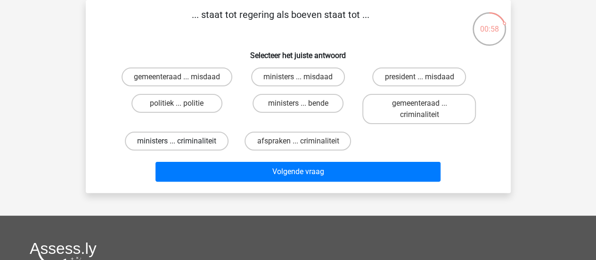
click at [206, 149] on label "ministers ... criminaliteit" at bounding box center [177, 141] width 104 height 19
click at [183, 147] on input "ministers ... criminaliteit" at bounding box center [180, 144] width 6 height 6
radio input "true"
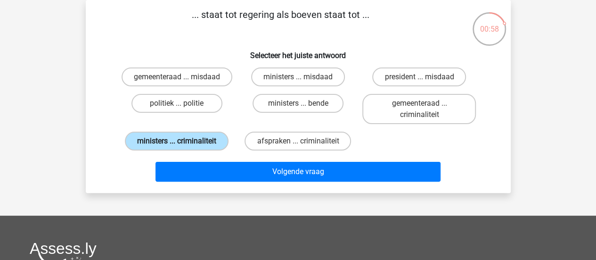
click at [206, 149] on label "ministers ... criminaliteit" at bounding box center [177, 141] width 104 height 19
click at [183, 147] on input "ministers ... criminaliteit" at bounding box center [180, 144] width 6 height 6
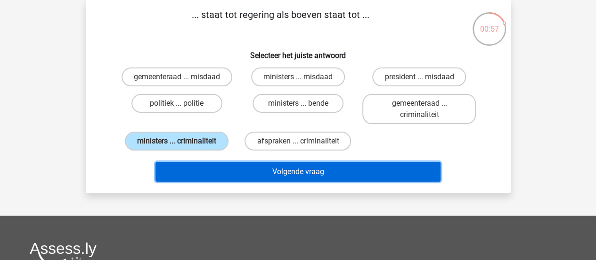
click at [210, 176] on button "Volgende vraag" at bounding box center [298, 172] width 285 height 20
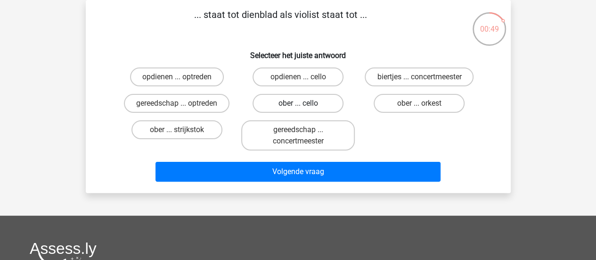
click at [276, 107] on label "ober ... cello" at bounding box center [298, 103] width 91 height 19
click at [298, 107] on input "ober ... cello" at bounding box center [301, 106] width 6 height 6
radio input "true"
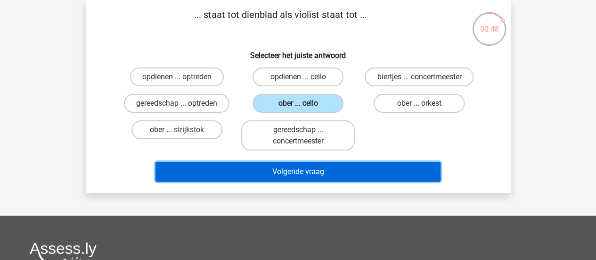
click at [264, 168] on button "Volgende vraag" at bounding box center [298, 172] width 285 height 20
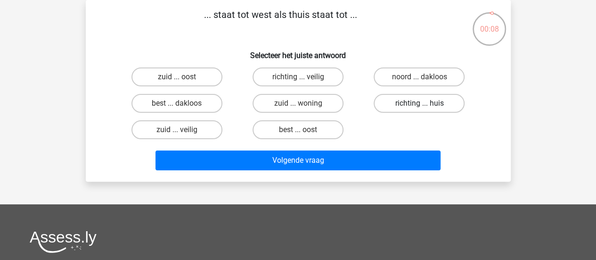
click at [394, 103] on label "richting ... huis" at bounding box center [419, 103] width 91 height 19
click at [420, 103] on input "richting ... huis" at bounding box center [423, 106] width 6 height 6
radio input "true"
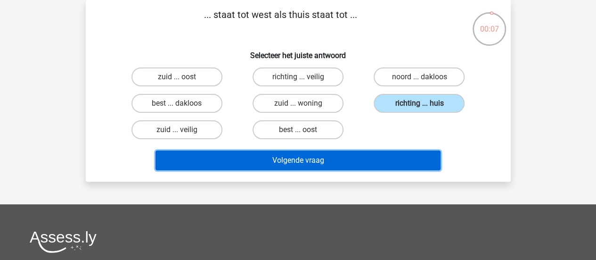
click at [359, 162] on button "Volgende vraag" at bounding box center [298, 160] width 285 height 20
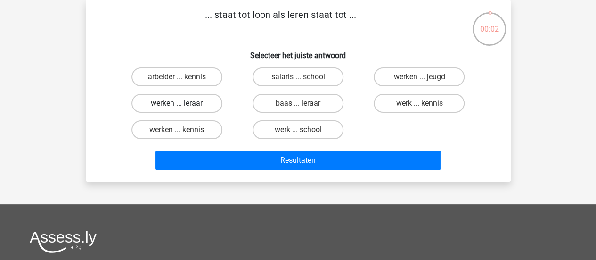
click at [191, 110] on label "werken ... leraar" at bounding box center [177, 103] width 91 height 19
click at [183, 109] on input "werken ... leraar" at bounding box center [180, 106] width 6 height 6
radio input "true"
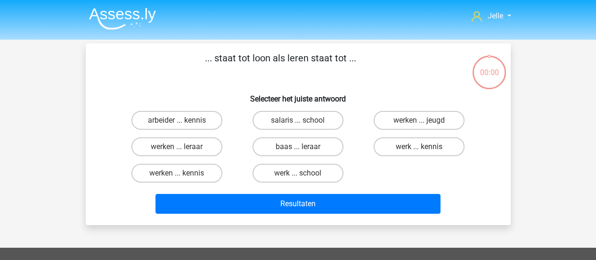
scroll to position [43, 0]
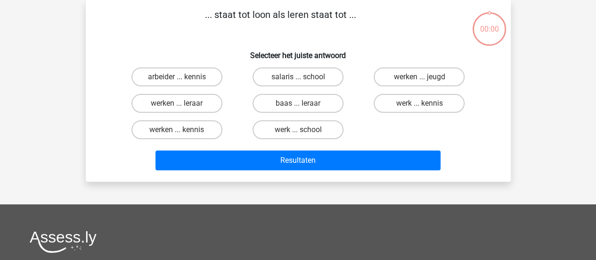
click at [191, 129] on label "werken ... kennis" at bounding box center [177, 129] width 91 height 19
click at [183, 130] on input "werken ... kennis" at bounding box center [180, 133] width 6 height 6
radio input "true"
click at [191, 129] on label "werken ... kennis" at bounding box center [177, 129] width 91 height 19
click at [183, 130] on input "werken ... kennis" at bounding box center [180, 133] width 6 height 6
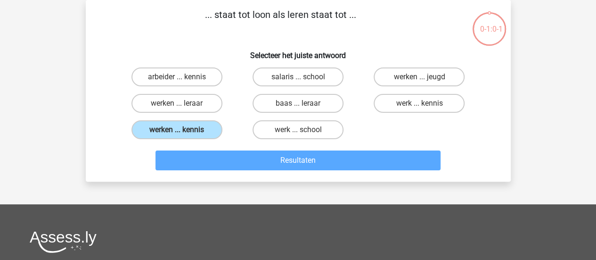
click at [191, 129] on label "werken ... kennis" at bounding box center [177, 129] width 91 height 19
click at [183, 130] on input "werken ... kennis" at bounding box center [180, 133] width 6 height 6
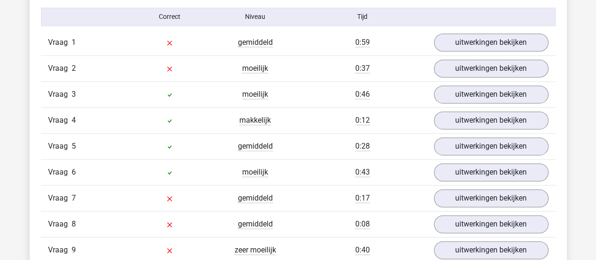
scroll to position [623, 0]
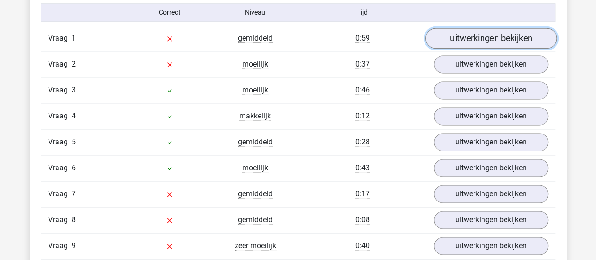
click at [460, 40] on link "uitwerkingen bekijken" at bounding box center [491, 38] width 132 height 21
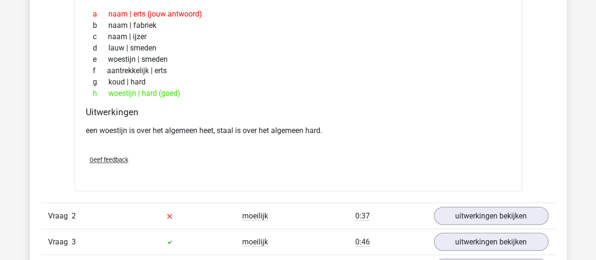
scroll to position [710, 0]
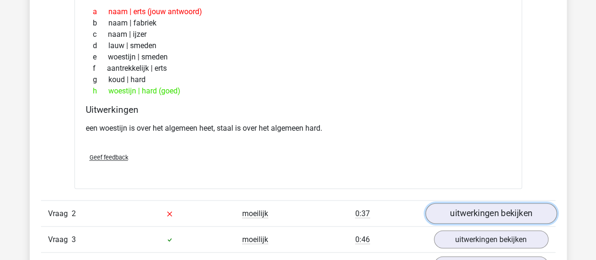
click at [464, 212] on link "uitwerkingen bekijken" at bounding box center [491, 213] width 132 height 21
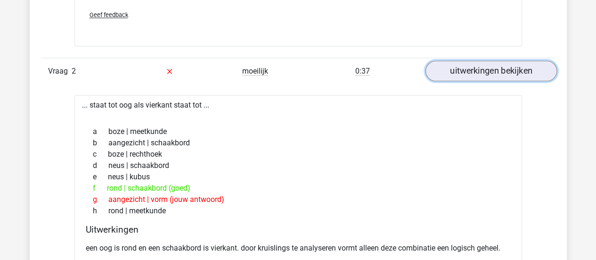
scroll to position [859, 0]
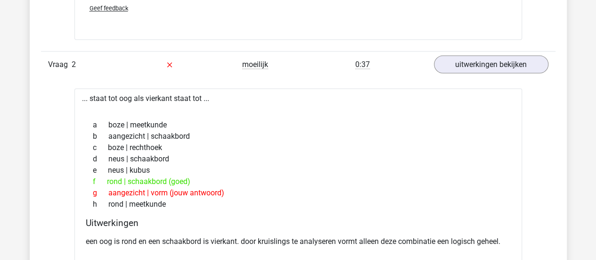
click at [464, 212] on div "... staat tot oog als vierkant staat tot ... a boze | meetkunde b aangezicht | …" at bounding box center [298, 194] width 448 height 213
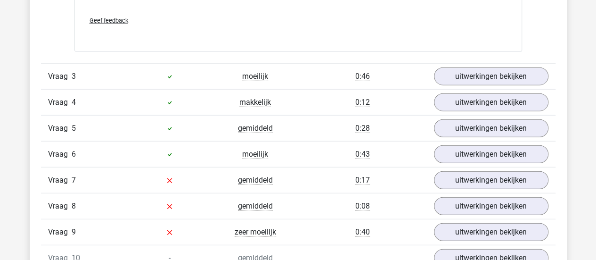
scroll to position [1110, 0]
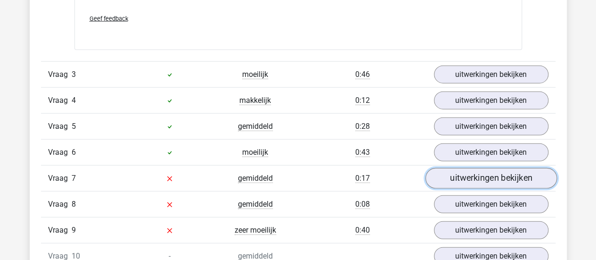
click at [475, 170] on link "uitwerkingen bekijken" at bounding box center [491, 178] width 132 height 21
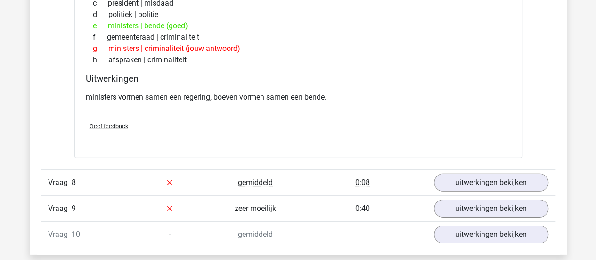
scroll to position [1369, 0]
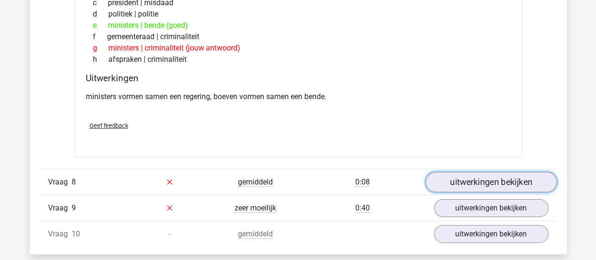
click at [468, 177] on link "uitwerkingen bekijken" at bounding box center [491, 182] width 132 height 21
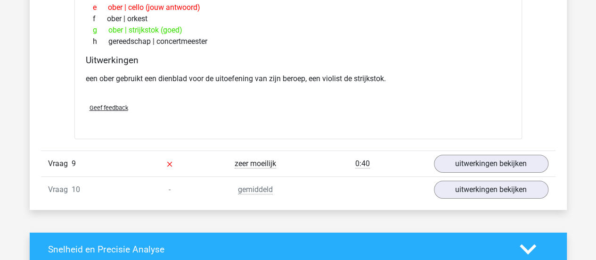
scroll to position [1656, 0]
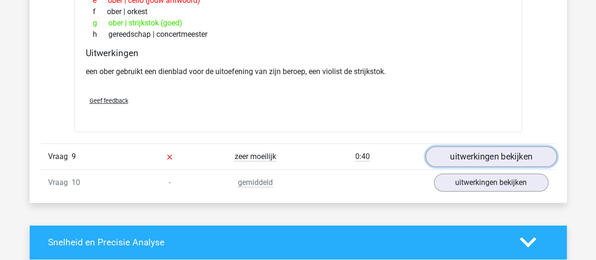
click at [491, 146] on link "uitwerkingen bekijken" at bounding box center [491, 156] width 132 height 21
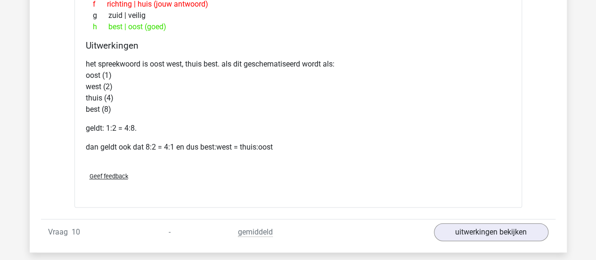
scroll to position [1945, 0]
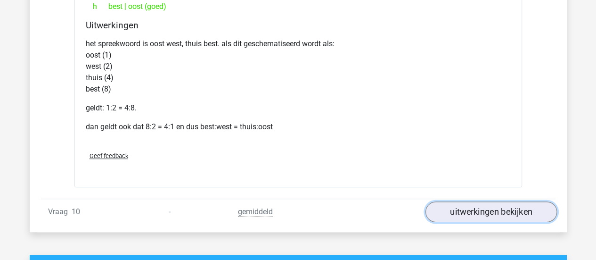
click at [459, 206] on link "uitwerkingen bekijken" at bounding box center [491, 211] width 132 height 21
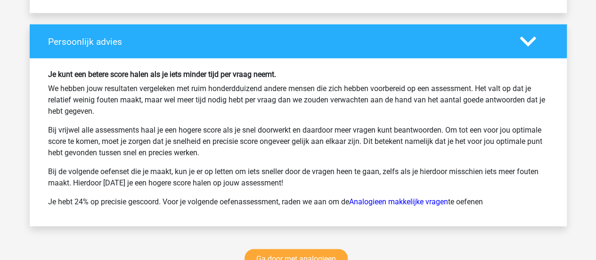
scroll to position [2741, 0]
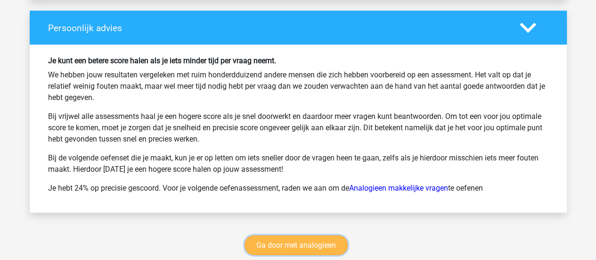
click at [301, 235] on link "Ga door met analogieen" at bounding box center [296, 245] width 103 height 20
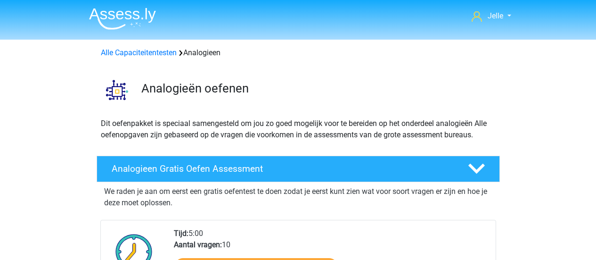
scroll to position [386, 0]
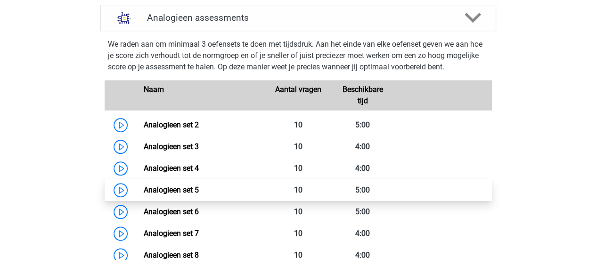
click at [144, 188] on link "Analogieen set 5" at bounding box center [171, 189] width 55 height 9
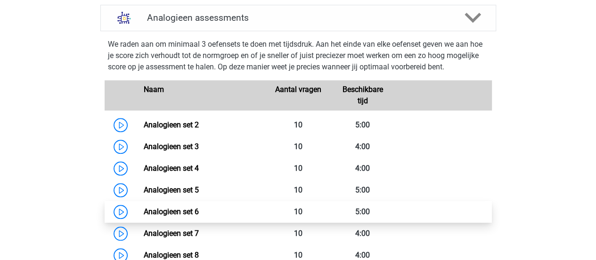
click at [144, 208] on link "Analogieen set 6" at bounding box center [171, 211] width 55 height 9
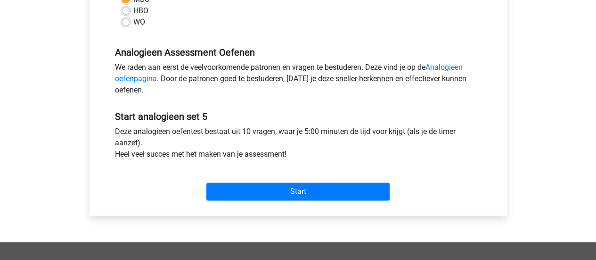
scroll to position [265, 0]
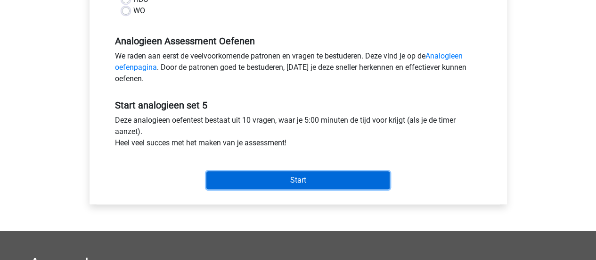
click at [239, 179] on input "Start" at bounding box center [297, 180] width 183 height 18
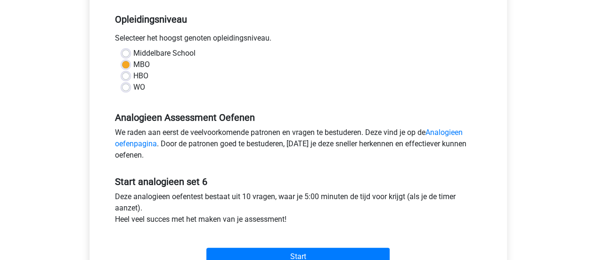
scroll to position [259, 0]
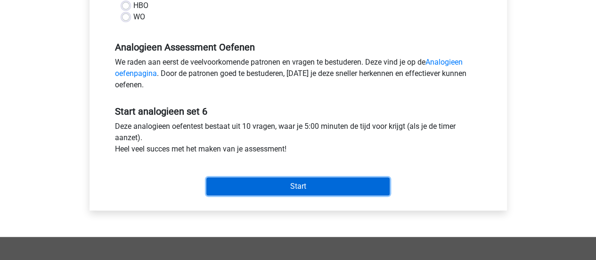
click at [299, 181] on input "Start" at bounding box center [297, 186] width 183 height 18
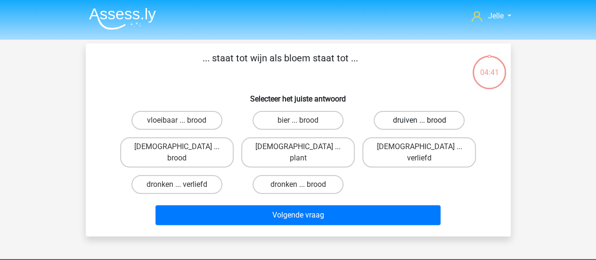
click at [406, 112] on label "druiven ... brood" at bounding box center [419, 120] width 91 height 19
click at [420, 120] on input "druiven ... brood" at bounding box center [423, 123] width 6 height 6
radio input "true"
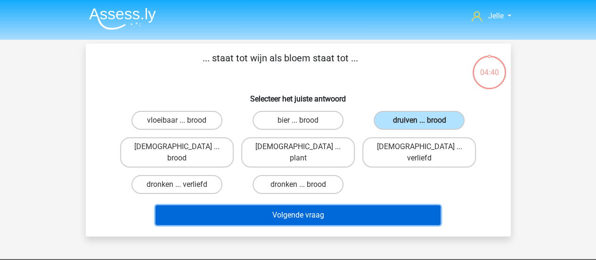
click at [349, 205] on button "Volgende vraag" at bounding box center [298, 215] width 285 height 20
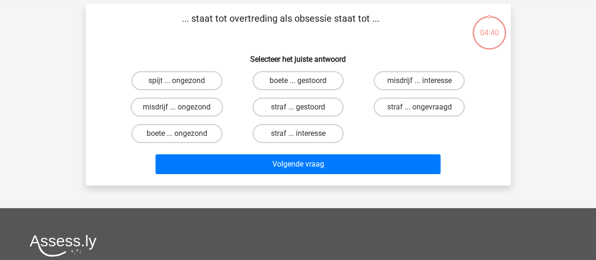
scroll to position [43, 0]
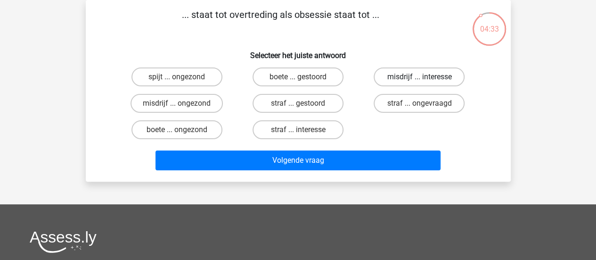
click at [426, 72] on label "misdrijf ... interesse" at bounding box center [419, 76] width 91 height 19
click at [426, 77] on input "misdrijf ... interesse" at bounding box center [423, 80] width 6 height 6
radio input "true"
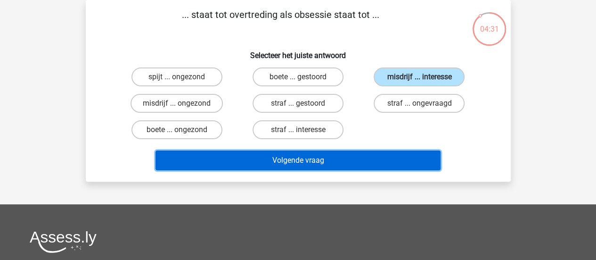
click at [260, 160] on button "Volgende vraag" at bounding box center [298, 160] width 285 height 20
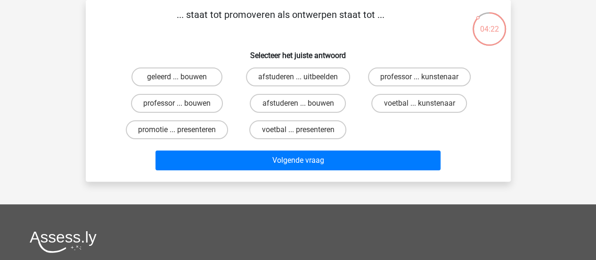
click at [269, 93] on div "afstuderen ... bouwen" at bounding box center [298, 103] width 121 height 26
click at [267, 103] on label "afstuderen ... bouwen" at bounding box center [298, 103] width 96 height 19
click at [298, 103] on input "afstuderen ... bouwen" at bounding box center [301, 106] width 6 height 6
radio input "true"
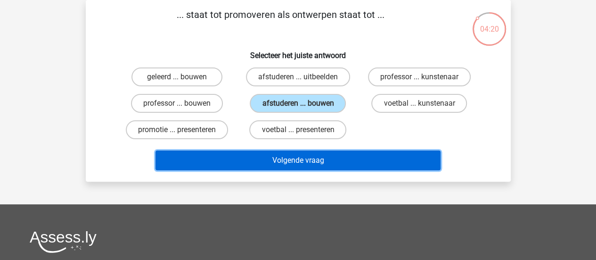
click at [236, 159] on button "Volgende vraag" at bounding box center [298, 160] width 285 height 20
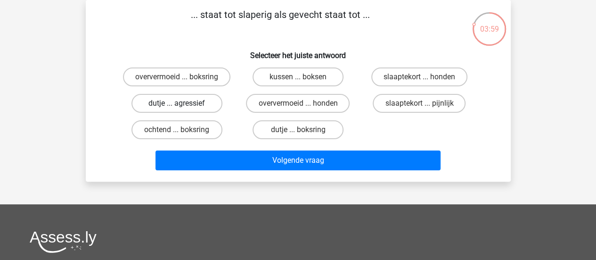
click at [212, 105] on label "dutje ... agressief" at bounding box center [177, 103] width 91 height 19
click at [183, 105] on input "dutje ... agressief" at bounding box center [180, 106] width 6 height 6
radio input "true"
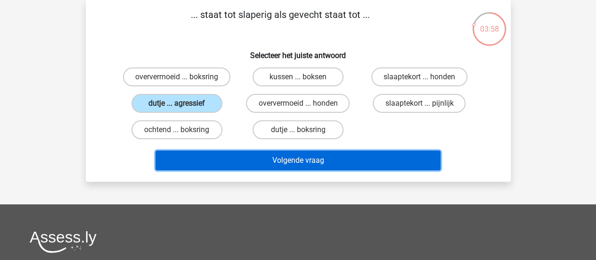
click at [227, 159] on button "Volgende vraag" at bounding box center [298, 160] width 285 height 20
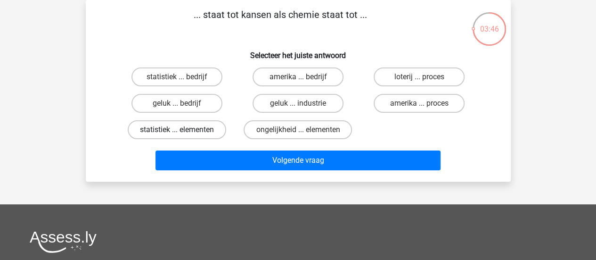
click at [197, 128] on label "statistiek ... elementen" at bounding box center [177, 129] width 99 height 19
click at [183, 130] on input "statistiek ... elementen" at bounding box center [180, 133] width 6 height 6
radio input "true"
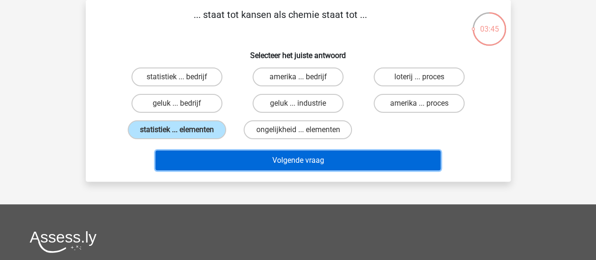
click at [215, 168] on button "Volgende vraag" at bounding box center [298, 160] width 285 height 20
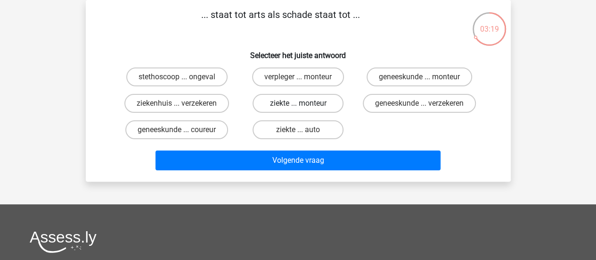
click at [326, 102] on label "ziekte ... monteur" at bounding box center [298, 103] width 91 height 19
click at [304, 103] on input "ziekte ... monteur" at bounding box center [301, 106] width 6 height 6
radio input "true"
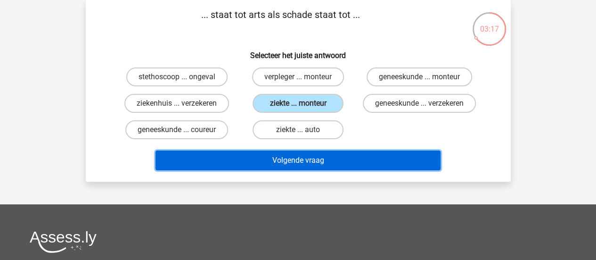
click at [281, 170] on button "Volgende vraag" at bounding box center [298, 160] width 285 height 20
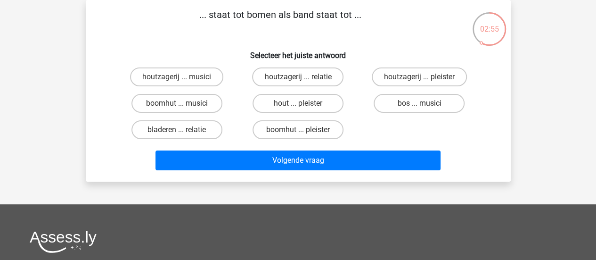
click at [422, 107] on input "bos ... musici" at bounding box center [423, 106] width 6 height 6
radio input "true"
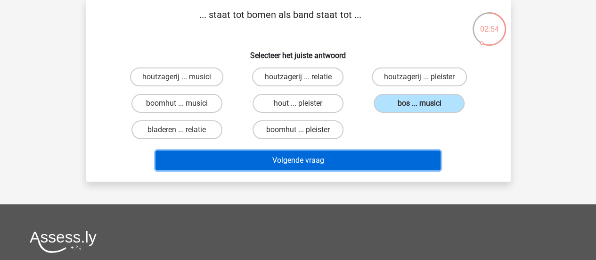
click at [375, 166] on button "Volgende vraag" at bounding box center [298, 160] width 285 height 20
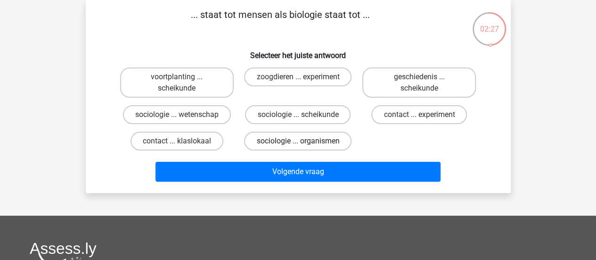
click at [272, 142] on label "sociologie ... organismen" at bounding box center [297, 141] width 107 height 19
click at [298, 142] on input "sociologie ... organismen" at bounding box center [301, 144] width 6 height 6
radio input "true"
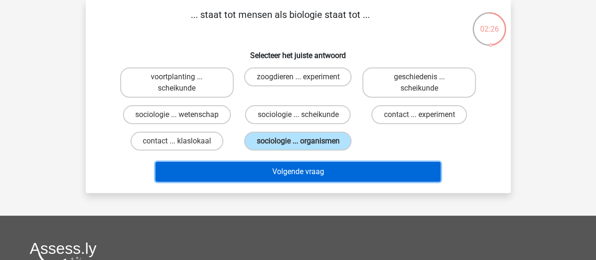
click at [272, 168] on button "Volgende vraag" at bounding box center [298, 172] width 285 height 20
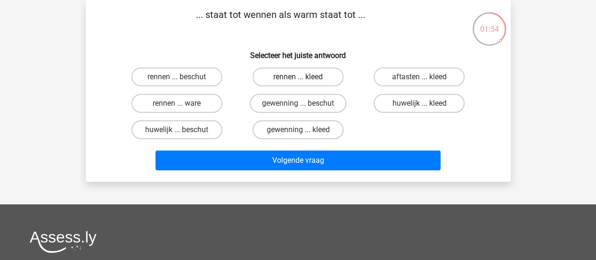
click at [289, 83] on label "rennen ... kleed" at bounding box center [298, 76] width 91 height 19
click at [298, 83] on input "rennen ... kleed" at bounding box center [301, 80] width 6 height 6
radio input "true"
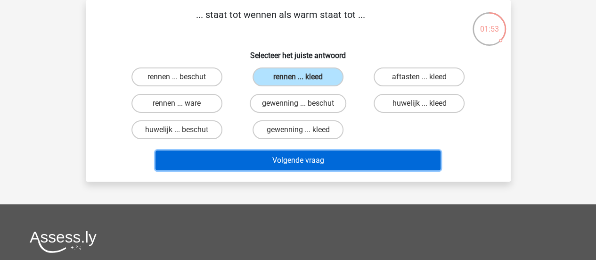
click at [274, 154] on button "Volgende vraag" at bounding box center [298, 160] width 285 height 20
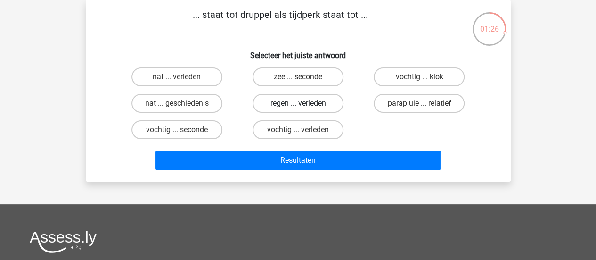
click at [273, 106] on label "regen ... verleden" at bounding box center [298, 103] width 91 height 19
click at [298, 106] on input "regen ... verleden" at bounding box center [301, 106] width 6 height 6
radio input "true"
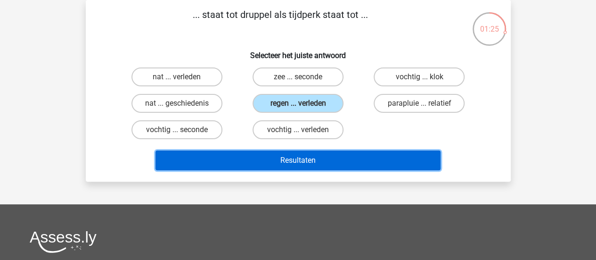
click at [268, 161] on button "Resultaten" at bounding box center [298, 160] width 285 height 20
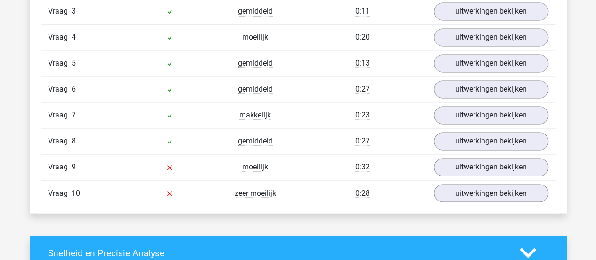
scroll to position [709, 0]
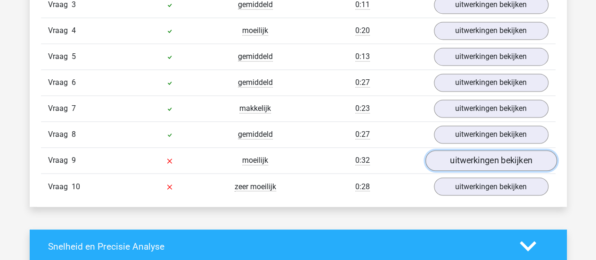
click at [508, 153] on link "uitwerkingen bekijken" at bounding box center [491, 160] width 132 height 21
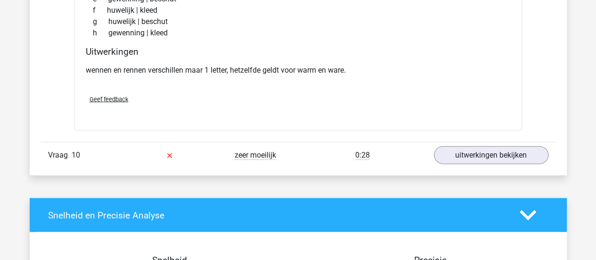
scroll to position [991, 0]
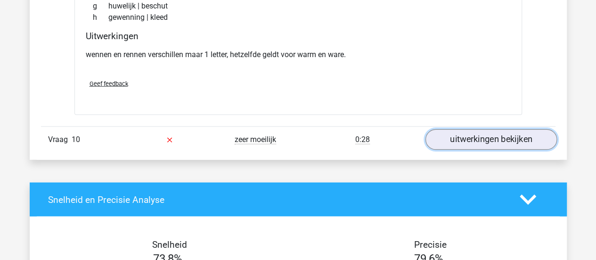
click at [532, 131] on link "uitwerkingen bekijken" at bounding box center [491, 139] width 132 height 21
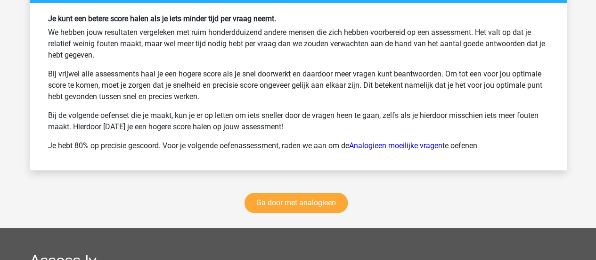
scroll to position [1778, 0]
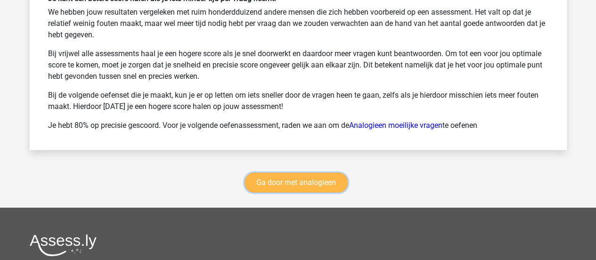
click at [309, 178] on link "Ga door met analogieen" at bounding box center [296, 183] width 103 height 20
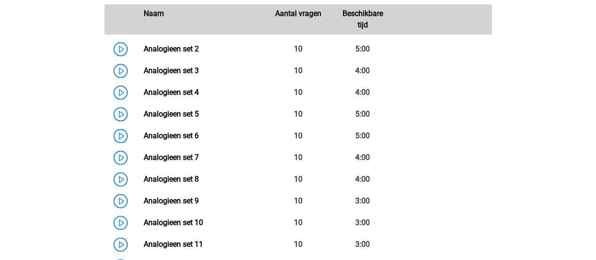
scroll to position [462, 0]
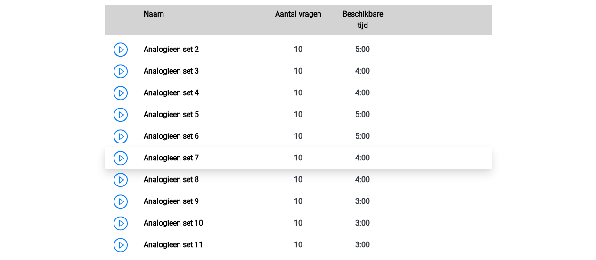
click at [144, 160] on link "Analogieen set 7" at bounding box center [171, 157] width 55 height 9
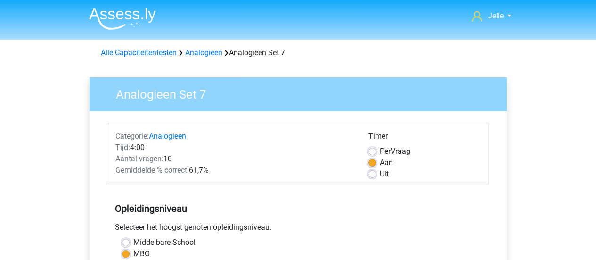
drag, startPoint x: 247, startPoint y: 162, endPoint x: 293, endPoint y: 3, distance: 165.6
click at [289, 192] on div "Opleidingsniveau Selecteer het hoogst genoten opleidingsniveau. [GEOGRAPHIC_DAT…" at bounding box center [298, 239] width 381 height 102
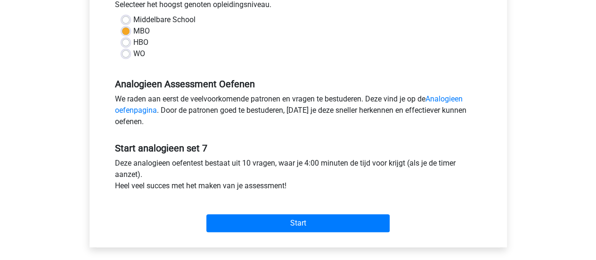
scroll to position [231, 0]
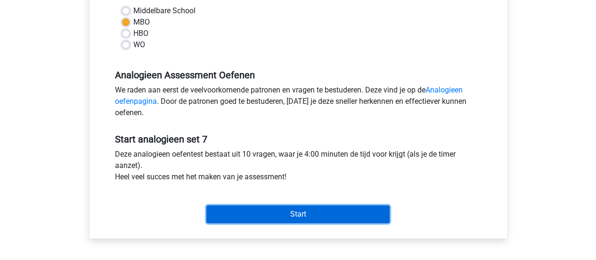
click at [293, 216] on input "Start" at bounding box center [297, 214] width 183 height 18
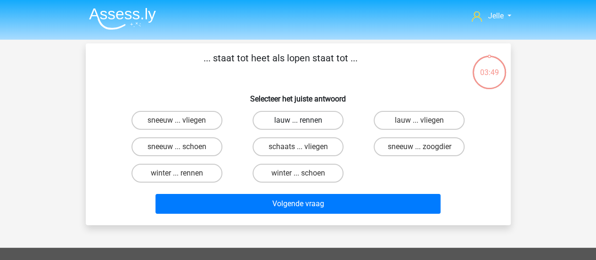
click at [324, 121] on label "lauw ... rennen" at bounding box center [298, 120] width 91 height 19
click at [304, 121] on input "lauw ... rennen" at bounding box center [301, 123] width 6 height 6
radio input "true"
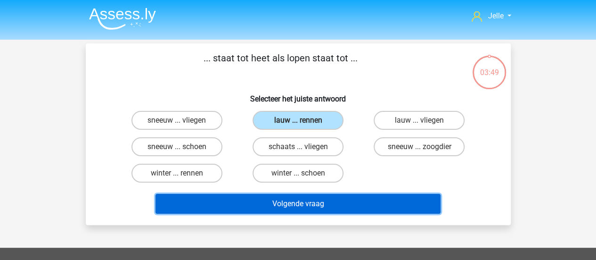
click at [296, 203] on button "Volgende vraag" at bounding box center [298, 204] width 285 height 20
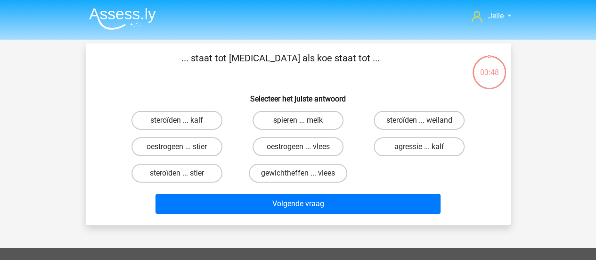
scroll to position [43, 0]
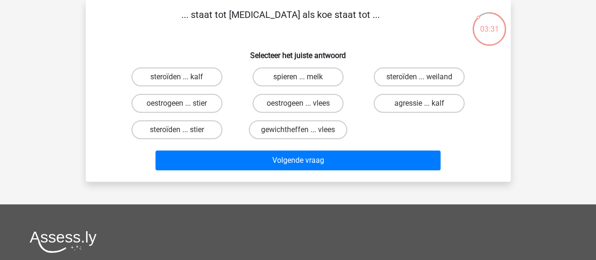
click at [355, 121] on div "gewichtheffen ... vlees" at bounding box center [298, 129] width 121 height 26
click at [210, 110] on label "oestrogeen ... stier" at bounding box center [177, 103] width 91 height 19
click at [183, 109] on input "oestrogeen ... stier" at bounding box center [180, 106] width 6 height 6
radio input "true"
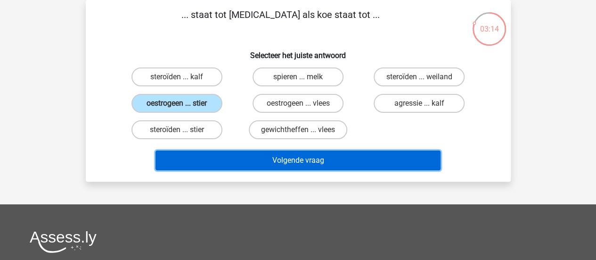
click at [221, 155] on button "Volgende vraag" at bounding box center [298, 160] width 285 height 20
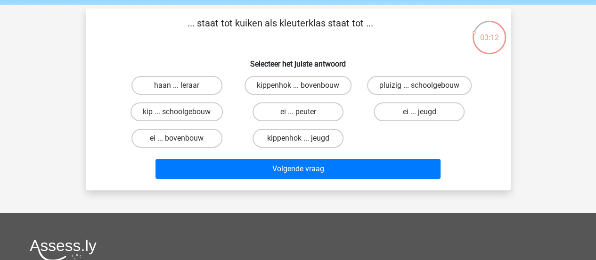
scroll to position [31, 0]
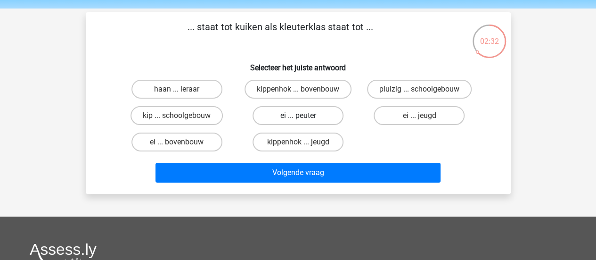
click at [255, 116] on label "ei ... peuter" at bounding box center [298, 115] width 91 height 19
click at [298, 116] on input "ei ... peuter" at bounding box center [301, 119] width 6 height 6
radio input "true"
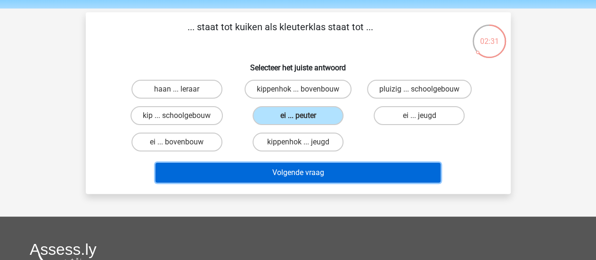
click at [253, 175] on button "Volgende vraag" at bounding box center [298, 173] width 285 height 20
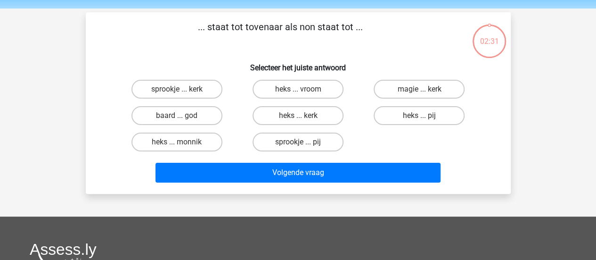
scroll to position [43, 0]
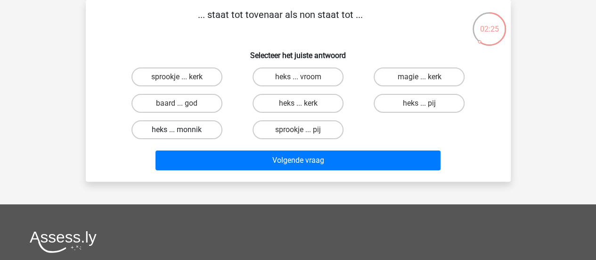
click at [159, 135] on label "heks ... monnik" at bounding box center [177, 129] width 91 height 19
click at [177, 135] on input "heks ... monnik" at bounding box center [180, 133] width 6 height 6
radio input "true"
click at [158, 135] on label "heks ... monnik" at bounding box center [177, 129] width 91 height 19
click at [177, 135] on input "heks ... monnik" at bounding box center [180, 133] width 6 height 6
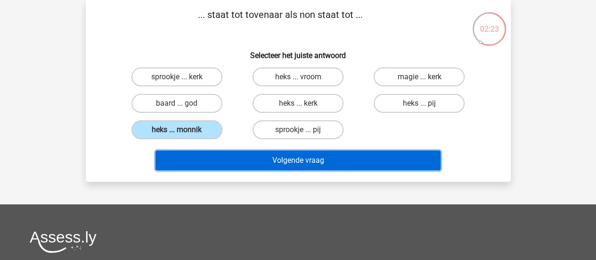
click at [183, 159] on button "Volgende vraag" at bounding box center [298, 160] width 285 height 20
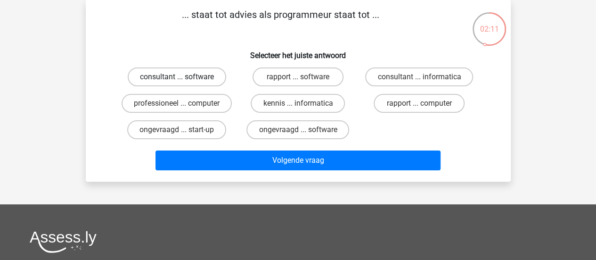
click at [184, 85] on label "consultant ... software" at bounding box center [177, 76] width 99 height 19
click at [183, 83] on input "consultant ... software" at bounding box center [180, 80] width 6 height 6
radio input "true"
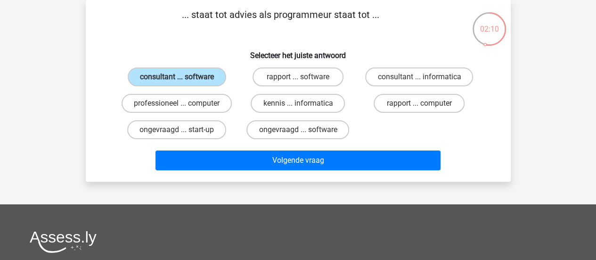
click at [200, 148] on div "Volgende vraag" at bounding box center [298, 158] width 395 height 31
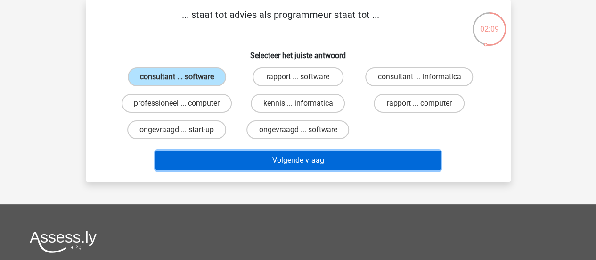
click at [200, 158] on button "Volgende vraag" at bounding box center [298, 160] width 285 height 20
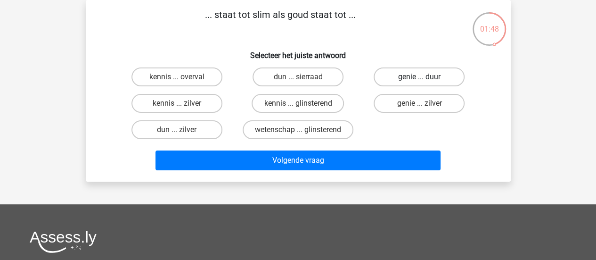
click at [443, 77] on label "genie ... duur" at bounding box center [419, 76] width 91 height 19
click at [426, 77] on input "genie ... duur" at bounding box center [423, 80] width 6 height 6
radio input "true"
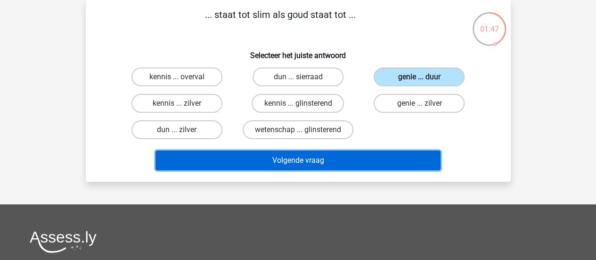
click at [343, 162] on button "Volgende vraag" at bounding box center [298, 160] width 285 height 20
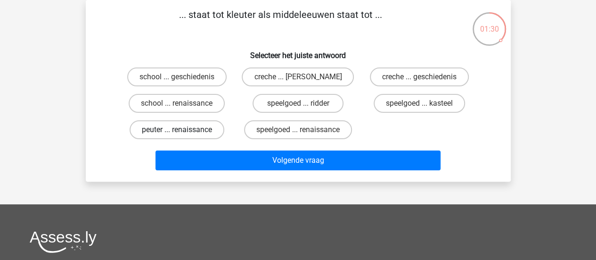
click at [200, 126] on label "peuter ... renaissance" at bounding box center [177, 129] width 95 height 19
click at [183, 130] on input "peuter ... renaissance" at bounding box center [180, 133] width 6 height 6
radio input "true"
click at [205, 149] on div "Volgende vraag" at bounding box center [298, 158] width 395 height 31
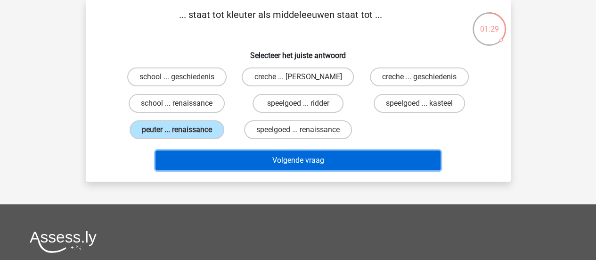
click at [205, 161] on button "Volgende vraag" at bounding box center [298, 160] width 285 height 20
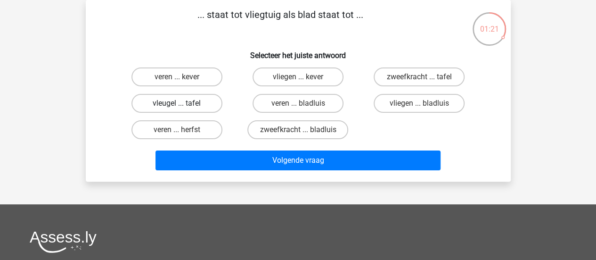
click at [194, 104] on label "vleugel ... tafel" at bounding box center [177, 103] width 91 height 19
click at [183, 104] on input "vleugel ... tafel" at bounding box center [180, 106] width 6 height 6
radio input "true"
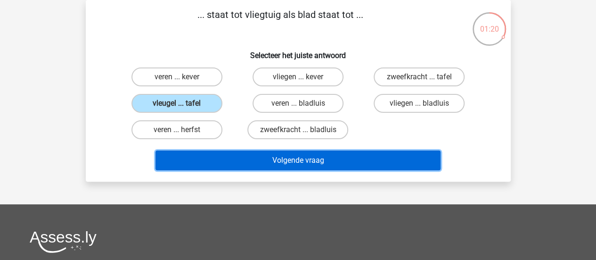
click at [215, 162] on button "Volgende vraag" at bounding box center [298, 160] width 285 height 20
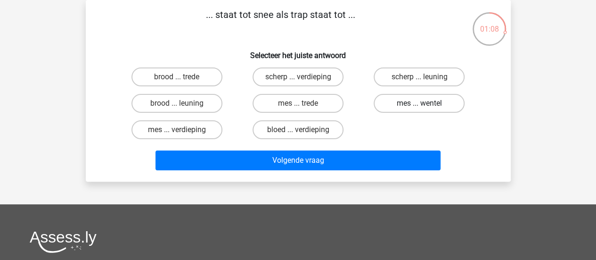
click at [417, 112] on label "mes ... wentel" at bounding box center [419, 103] width 91 height 19
click at [420, 109] on input "mes ... wentel" at bounding box center [423, 106] width 6 height 6
radio input "true"
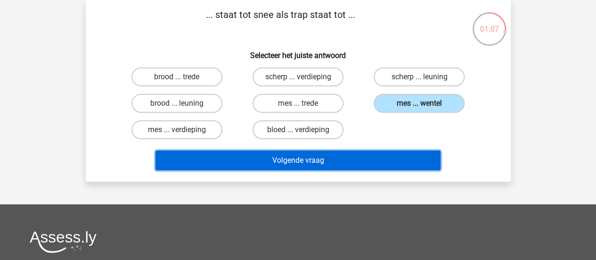
click at [381, 153] on button "Volgende vraag" at bounding box center [298, 160] width 285 height 20
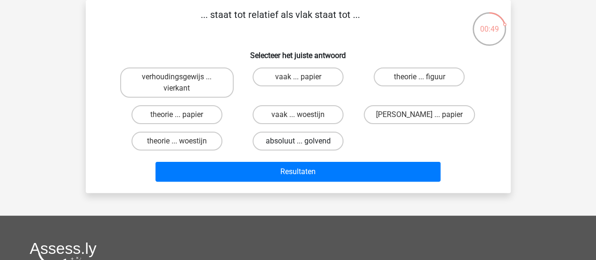
click at [307, 144] on label "absoluut ... golvend" at bounding box center [298, 141] width 91 height 19
click at [304, 144] on input "absoluut ... golvend" at bounding box center [301, 144] width 6 height 6
radio input "true"
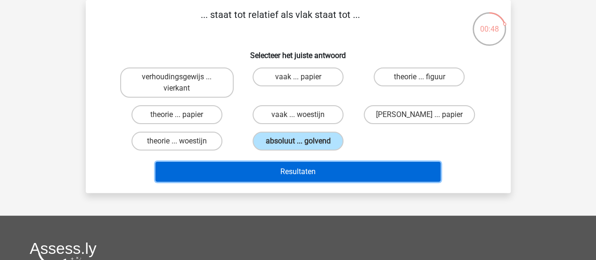
click at [301, 165] on button "Resultaten" at bounding box center [298, 172] width 285 height 20
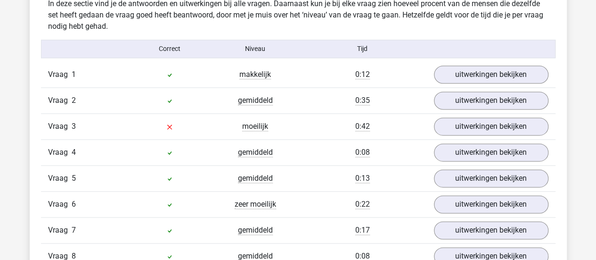
scroll to position [583, 0]
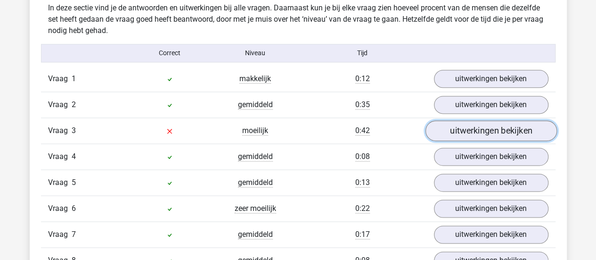
click at [452, 136] on link "uitwerkingen bekijken" at bounding box center [491, 130] width 132 height 21
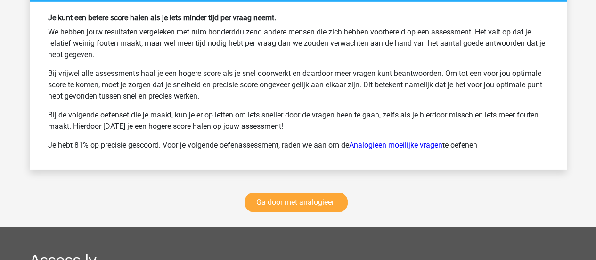
scroll to position [1533, 0]
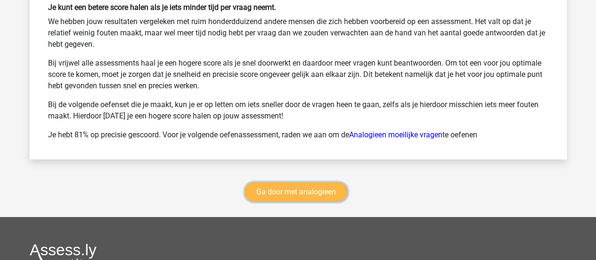
click at [313, 190] on link "Ga door met analogieen" at bounding box center [296, 192] width 103 height 20
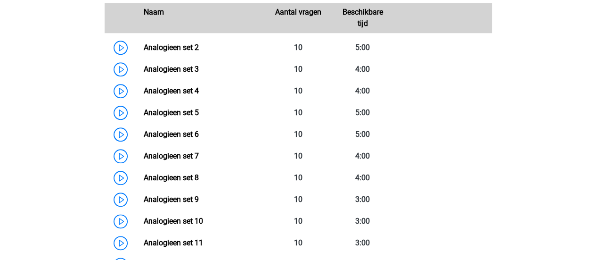
scroll to position [494, 0]
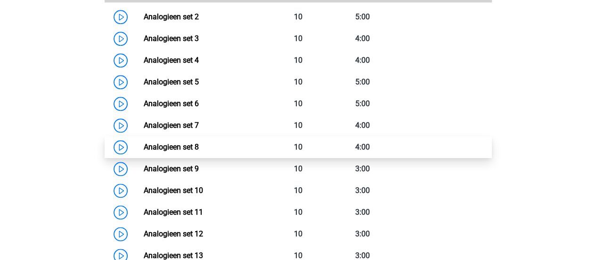
click at [144, 146] on link "Analogieen set 8" at bounding box center [171, 146] width 55 height 9
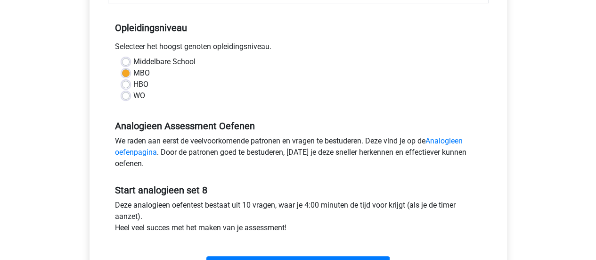
scroll to position [206, 0]
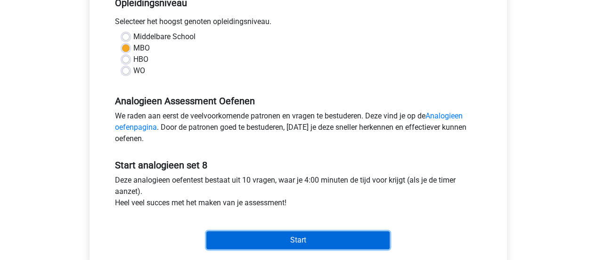
click at [272, 238] on input "Start" at bounding box center [297, 240] width 183 height 18
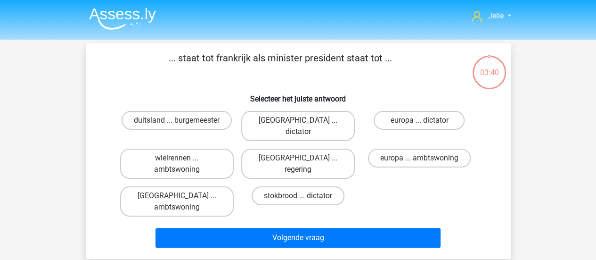
click at [322, 121] on label "[GEOGRAPHIC_DATA] ... dictator" at bounding box center [298, 126] width 114 height 30
click at [304, 121] on input "[GEOGRAPHIC_DATA] ... dictator" at bounding box center [301, 123] width 6 height 6
radio input "true"
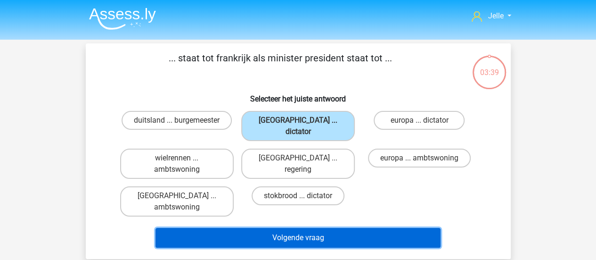
click at [304, 228] on button "Volgende vraag" at bounding box center [298, 238] width 285 height 20
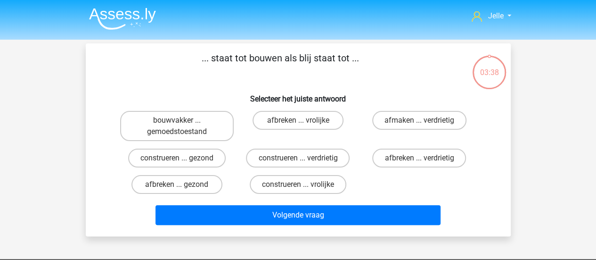
scroll to position [43, 0]
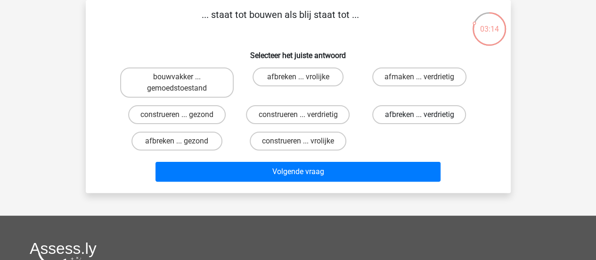
click at [399, 113] on label "afbreken ... verdrietig" at bounding box center [419, 114] width 94 height 19
click at [420, 115] on input "afbreken ... verdrietig" at bounding box center [423, 118] width 6 height 6
radio input "true"
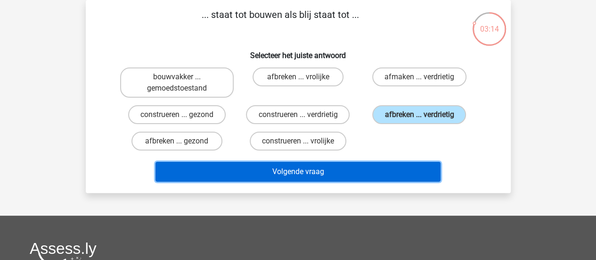
click at [369, 170] on button "Volgende vraag" at bounding box center [298, 172] width 285 height 20
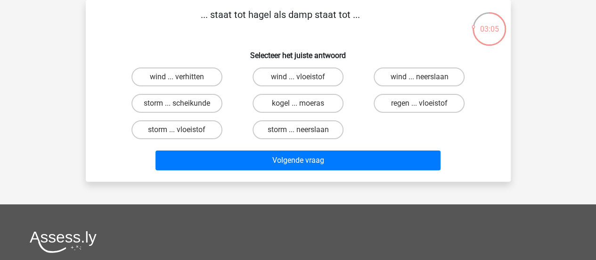
click at [406, 93] on div "regen ... vloeistof" at bounding box center [419, 103] width 121 height 26
click at [406, 102] on label "regen ... vloeistof" at bounding box center [419, 103] width 91 height 19
click at [420, 103] on input "regen ... vloeistof" at bounding box center [423, 106] width 6 height 6
radio input "true"
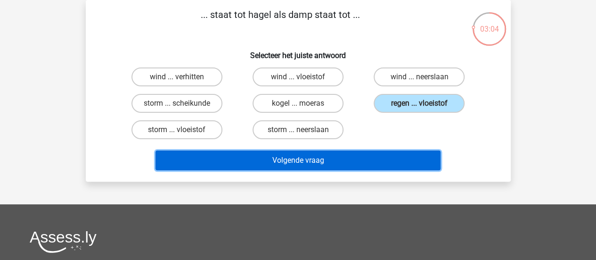
click at [379, 158] on button "Volgende vraag" at bounding box center [298, 160] width 285 height 20
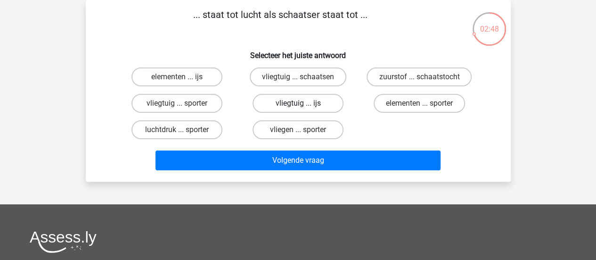
click at [282, 99] on label "vliegtuig ... ijs" at bounding box center [298, 103] width 91 height 19
click at [298, 103] on input "vliegtuig ... ijs" at bounding box center [301, 106] width 6 height 6
radio input "true"
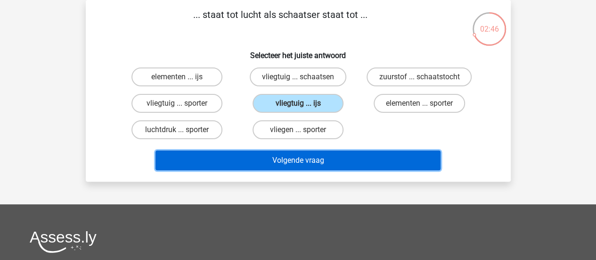
click at [280, 152] on button "Volgende vraag" at bounding box center [298, 160] width 285 height 20
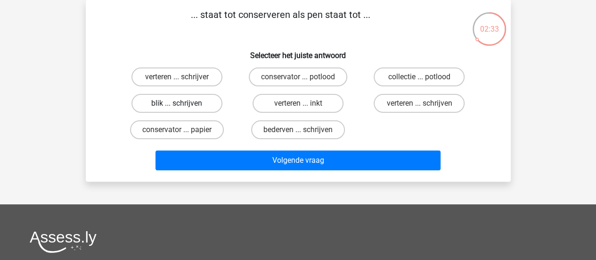
click at [207, 106] on label "blik ... schrijven" at bounding box center [177, 103] width 91 height 19
click at [183, 106] on input "blik ... schrijven" at bounding box center [180, 106] width 6 height 6
radio input "true"
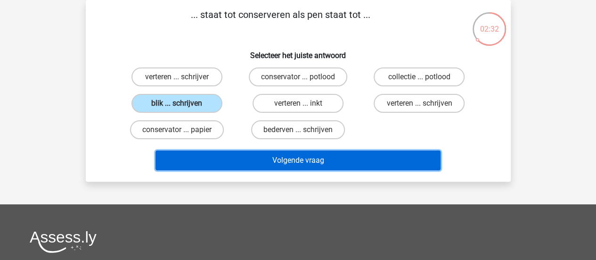
click at [211, 157] on button "Volgende vraag" at bounding box center [298, 160] width 285 height 20
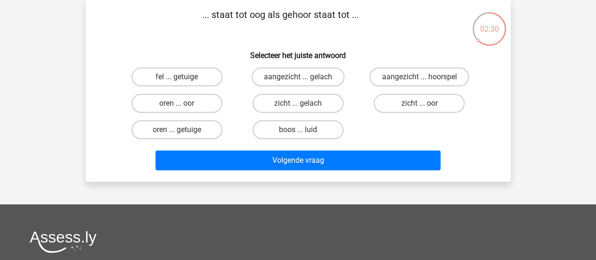
click at [240, 54] on h6 "Selecteer het juiste antwoord" at bounding box center [298, 51] width 395 height 17
click at [412, 111] on label "zicht ... oor" at bounding box center [419, 103] width 91 height 19
click at [420, 109] on input "zicht ... oor" at bounding box center [423, 106] width 6 height 6
radio input "true"
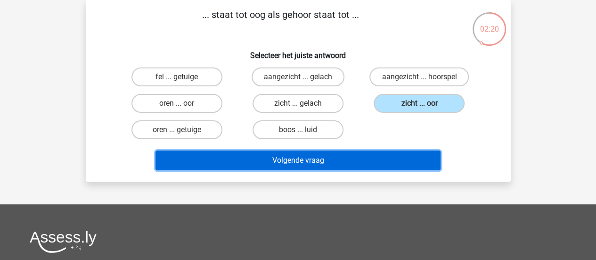
click at [387, 155] on button "Volgende vraag" at bounding box center [298, 160] width 285 height 20
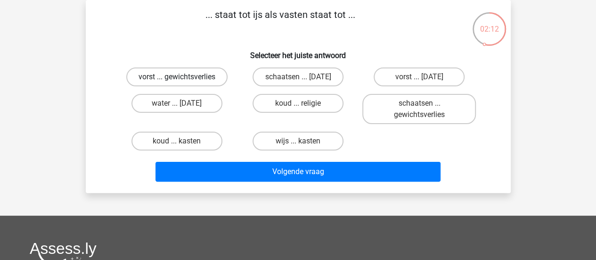
click at [188, 71] on label "vorst ... gewichtsverlies" at bounding box center [176, 76] width 101 height 19
click at [183, 77] on input "vorst ... gewichtsverlies" at bounding box center [180, 80] width 6 height 6
radio input "true"
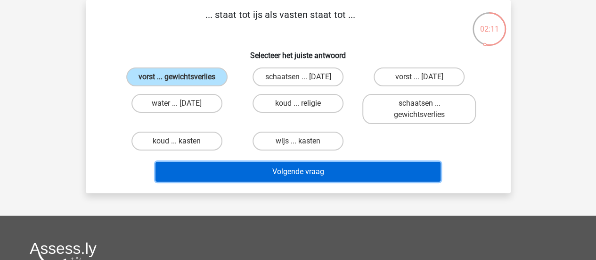
click at [226, 178] on button "Volgende vraag" at bounding box center [298, 172] width 285 height 20
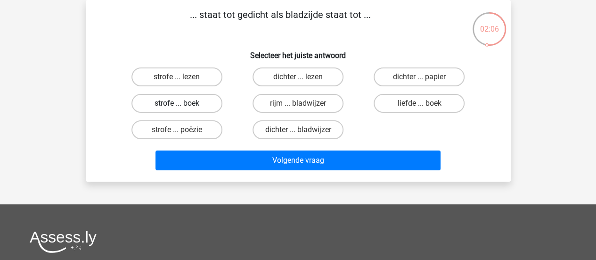
click at [202, 97] on label "strofe ... boek" at bounding box center [177, 103] width 91 height 19
click at [183, 103] on input "strofe ... boek" at bounding box center [180, 106] width 6 height 6
radio input "true"
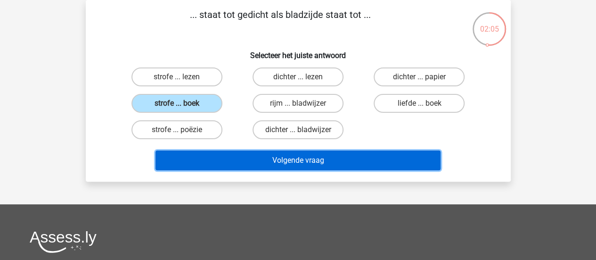
click at [223, 166] on button "Volgende vraag" at bounding box center [298, 160] width 285 height 20
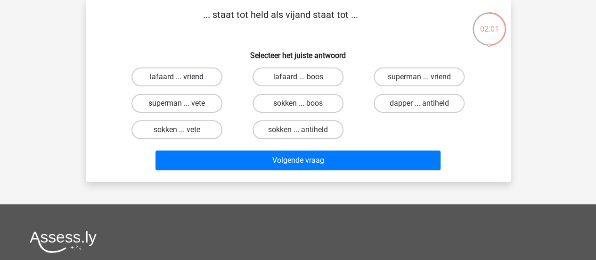
click at [177, 84] on label "lafaard ... vriend" at bounding box center [177, 76] width 91 height 19
click at [177, 83] on input "lafaard ... vriend" at bounding box center [180, 80] width 6 height 6
radio input "true"
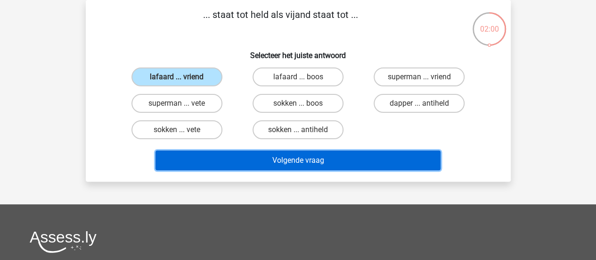
click at [195, 165] on button "Volgende vraag" at bounding box center [298, 160] width 285 height 20
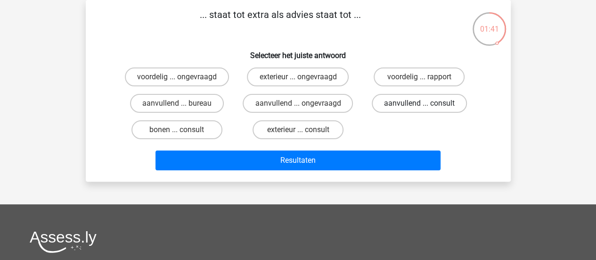
click at [446, 98] on label "aanvullend ... consult" at bounding box center [419, 103] width 95 height 19
click at [426, 103] on input "aanvullend ... consult" at bounding box center [423, 106] width 6 height 6
radio input "true"
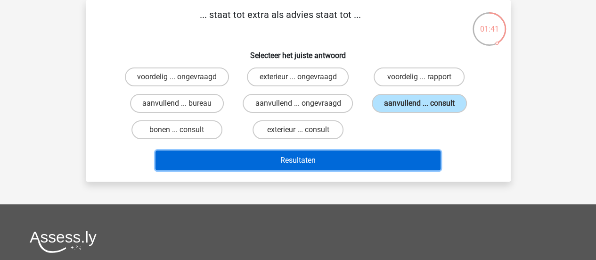
click at [390, 163] on button "Resultaten" at bounding box center [298, 160] width 285 height 20
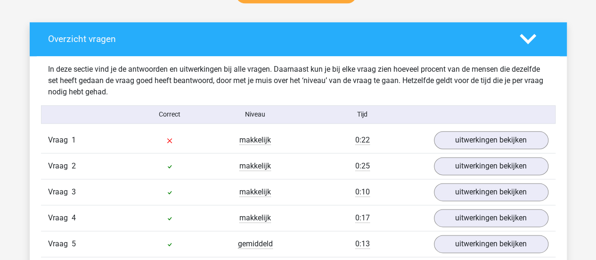
scroll to position [519, 0]
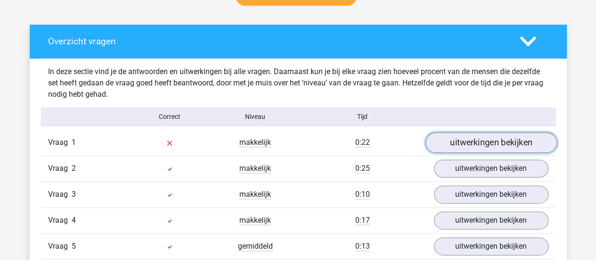
click at [508, 142] on link "uitwerkingen bekijken" at bounding box center [491, 142] width 132 height 21
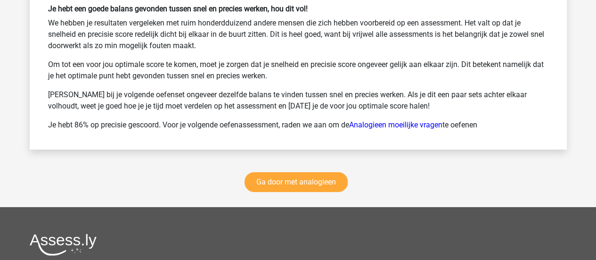
scroll to position [1582, 0]
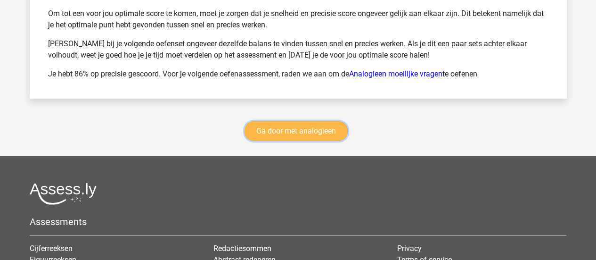
click at [313, 129] on link "Ga door met analogieen" at bounding box center [296, 131] width 103 height 20
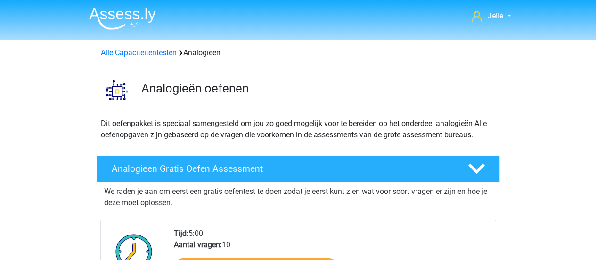
scroll to position [386, 0]
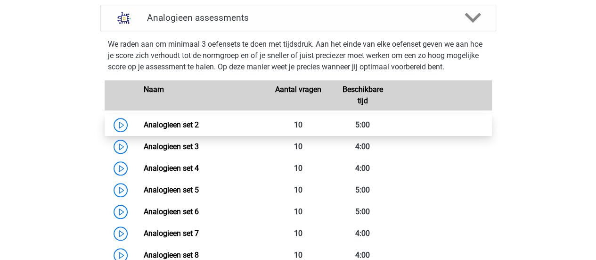
click at [144, 122] on link "Analogieen set 2" at bounding box center [171, 124] width 55 height 9
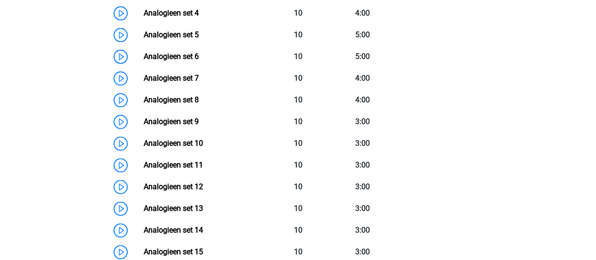
scroll to position [545, 0]
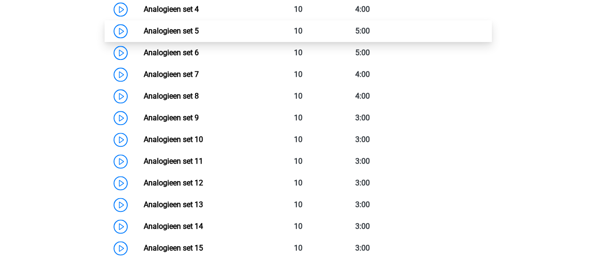
click at [144, 30] on link "Analogieen set 5" at bounding box center [171, 30] width 55 height 9
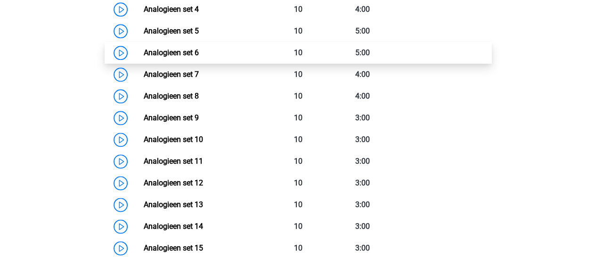
click at [144, 54] on link "Analogieen set 6" at bounding box center [171, 52] width 55 height 9
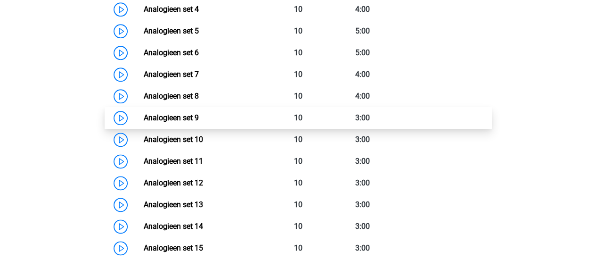
click at [144, 113] on link "Analogieen set 9" at bounding box center [171, 117] width 55 height 9
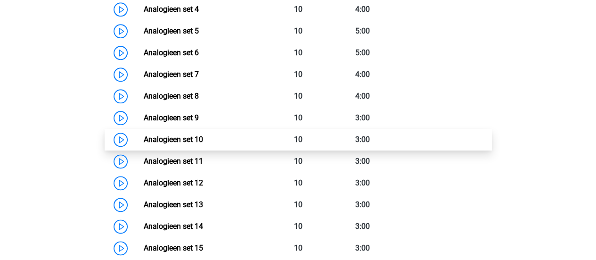
click at [144, 144] on link "Analogieen set 10" at bounding box center [173, 139] width 59 height 9
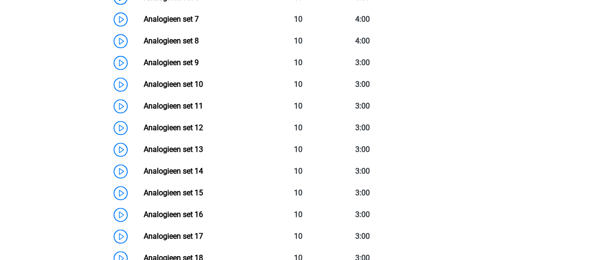
scroll to position [601, 0]
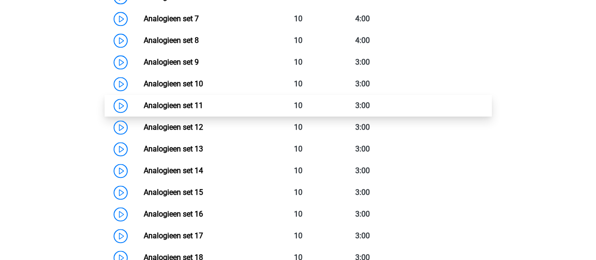
click at [144, 109] on link "Analogieen set 11" at bounding box center [173, 105] width 59 height 9
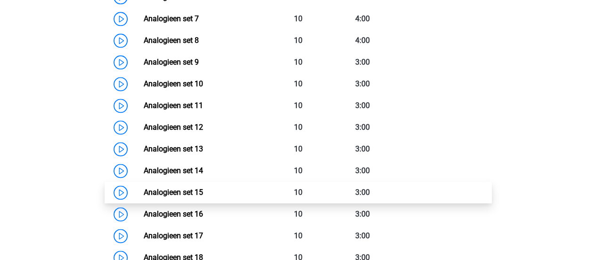
click at [144, 197] on link "Analogieen set 15" at bounding box center [173, 192] width 59 height 9
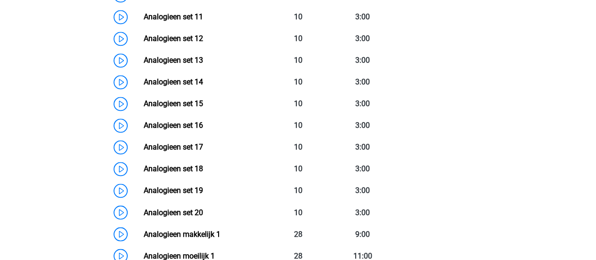
scroll to position [690, 0]
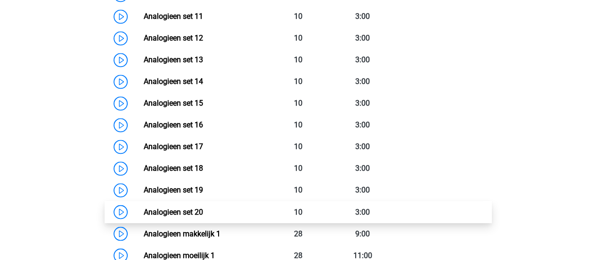
click at [144, 207] on link "Analogieen set 20" at bounding box center [173, 211] width 59 height 9
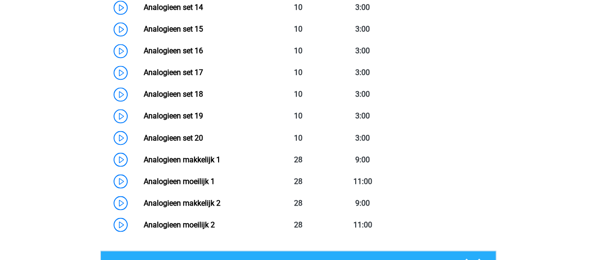
scroll to position [779, 0]
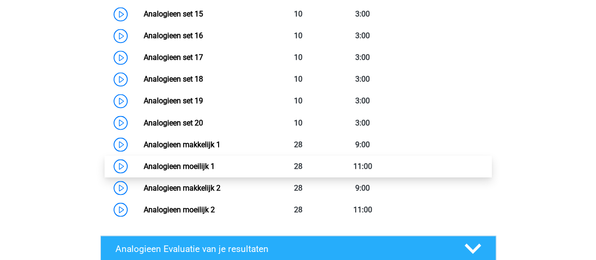
click at [144, 169] on link "Analogieen moeilijk 1" at bounding box center [179, 165] width 71 height 9
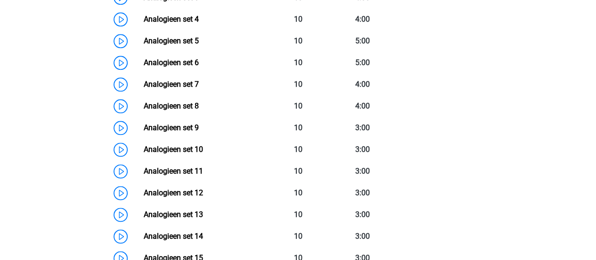
scroll to position [529, 0]
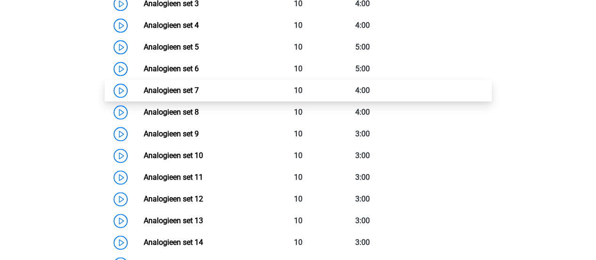
click at [144, 91] on link "Analogieen set 7" at bounding box center [171, 90] width 55 height 9
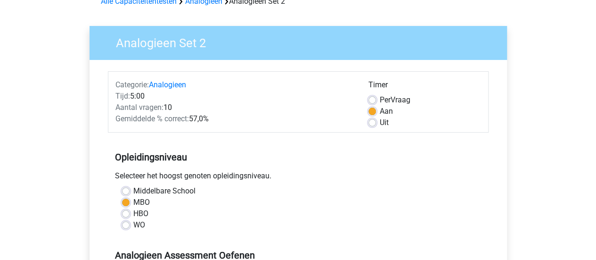
scroll to position [41, 0]
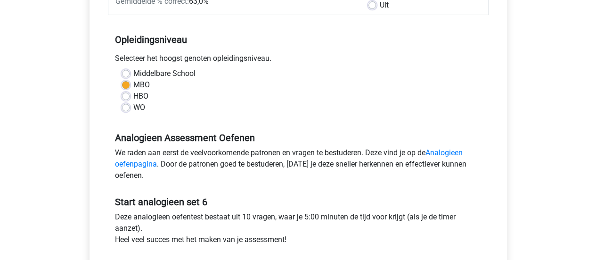
scroll to position [163, 0]
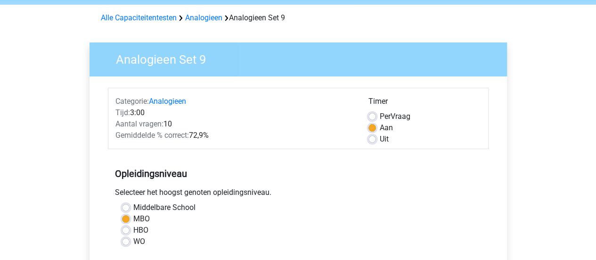
scroll to position [39, 0]
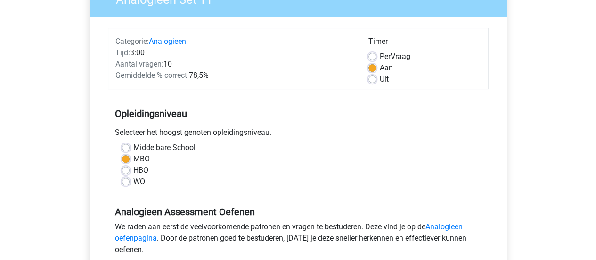
scroll to position [114, 0]
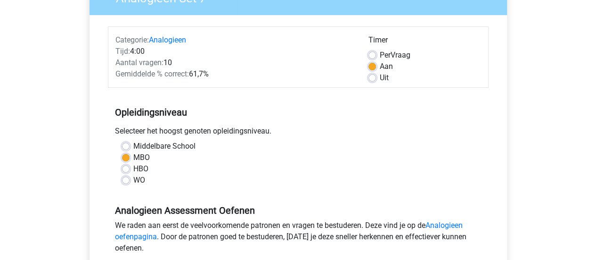
scroll to position [97, 0]
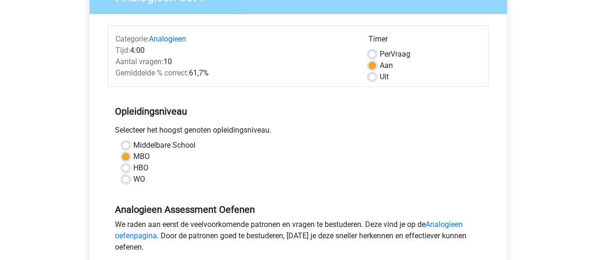
click at [129, 144] on div "Middelbare School" at bounding box center [298, 145] width 353 height 11
click at [133, 144] on label "Middelbare School" at bounding box center [164, 145] width 62 height 11
click at [126, 144] on input "Middelbare School" at bounding box center [126, 144] width 8 height 9
radio input "true"
click at [133, 179] on label "WO" at bounding box center [139, 178] width 12 height 11
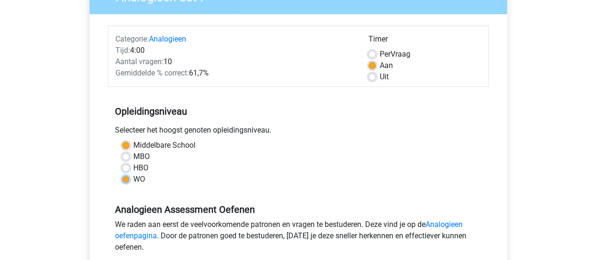
click at [126, 179] on input "WO" at bounding box center [126, 177] width 8 height 9
radio input "true"
click at [133, 169] on label "HBO" at bounding box center [140, 167] width 15 height 11
click at [126, 169] on input "HBO" at bounding box center [126, 166] width 8 height 9
radio input "true"
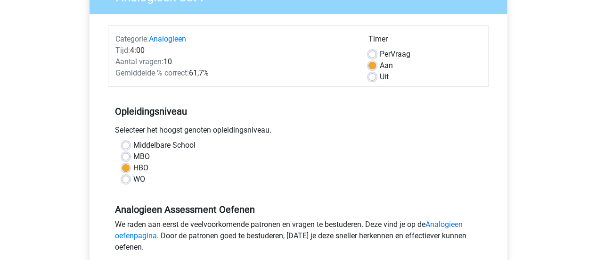
click at [133, 159] on label "MBO" at bounding box center [141, 156] width 17 height 11
click at [126, 159] on input "MBO" at bounding box center [126, 155] width 8 height 9
radio input "true"
